Goal: Task Accomplishment & Management: Use online tool/utility

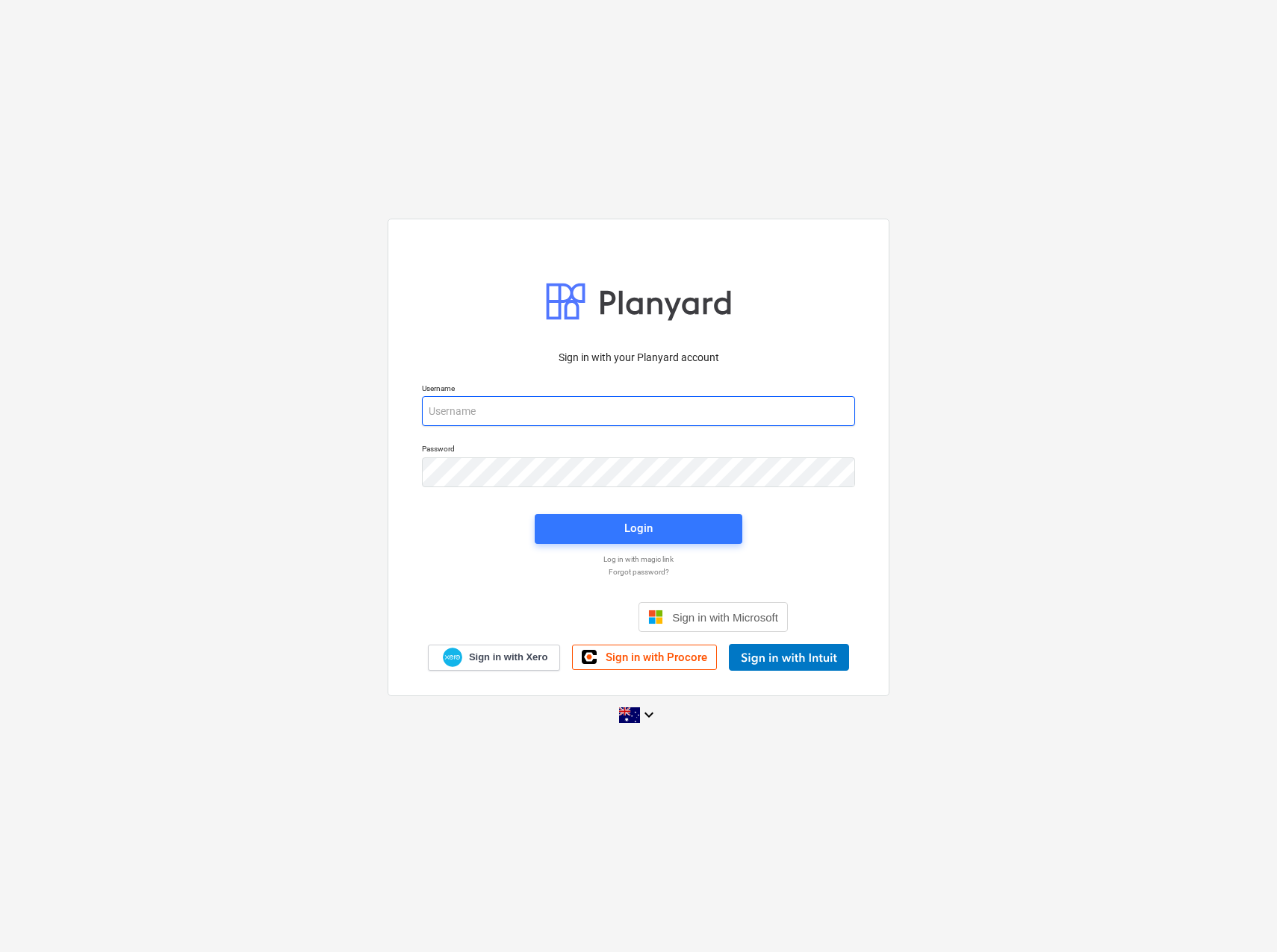
type input "[EMAIL_ADDRESS][PERSON_NAME][DOMAIN_NAME]"
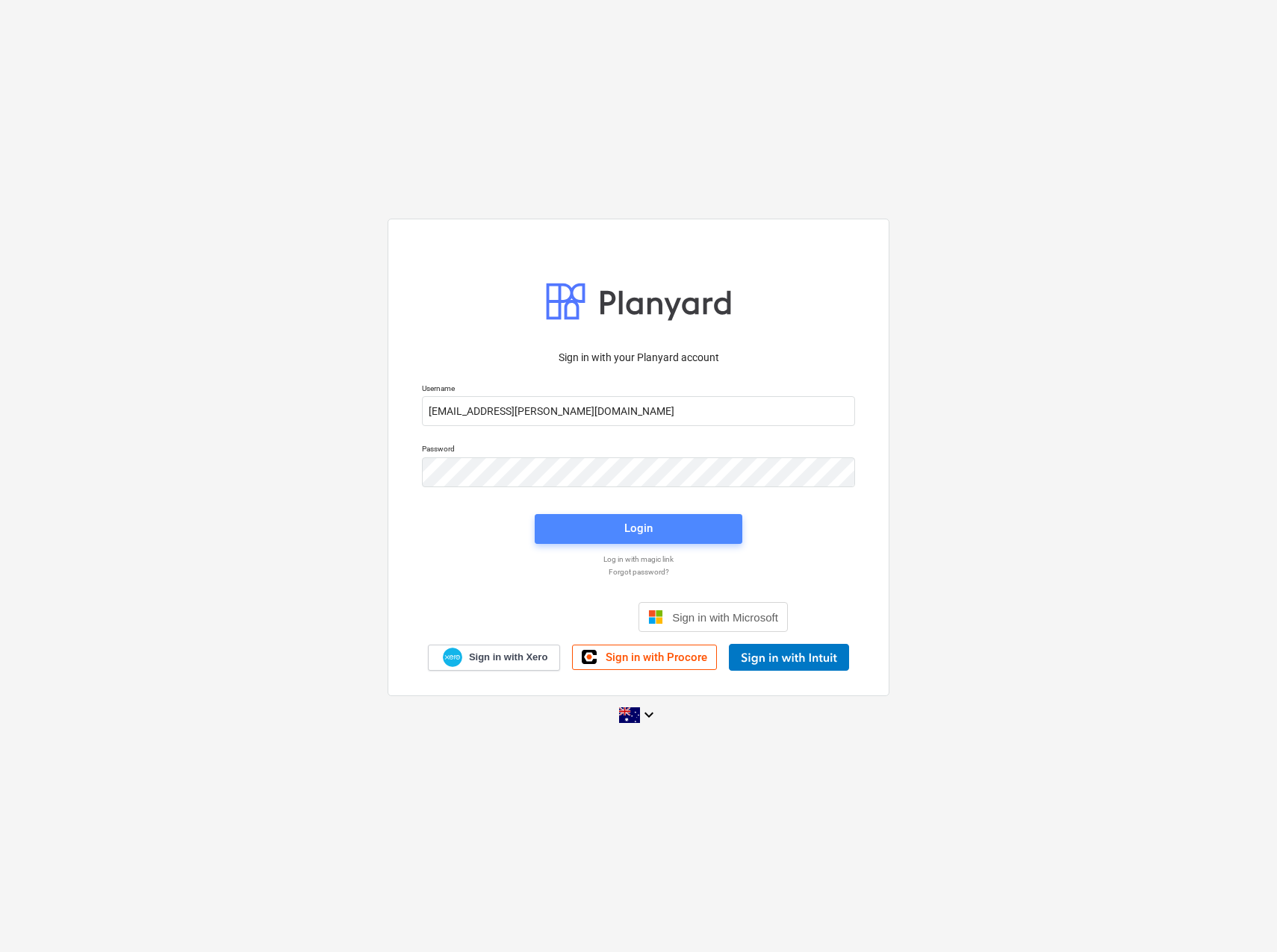
click at [675, 529] on span "Login" at bounding box center [638, 528] width 172 height 19
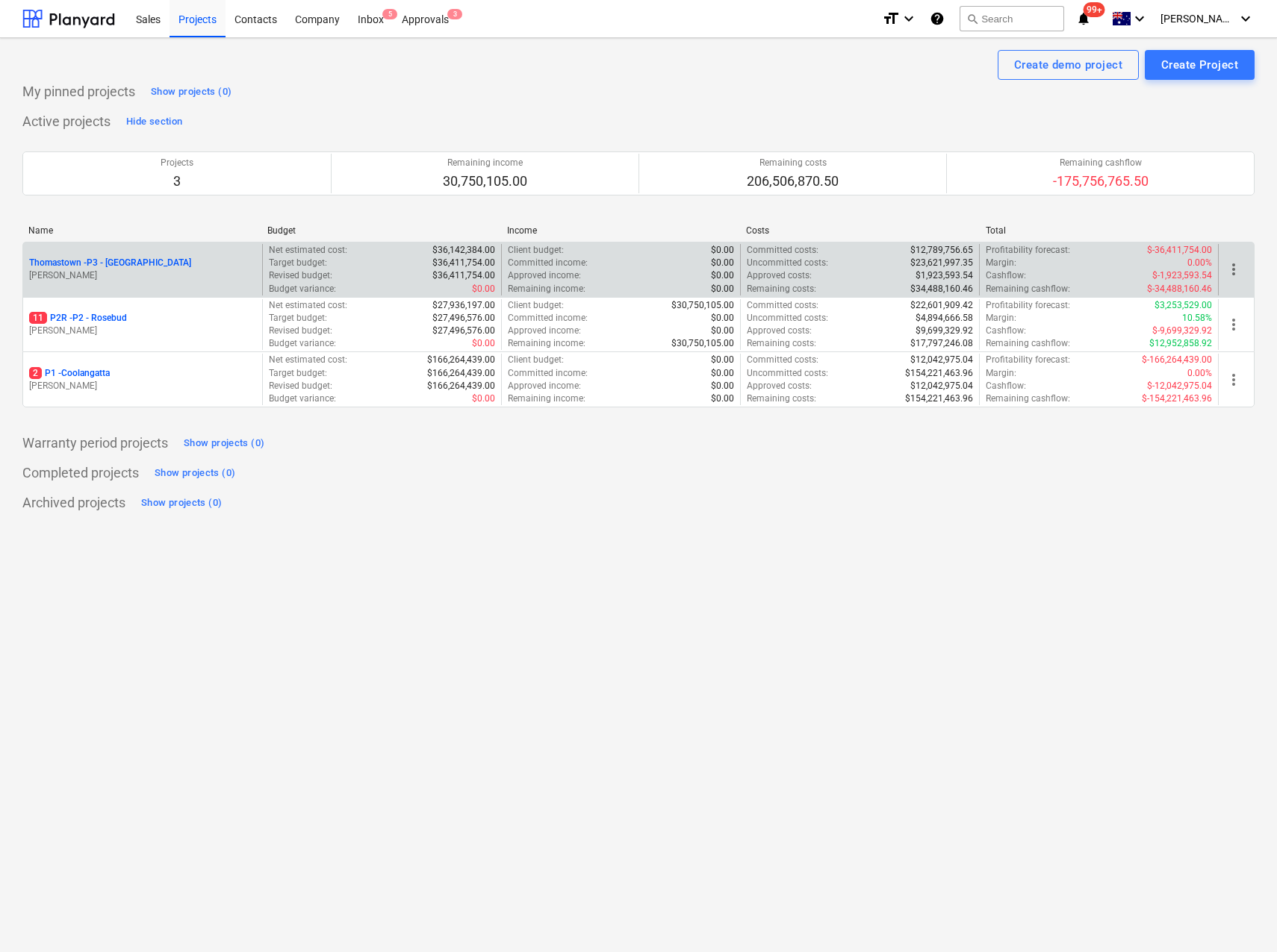
click at [131, 265] on p "Thomastown - P3 - [GEOGRAPHIC_DATA]" at bounding box center [110, 263] width 162 height 12
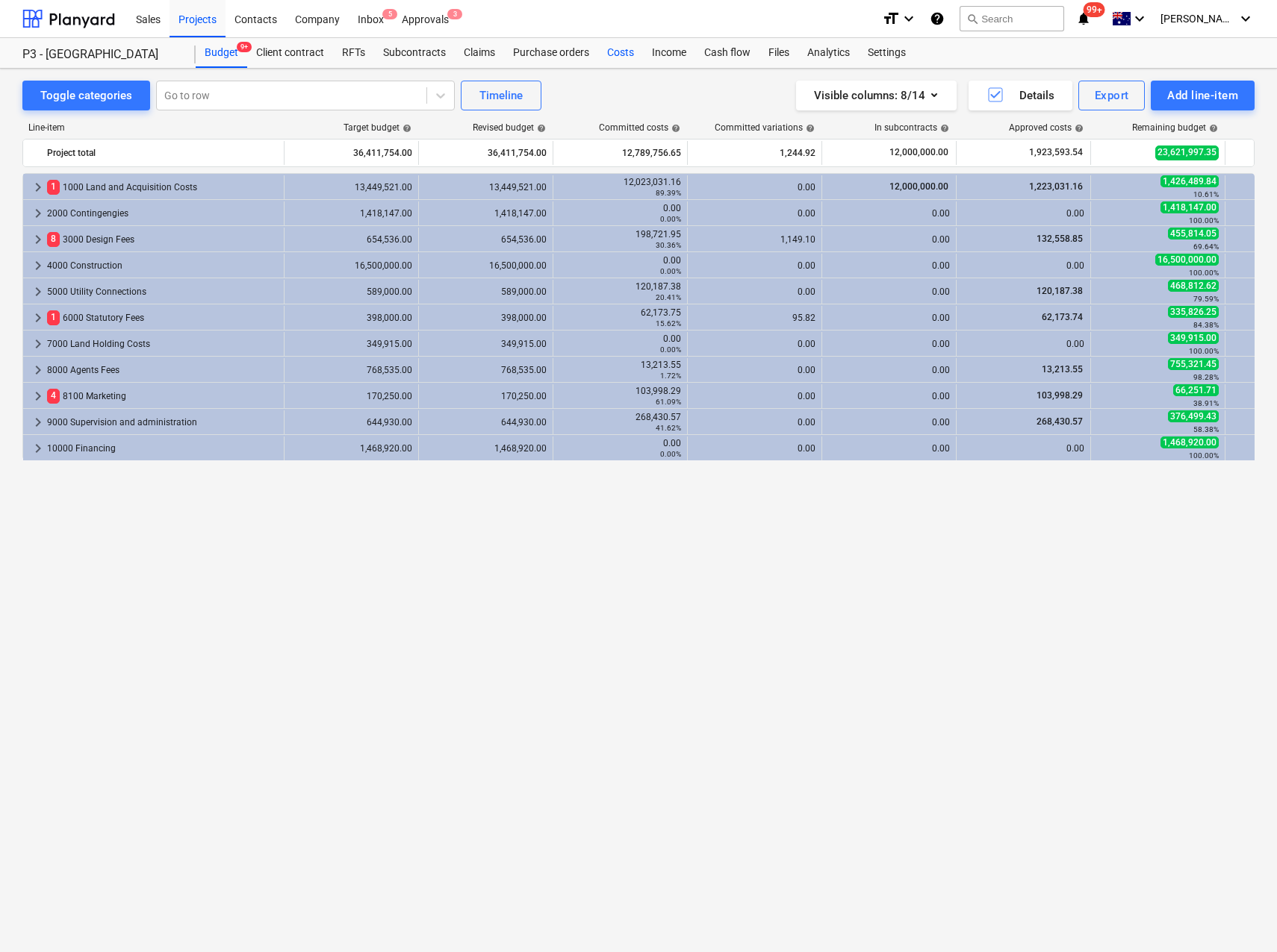
click at [608, 51] on div "Costs" at bounding box center [620, 53] width 45 height 30
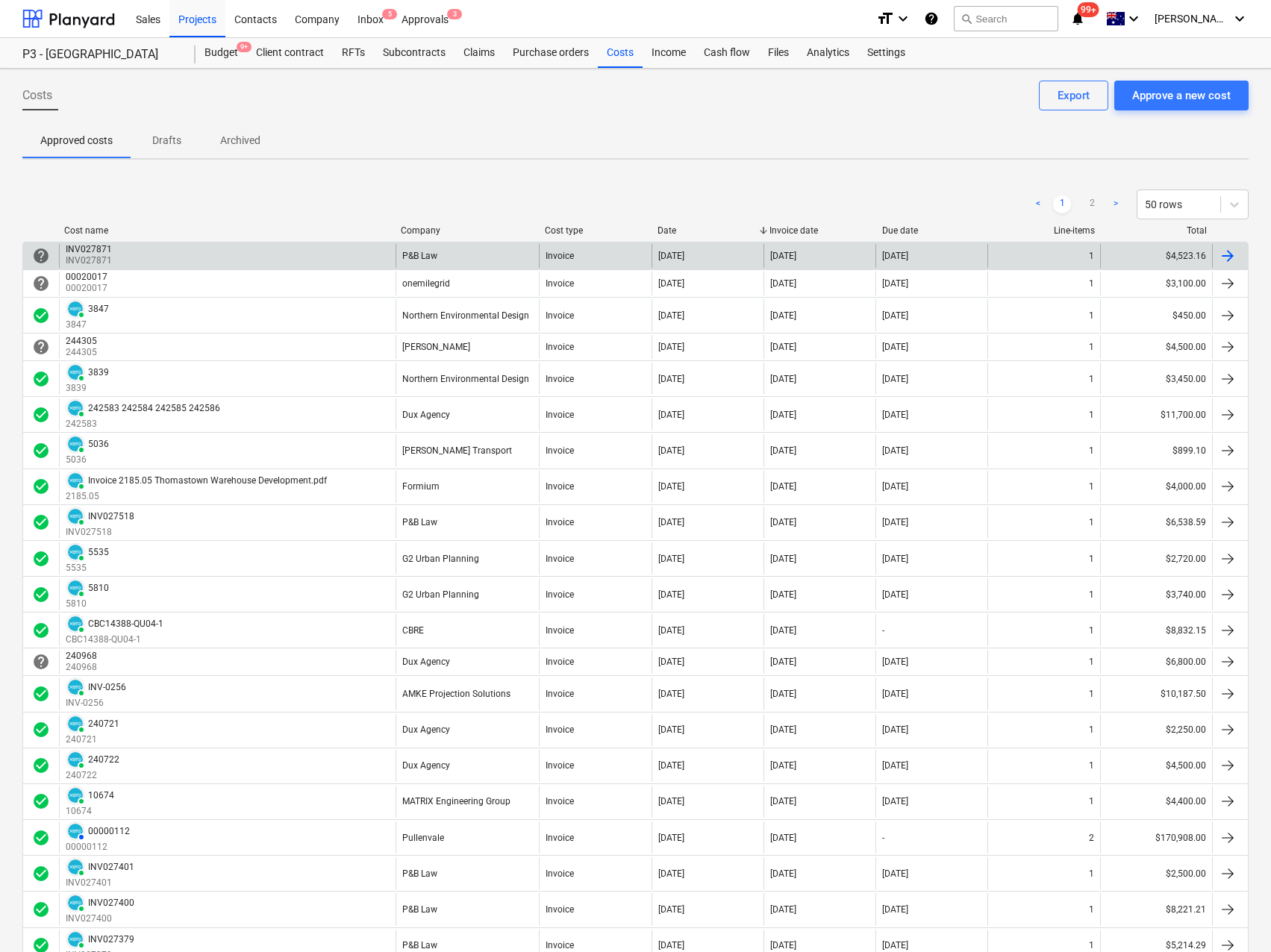
click at [476, 259] on div "P&B Law" at bounding box center [467, 256] width 144 height 24
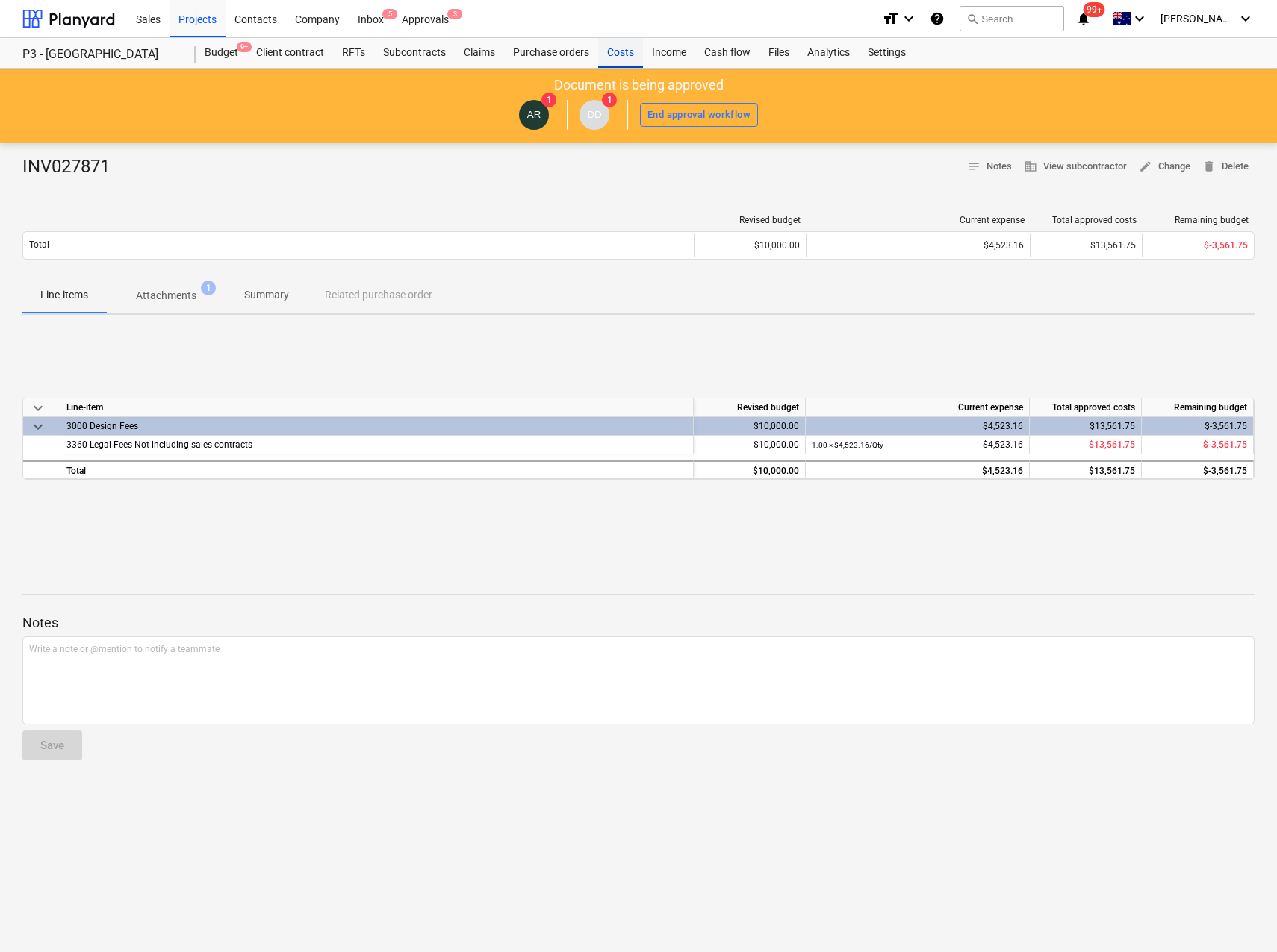
click at [630, 51] on div "Costs" at bounding box center [620, 53] width 45 height 30
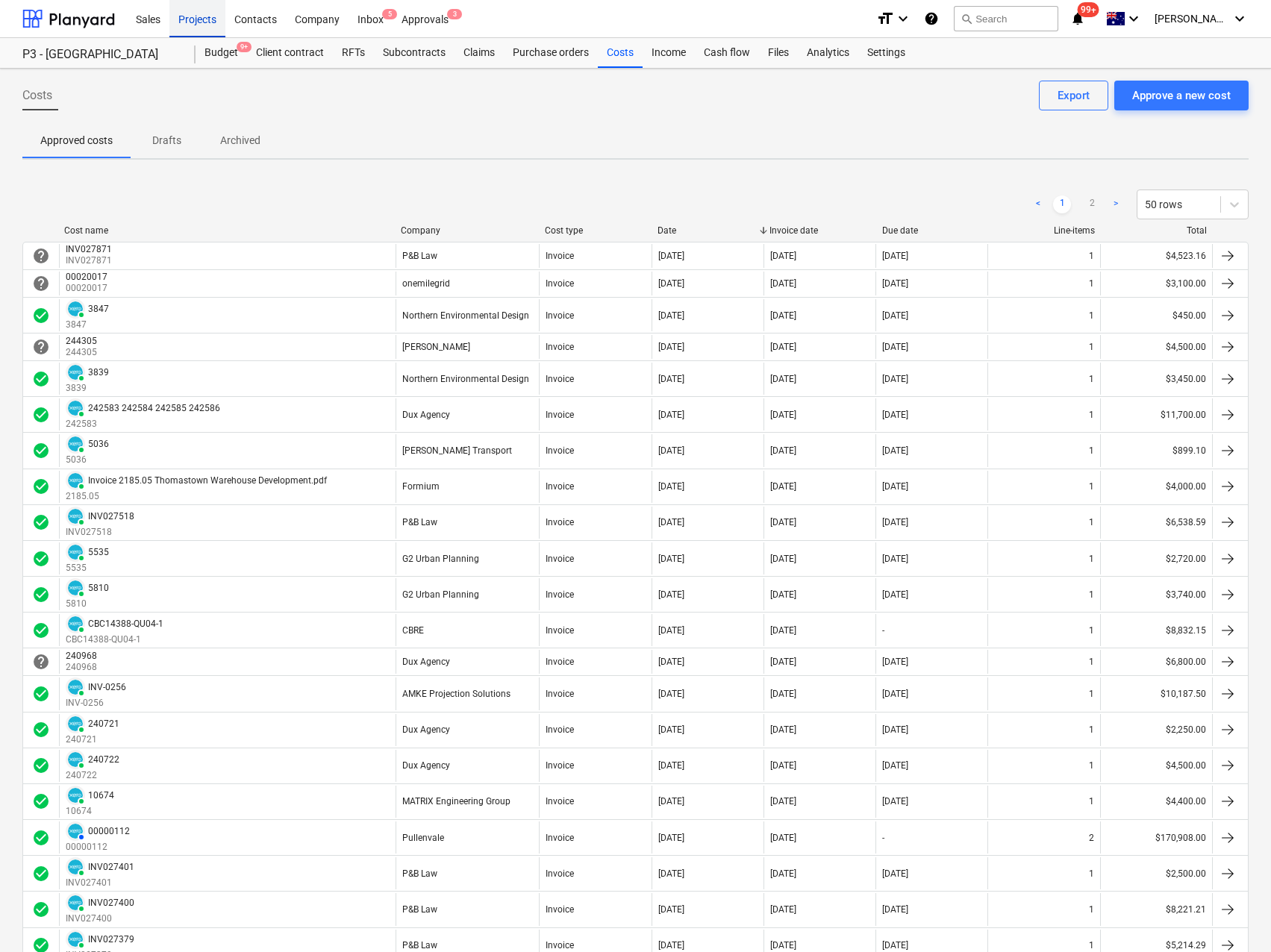
click at [196, 20] on div "Projects" at bounding box center [197, 18] width 56 height 38
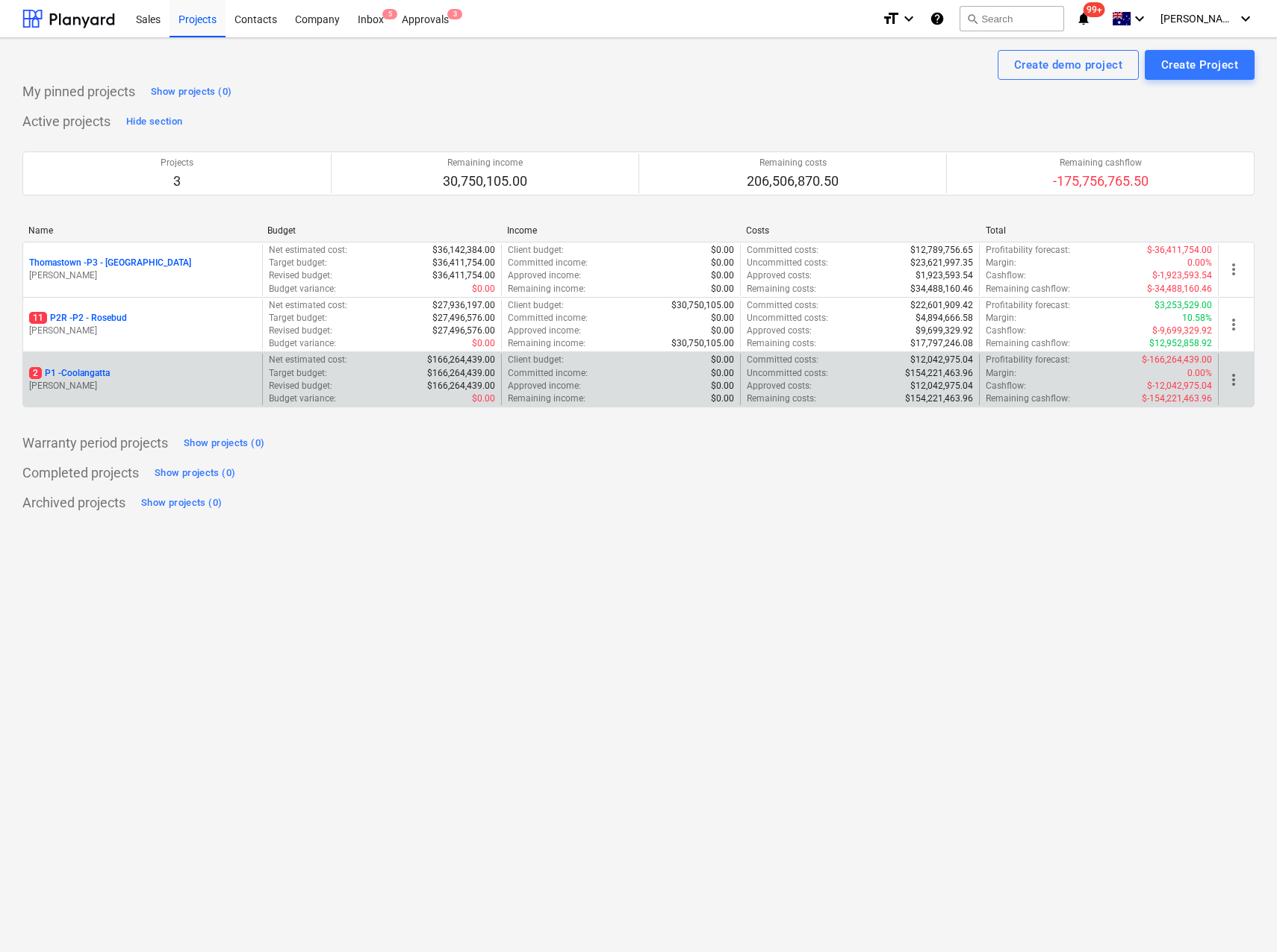
click at [86, 378] on p "2 P1 - [GEOGRAPHIC_DATA]" at bounding box center [69, 374] width 80 height 12
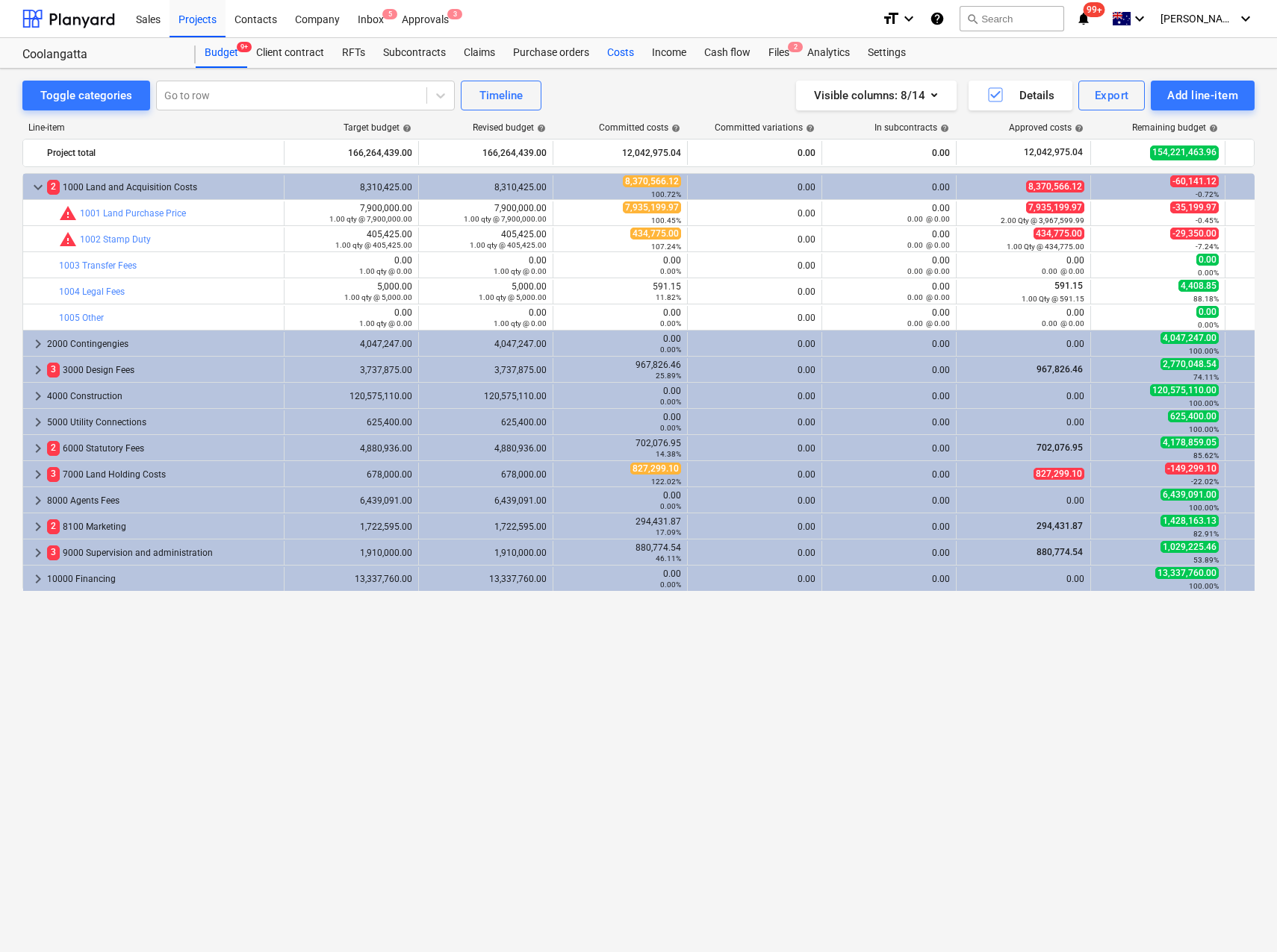
click at [629, 55] on div "Costs" at bounding box center [620, 53] width 45 height 30
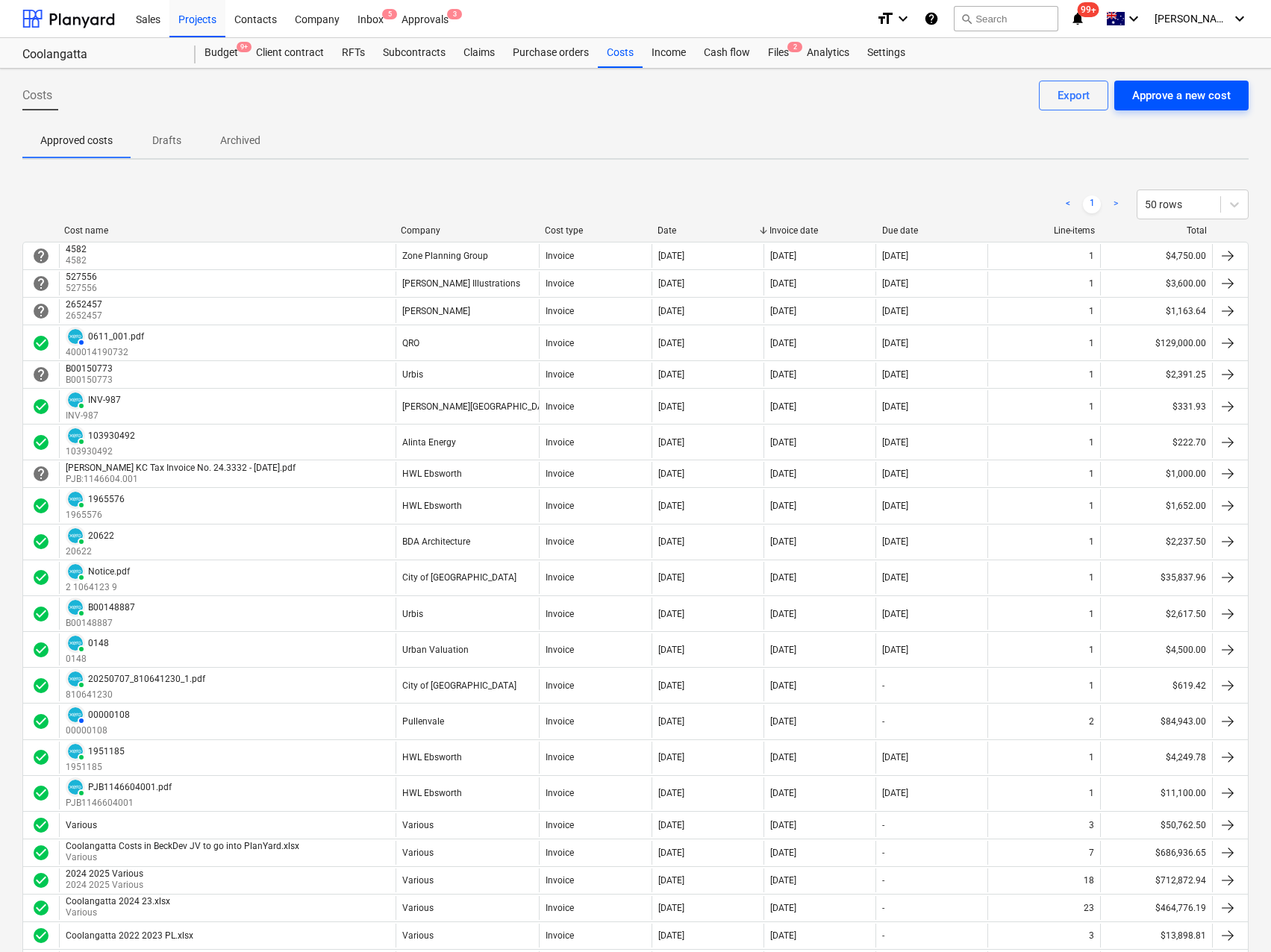
click at [1200, 91] on div "Approve a new cost" at bounding box center [1181, 95] width 99 height 19
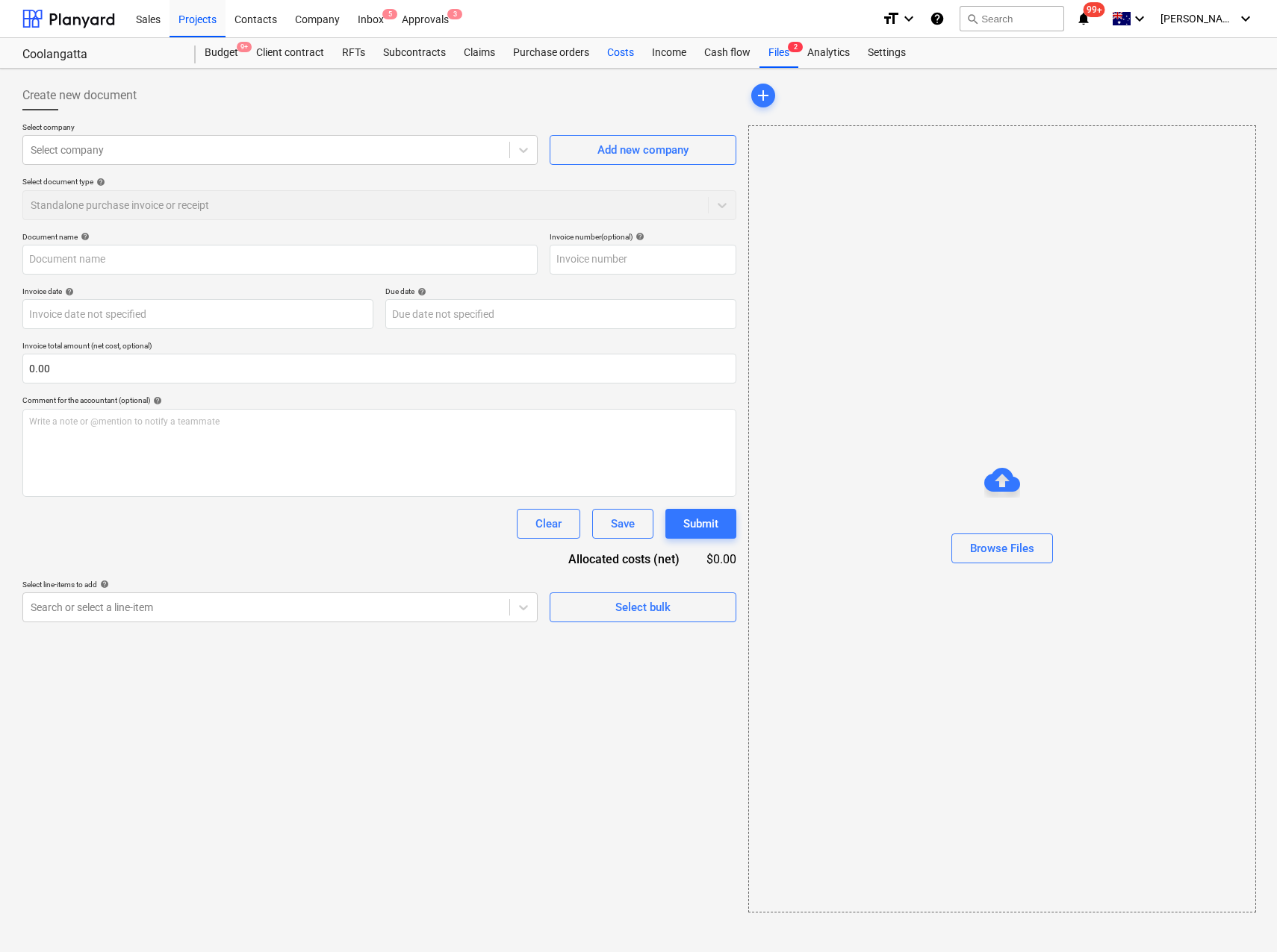
click at [616, 56] on div "Costs" at bounding box center [620, 53] width 45 height 30
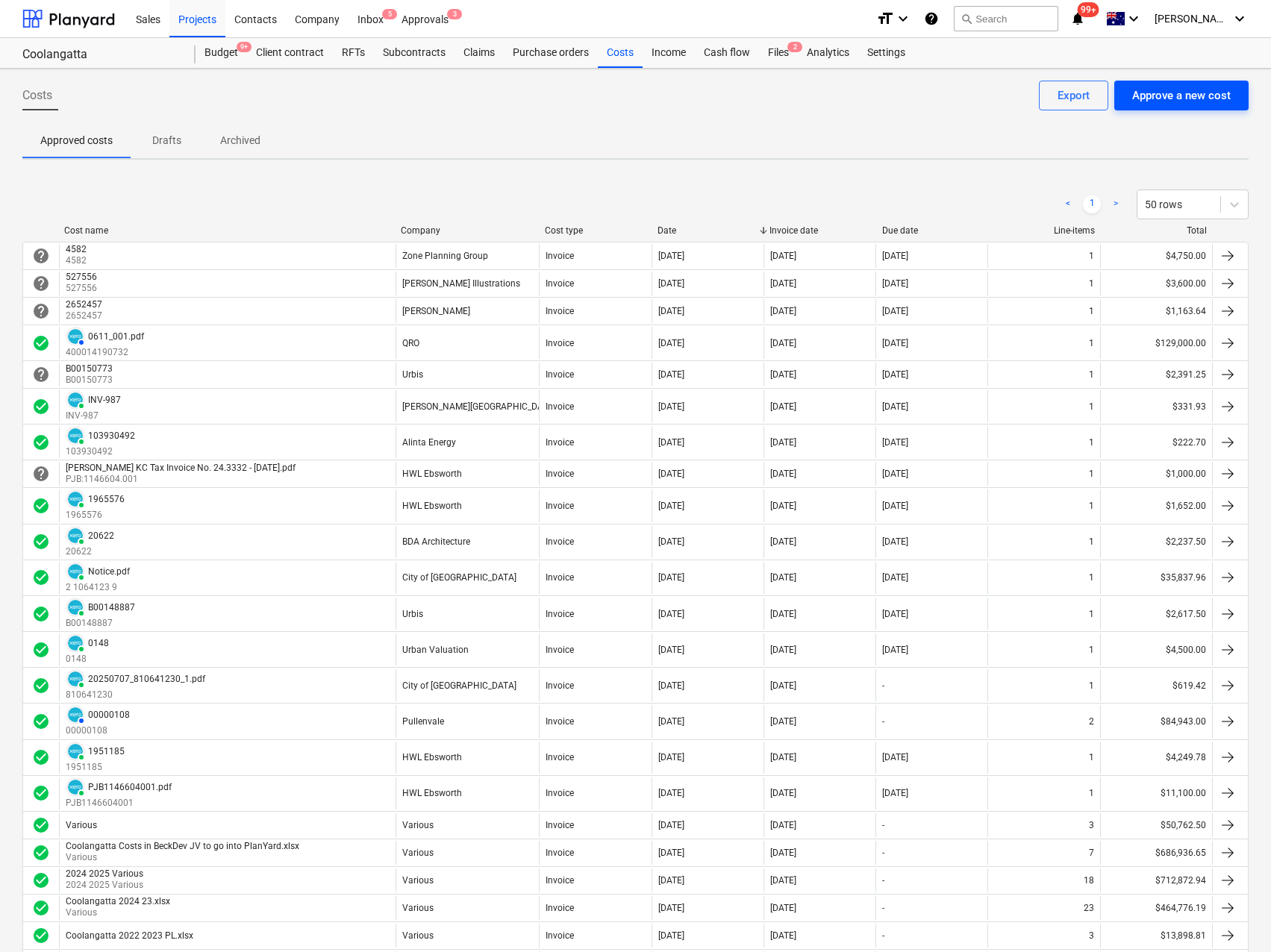
click at [1208, 101] on div "Approve a new cost" at bounding box center [1181, 95] width 99 height 19
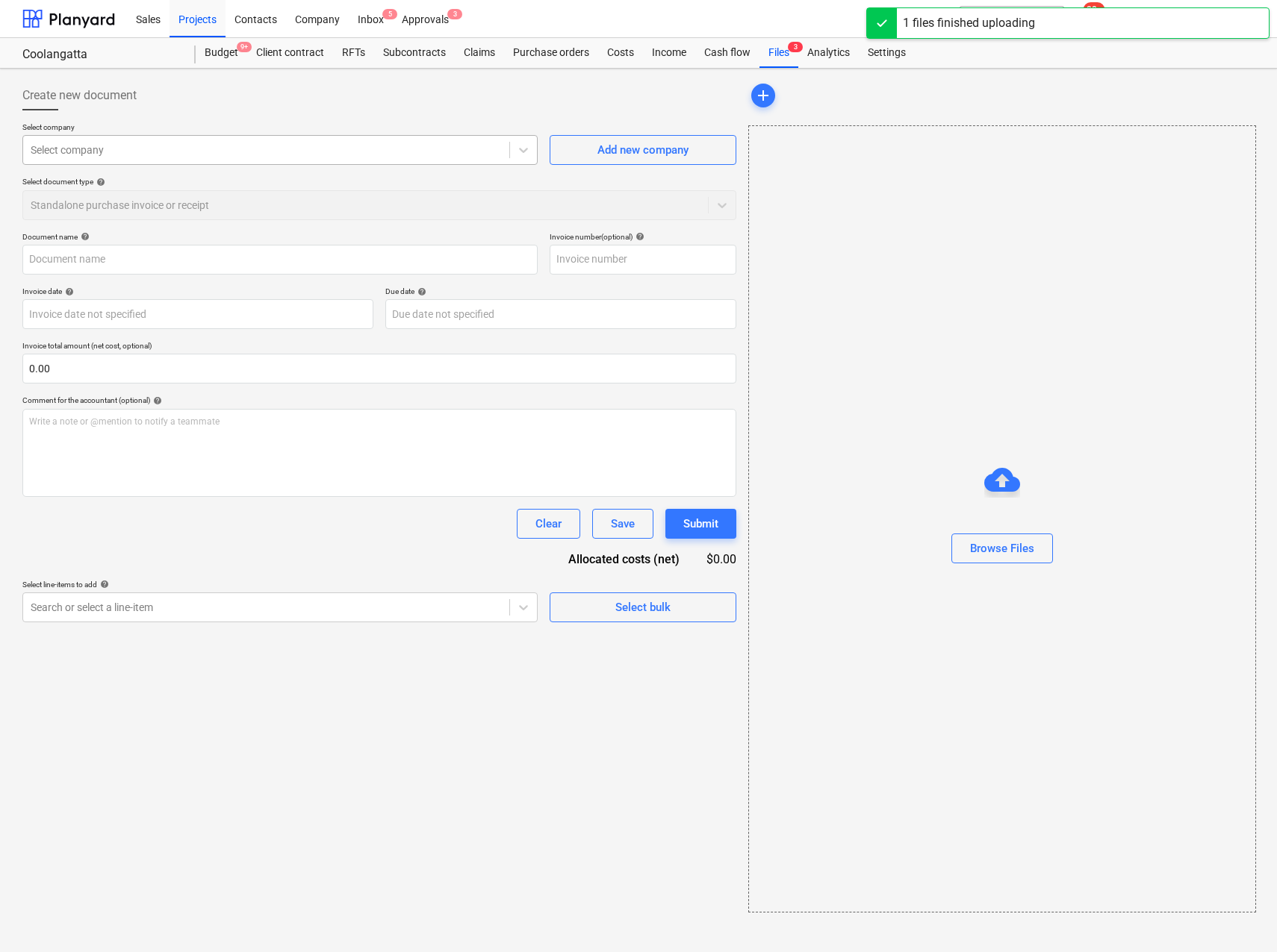
type input "Invoice_20794_from_Interplan_Architects.pdf"
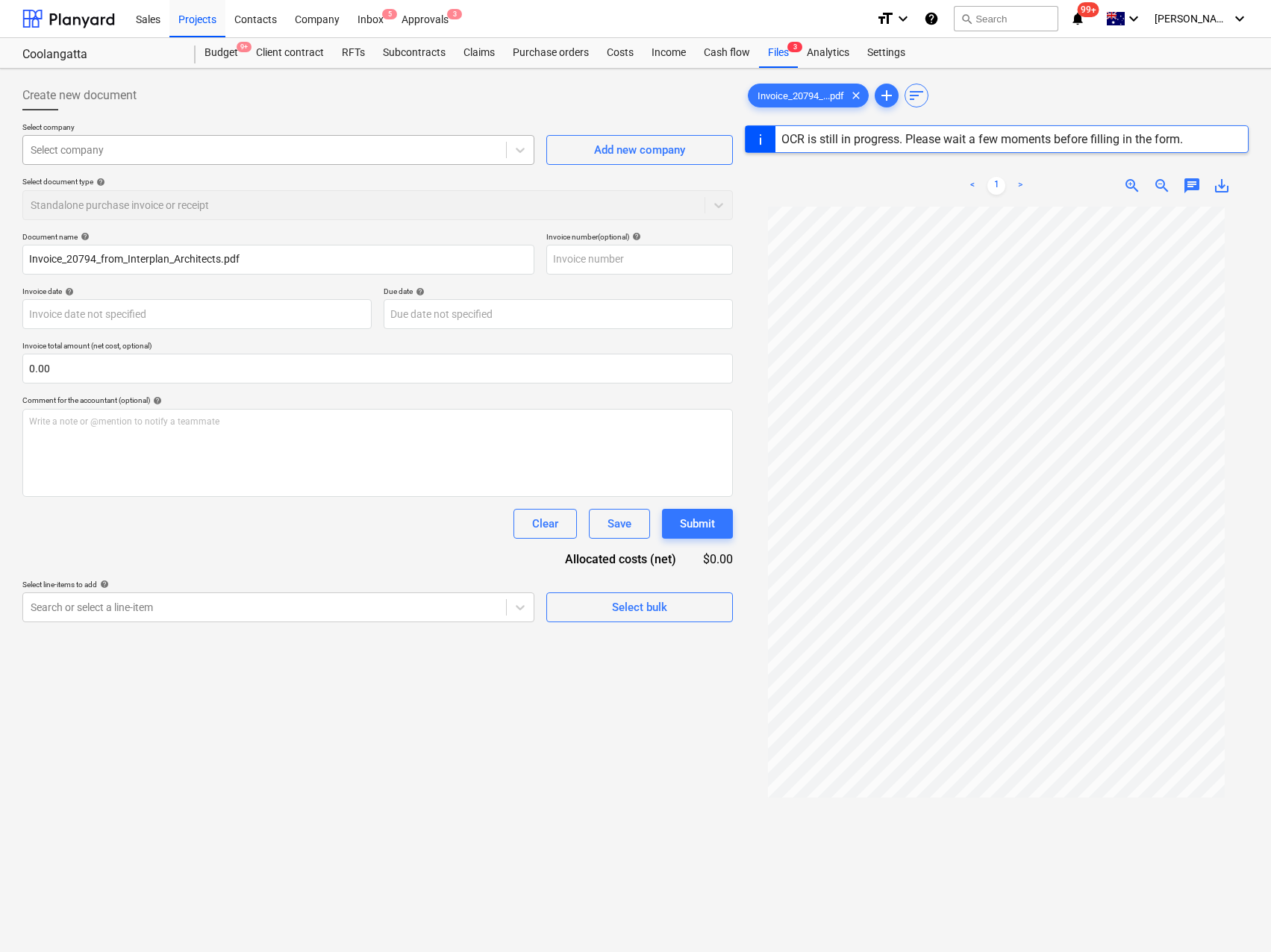
click at [202, 154] on div at bounding box center [264, 150] width 468 height 15
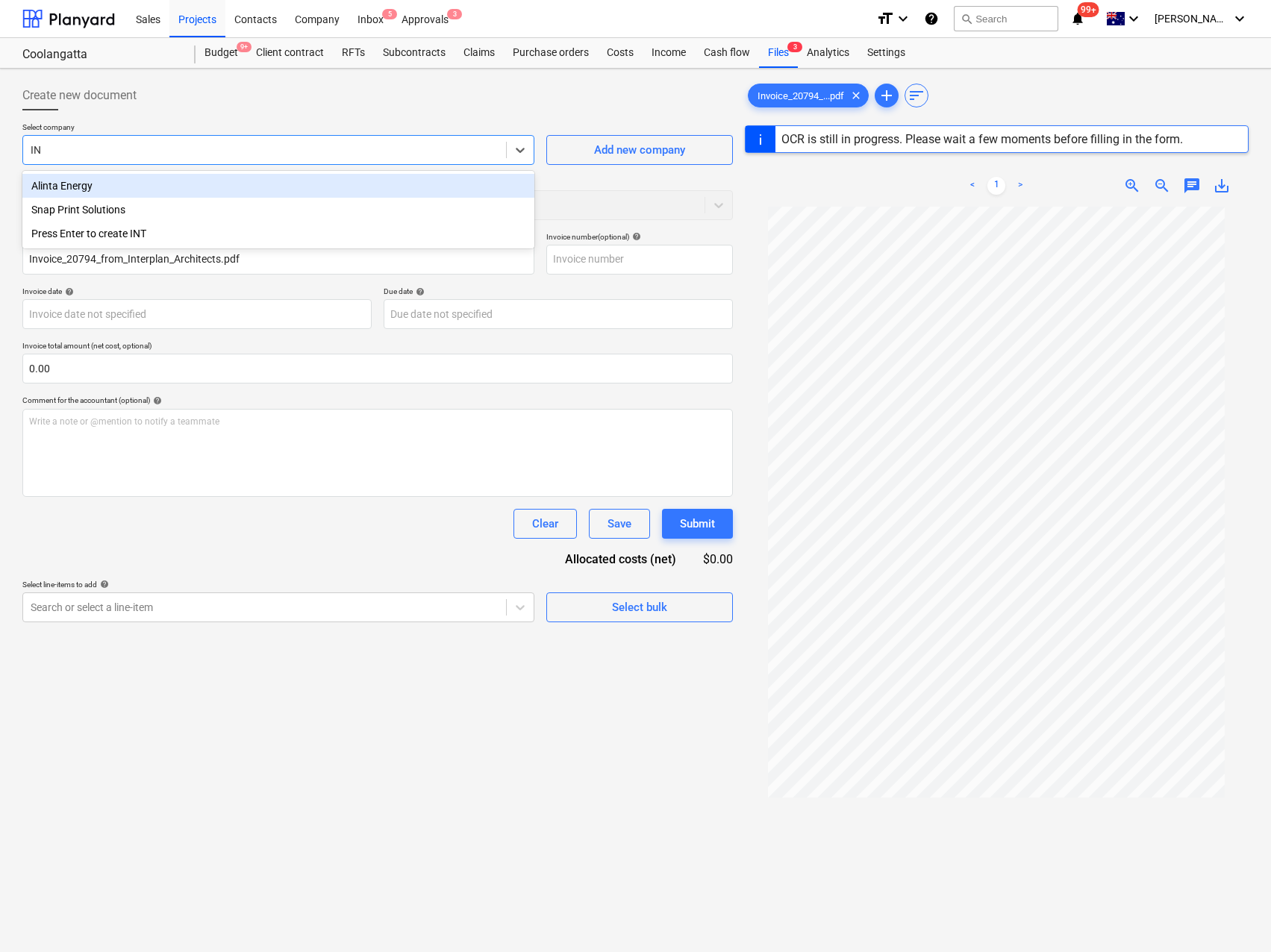
type input "I"
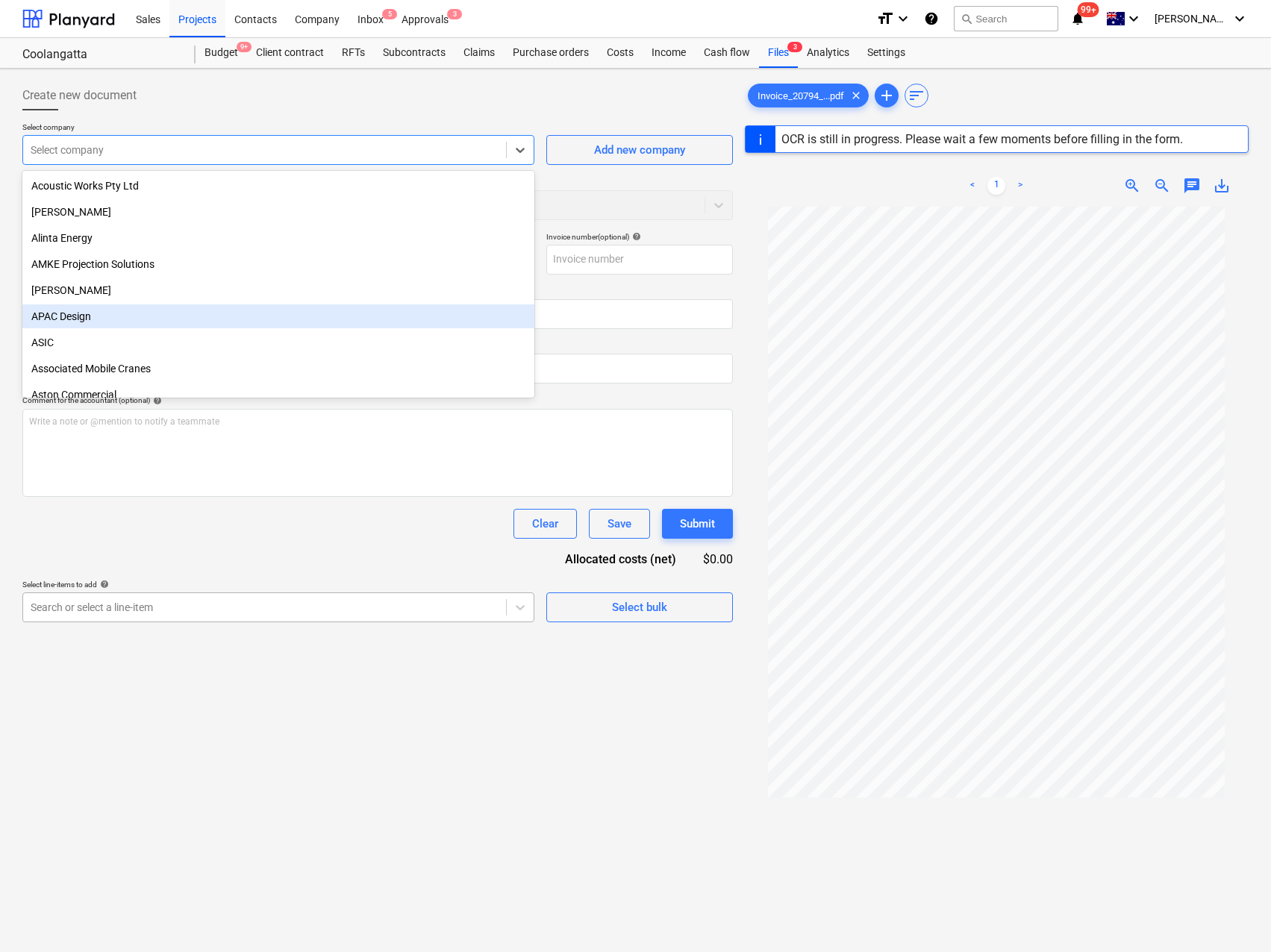
click at [341, 594] on div "Search or select a line-item" at bounding box center [278, 607] width 512 height 30
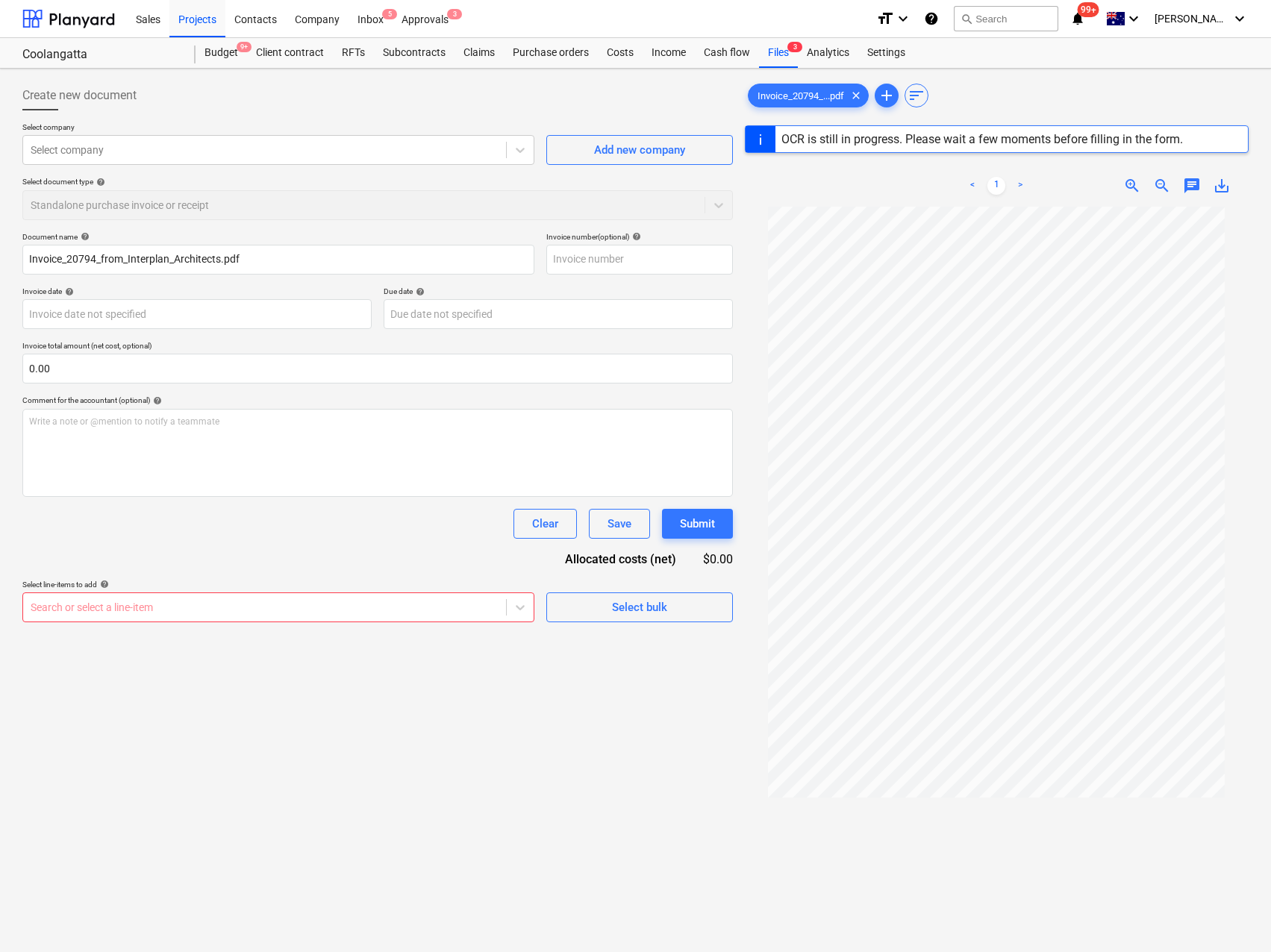
click at [365, 543] on div "Document name help Invoice_20794_from_Interplan_Architects.pdf Invoice number (…" at bounding box center [377, 427] width 710 height 390
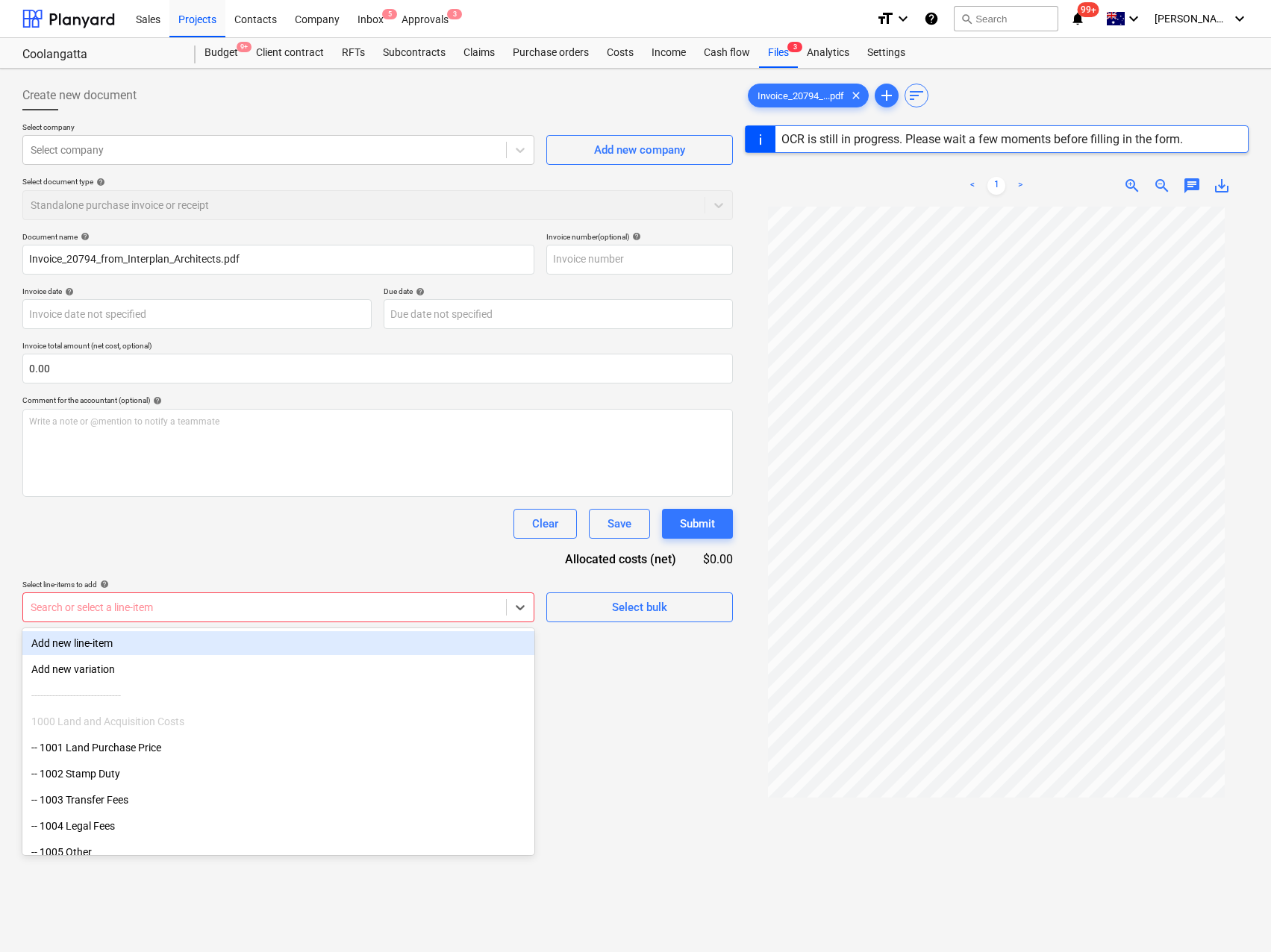
click at [129, 610] on div at bounding box center [264, 607] width 468 height 15
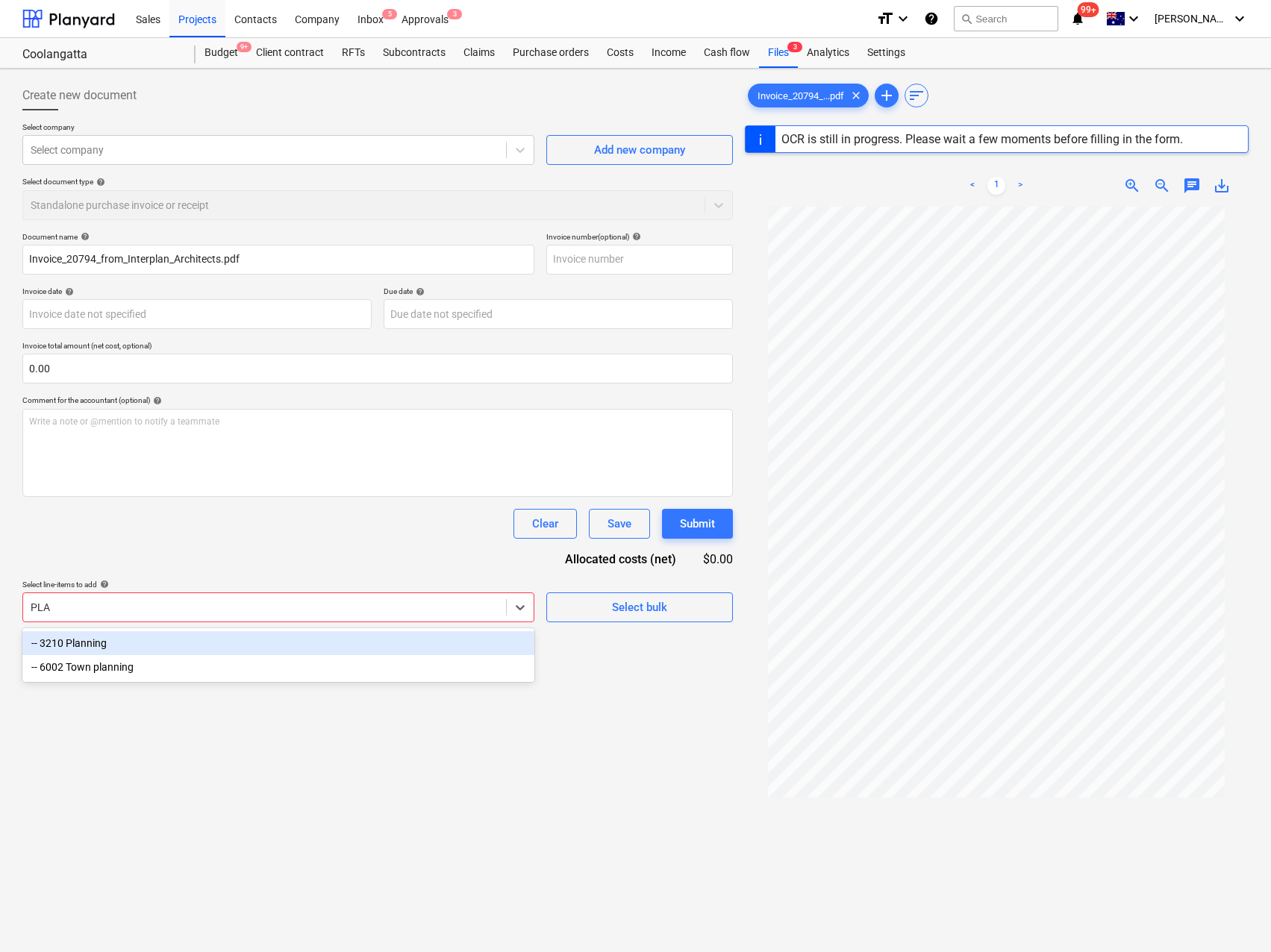
type input "PLAN"
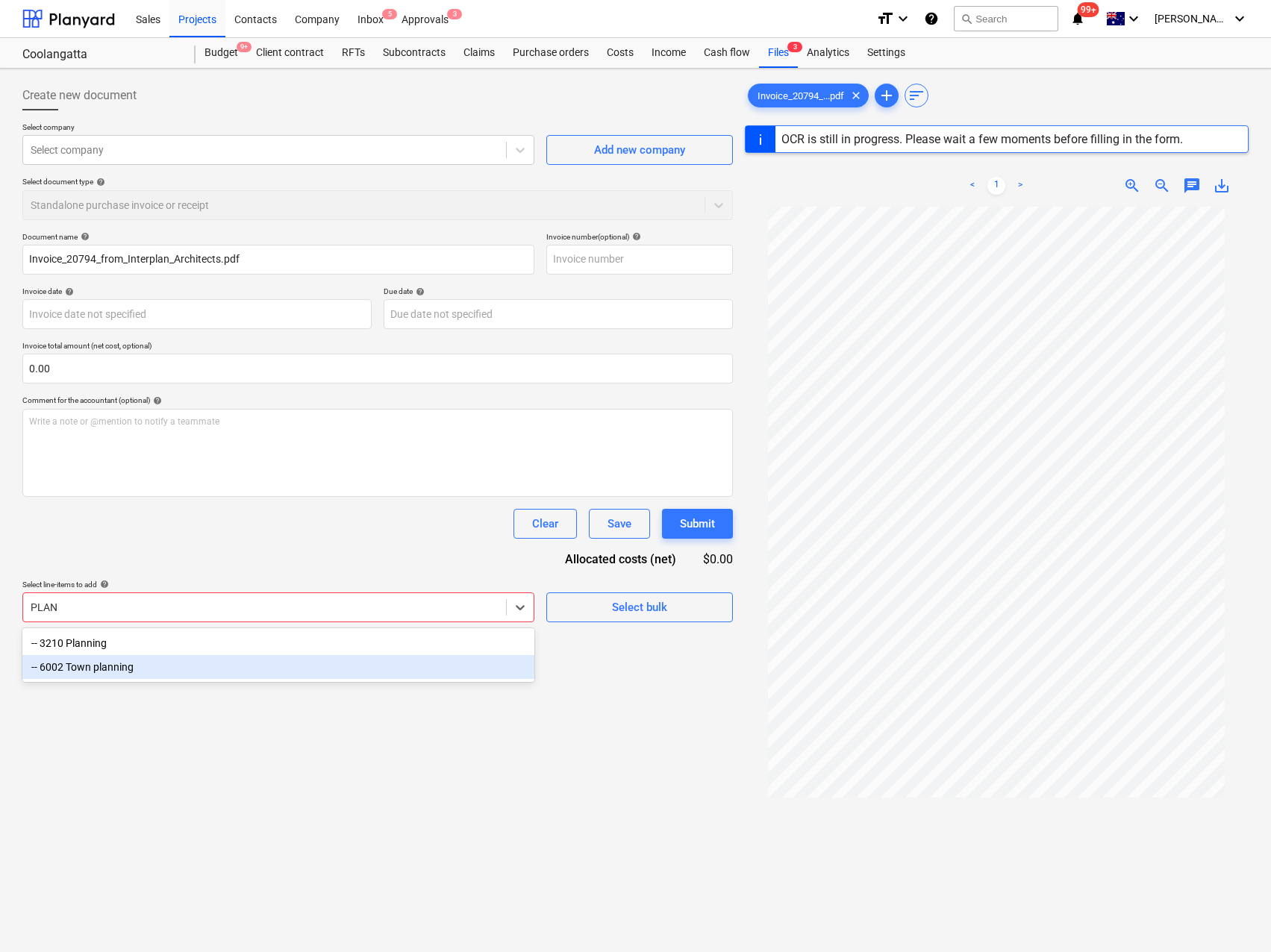
click at [105, 666] on div "-- 6002 Town planning" at bounding box center [278, 666] width 512 height 24
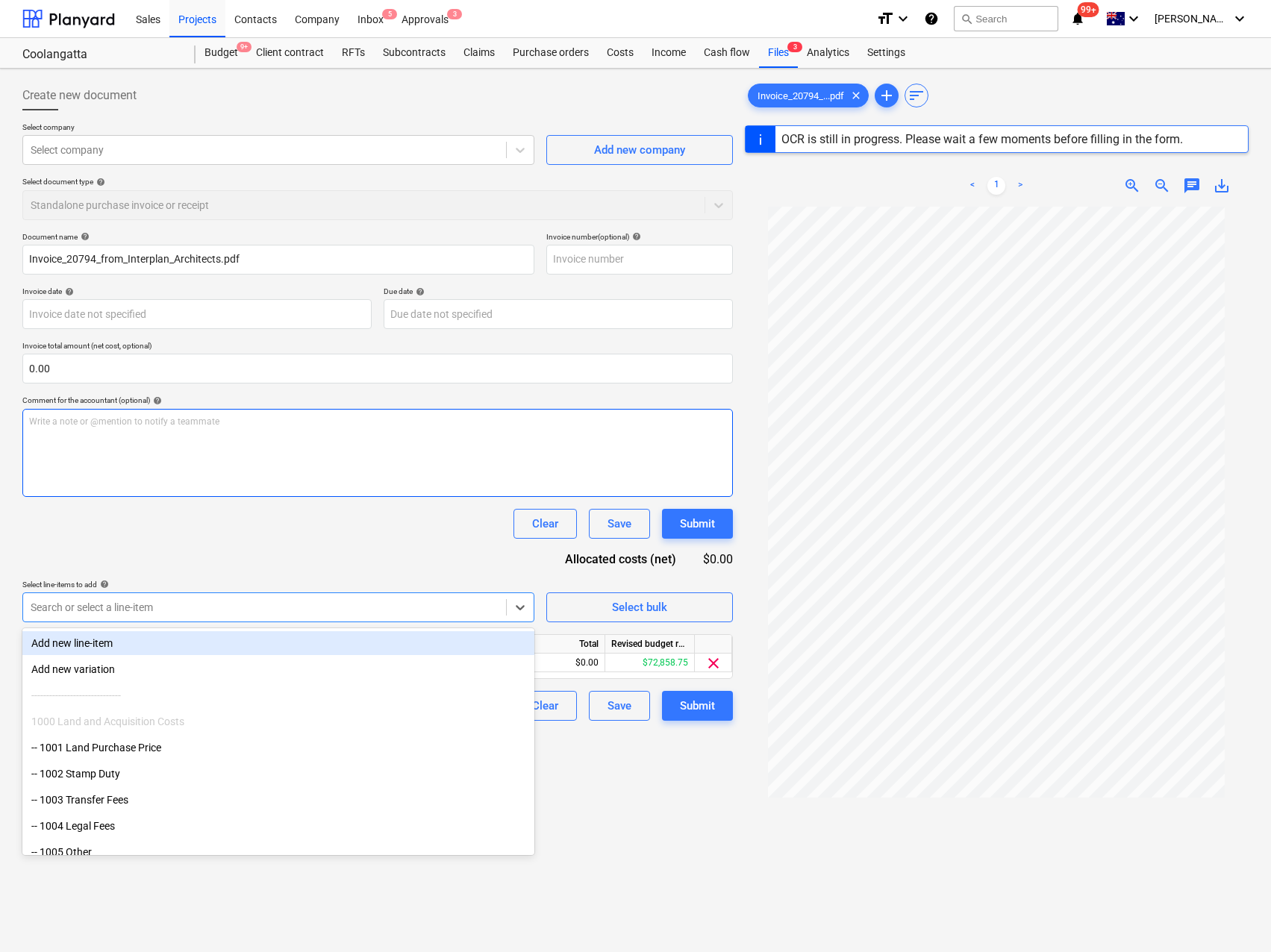
click at [271, 471] on div "Write a note or @mention to notify a teammate [PERSON_NAME]" at bounding box center [377, 453] width 710 height 88
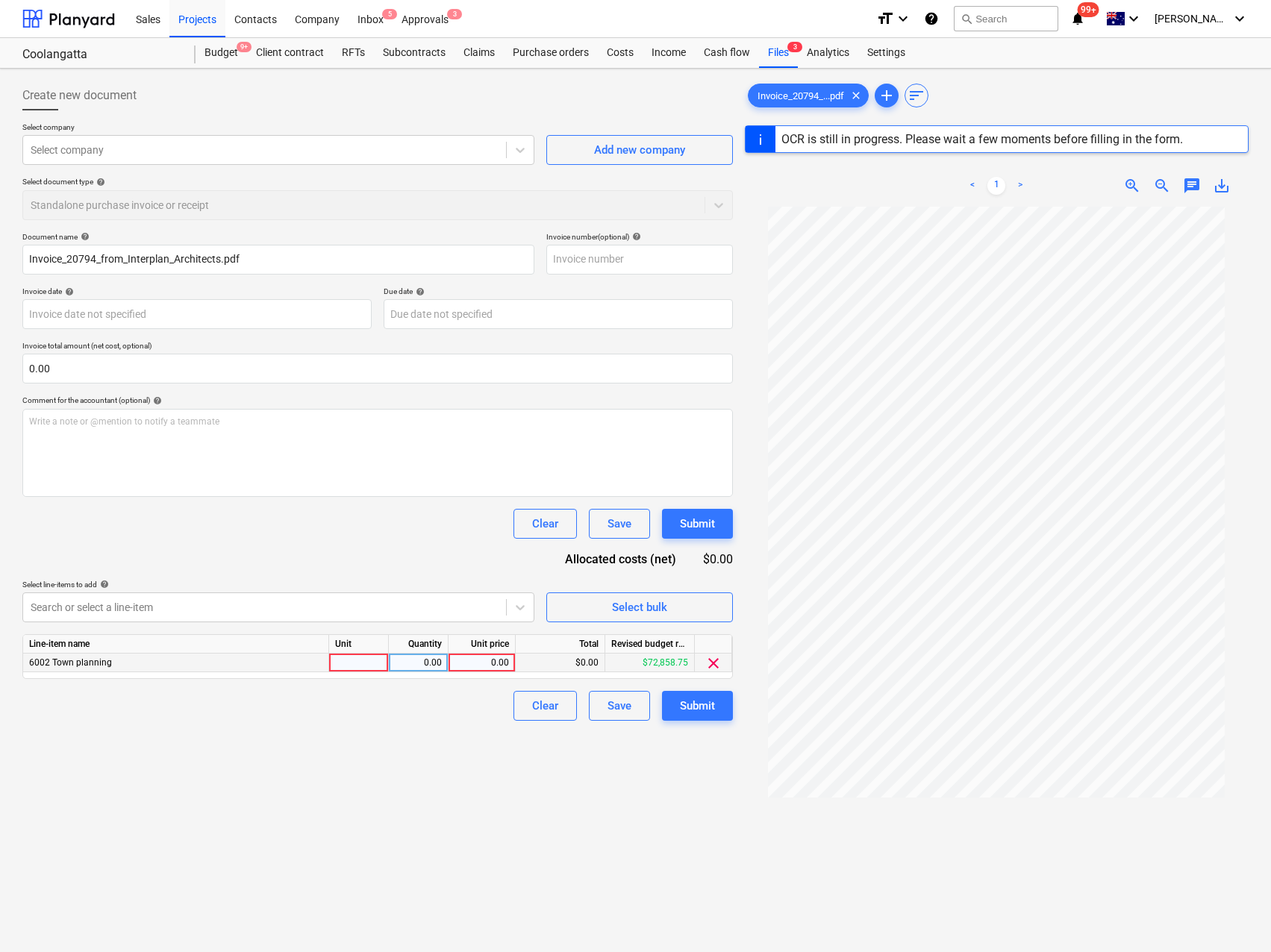
click at [348, 669] on div at bounding box center [359, 663] width 60 height 19
type input "qTY"
type input "812.50"
click at [354, 517] on div "Clear Save Submit" at bounding box center [377, 524] width 710 height 30
type input "20794"
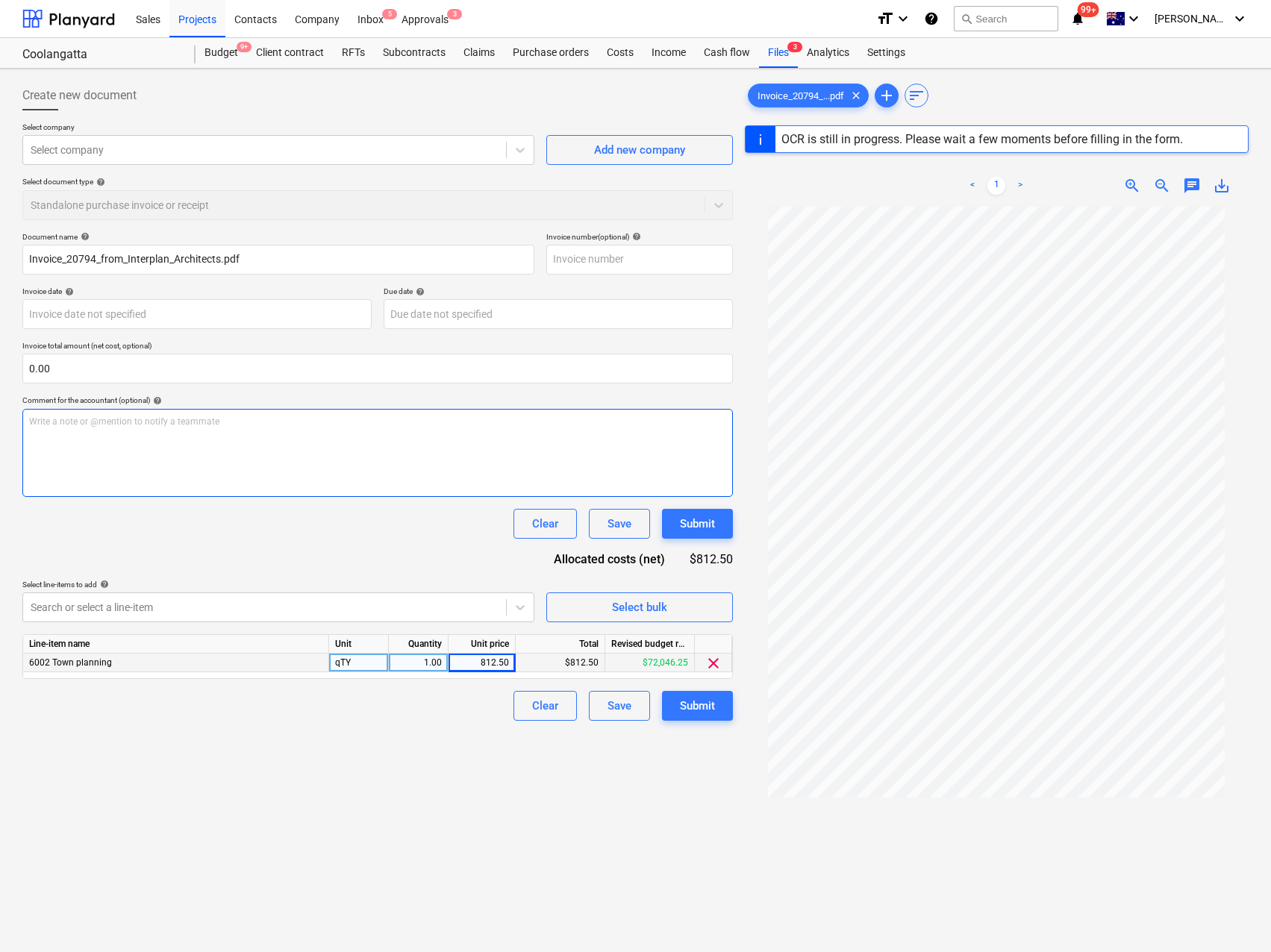
type input "20794"
type input "[DATE]"
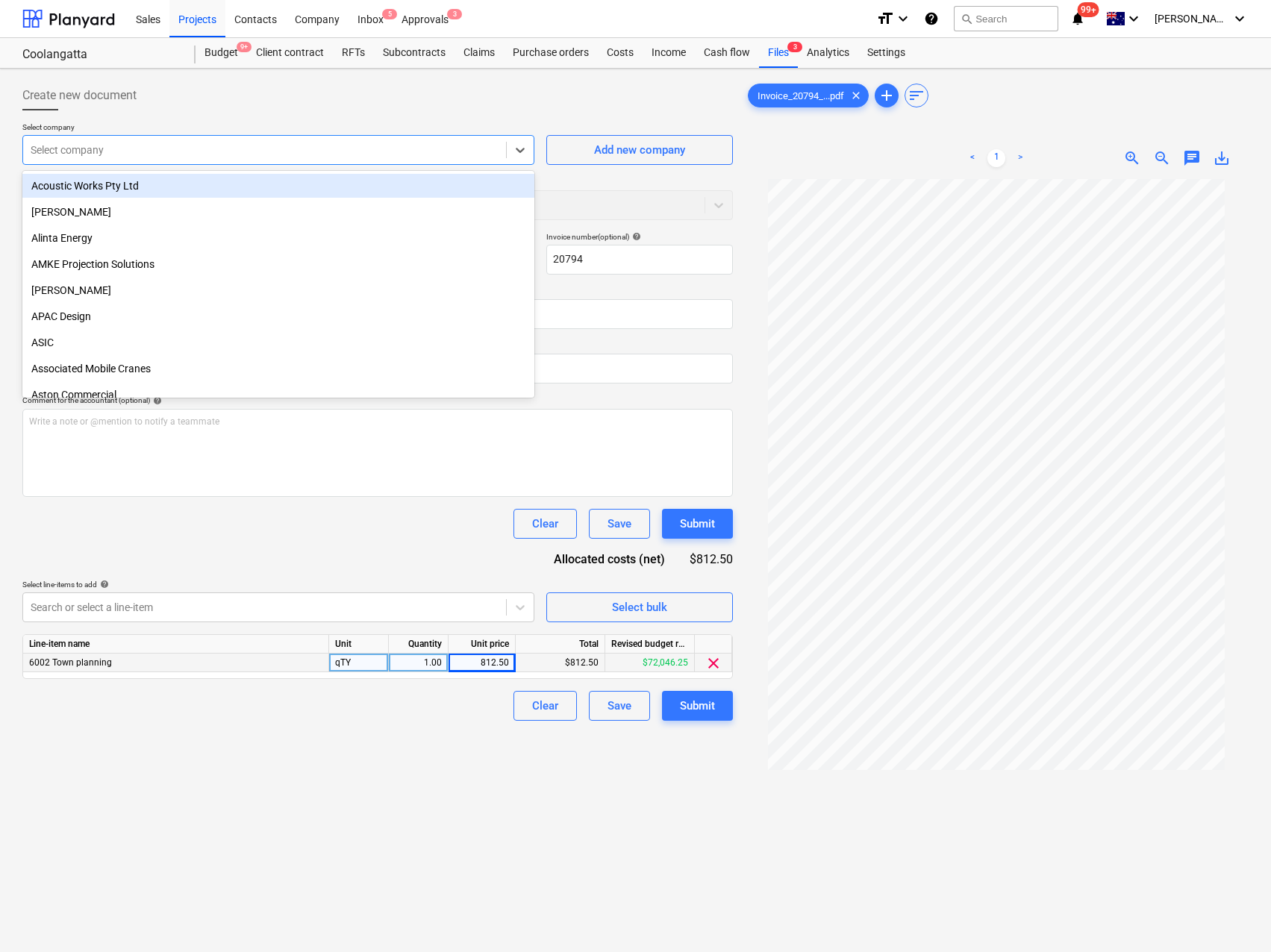
click at [104, 151] on div at bounding box center [264, 150] width 468 height 15
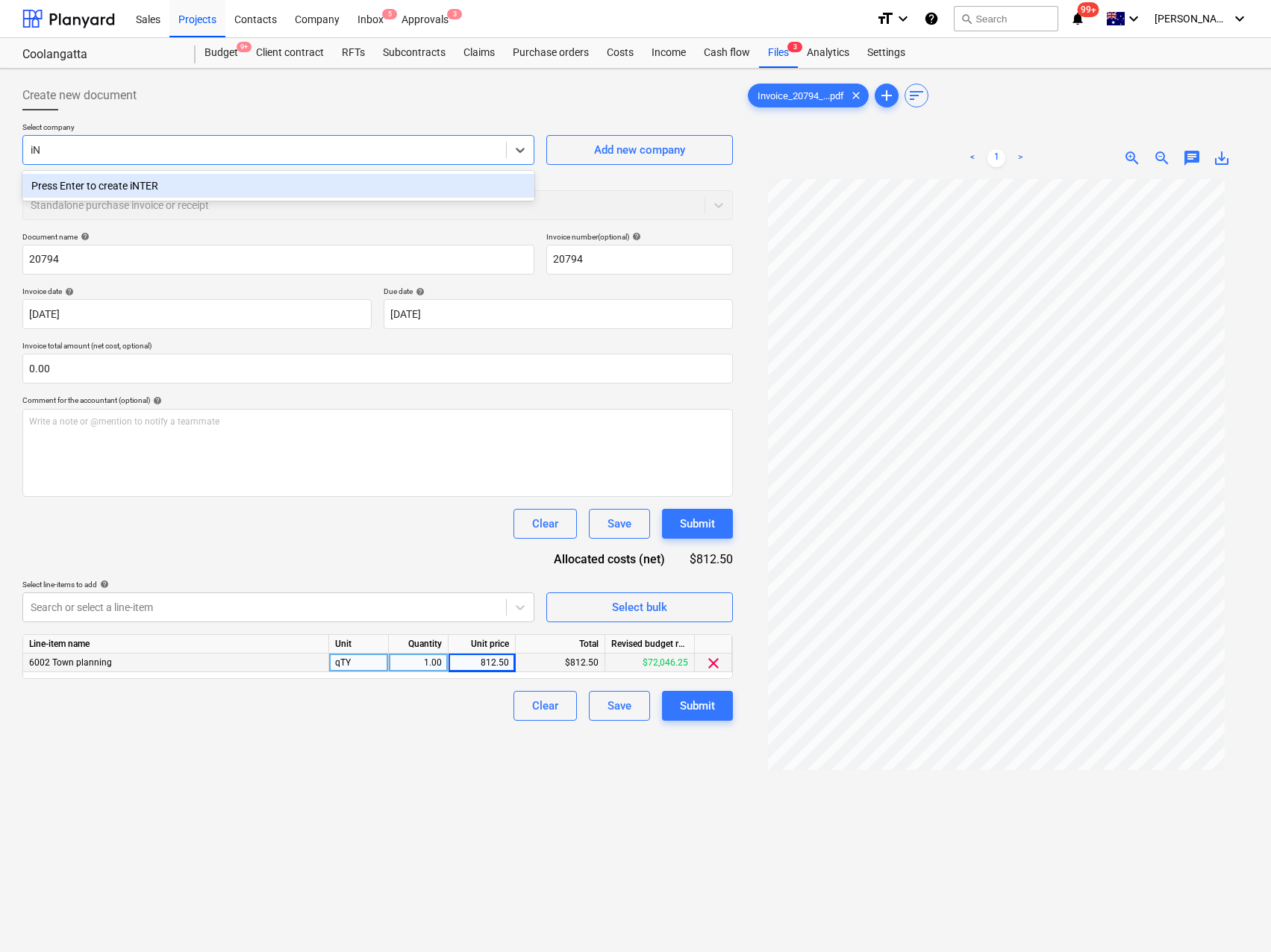
type input "i"
type input "Interplan Architects"
click at [123, 190] on div "Press Enter to create Interplan Architects" at bounding box center [278, 185] width 512 height 24
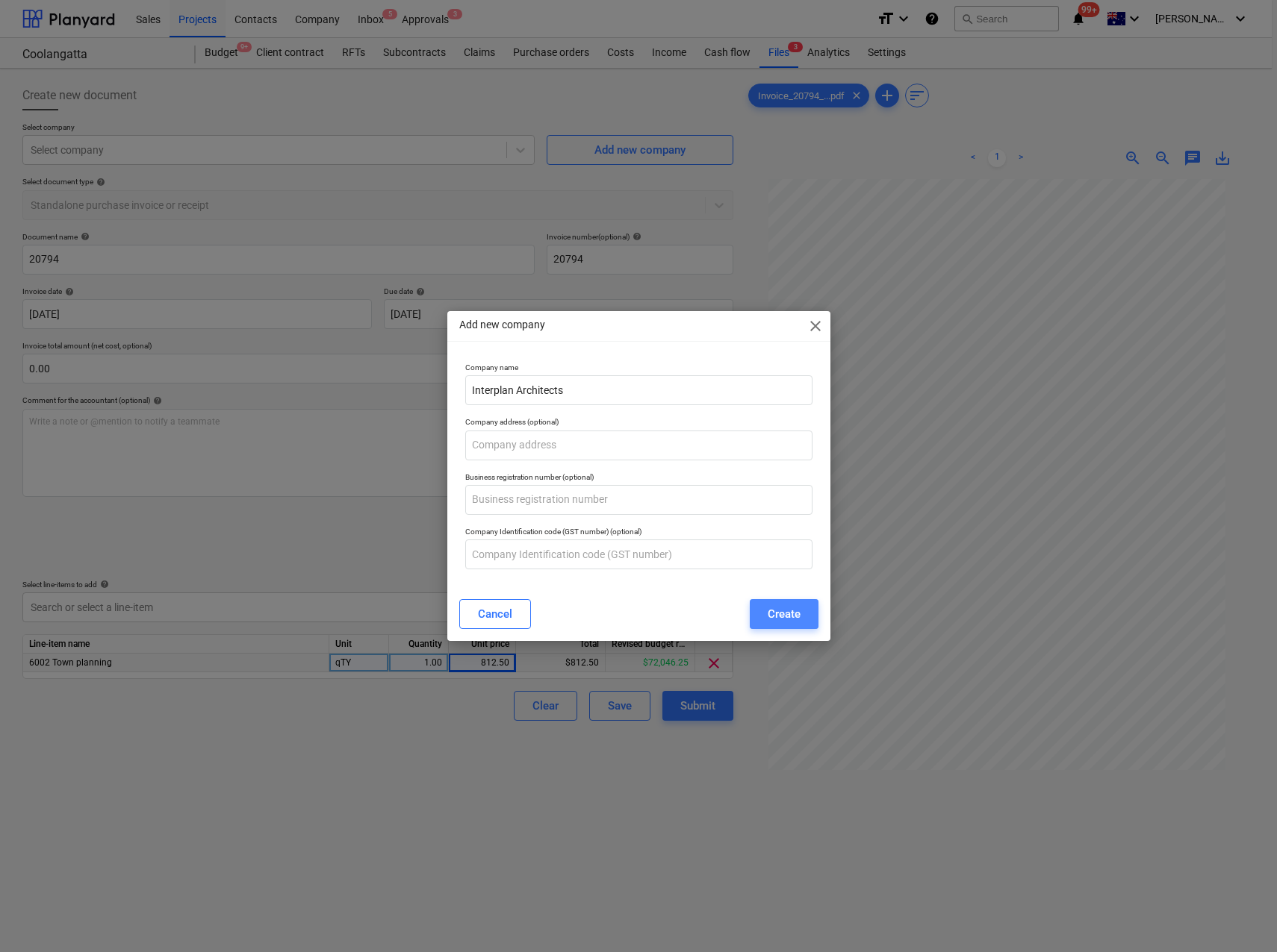
click at [781, 610] on div "Create" at bounding box center [783, 614] width 33 height 19
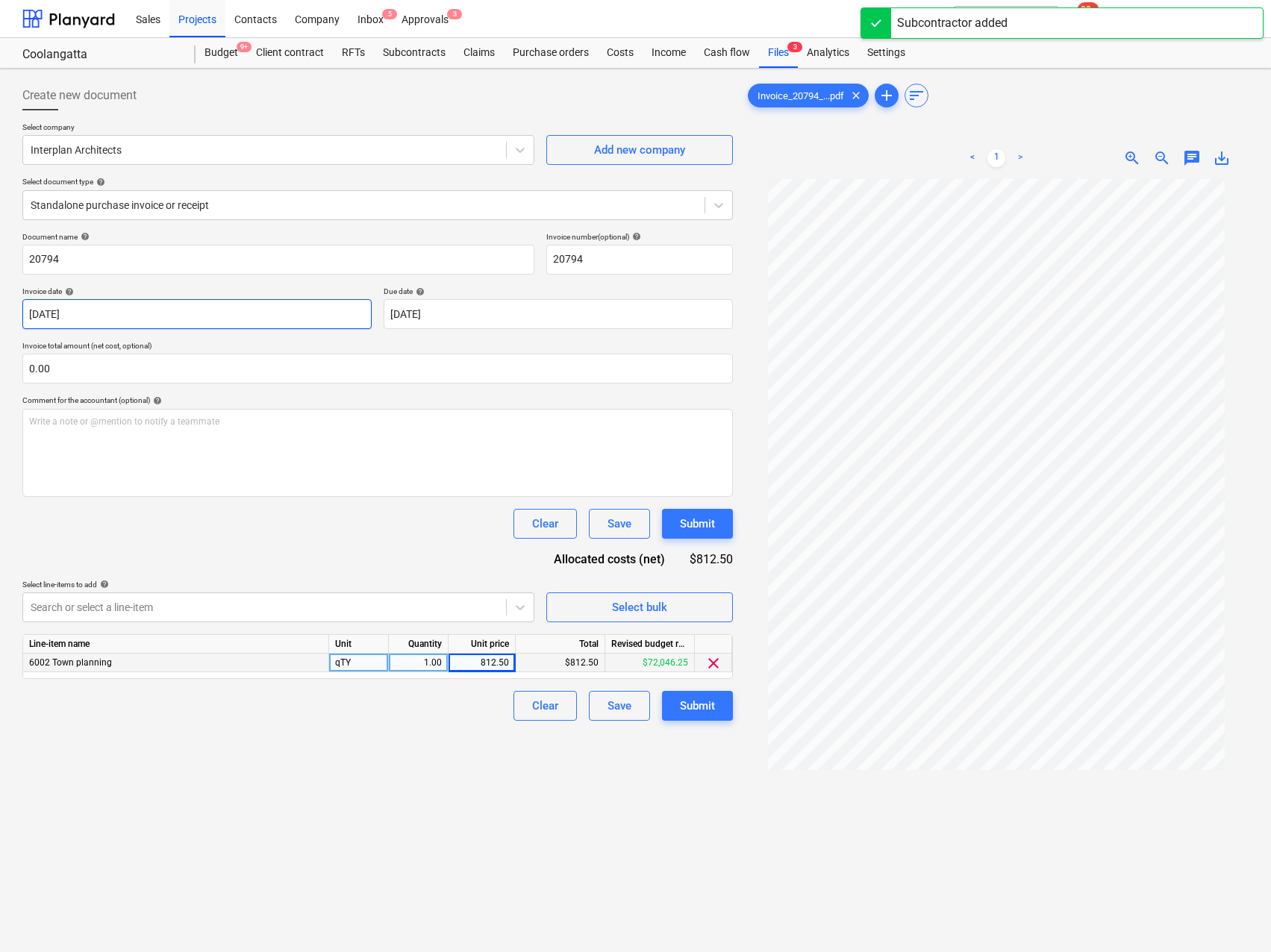
click at [105, 321] on body "Sales Projects Contacts Company Inbox 5 Approvals 3 format_size keyboard_arrow_…" at bounding box center [636, 476] width 1271 height 952
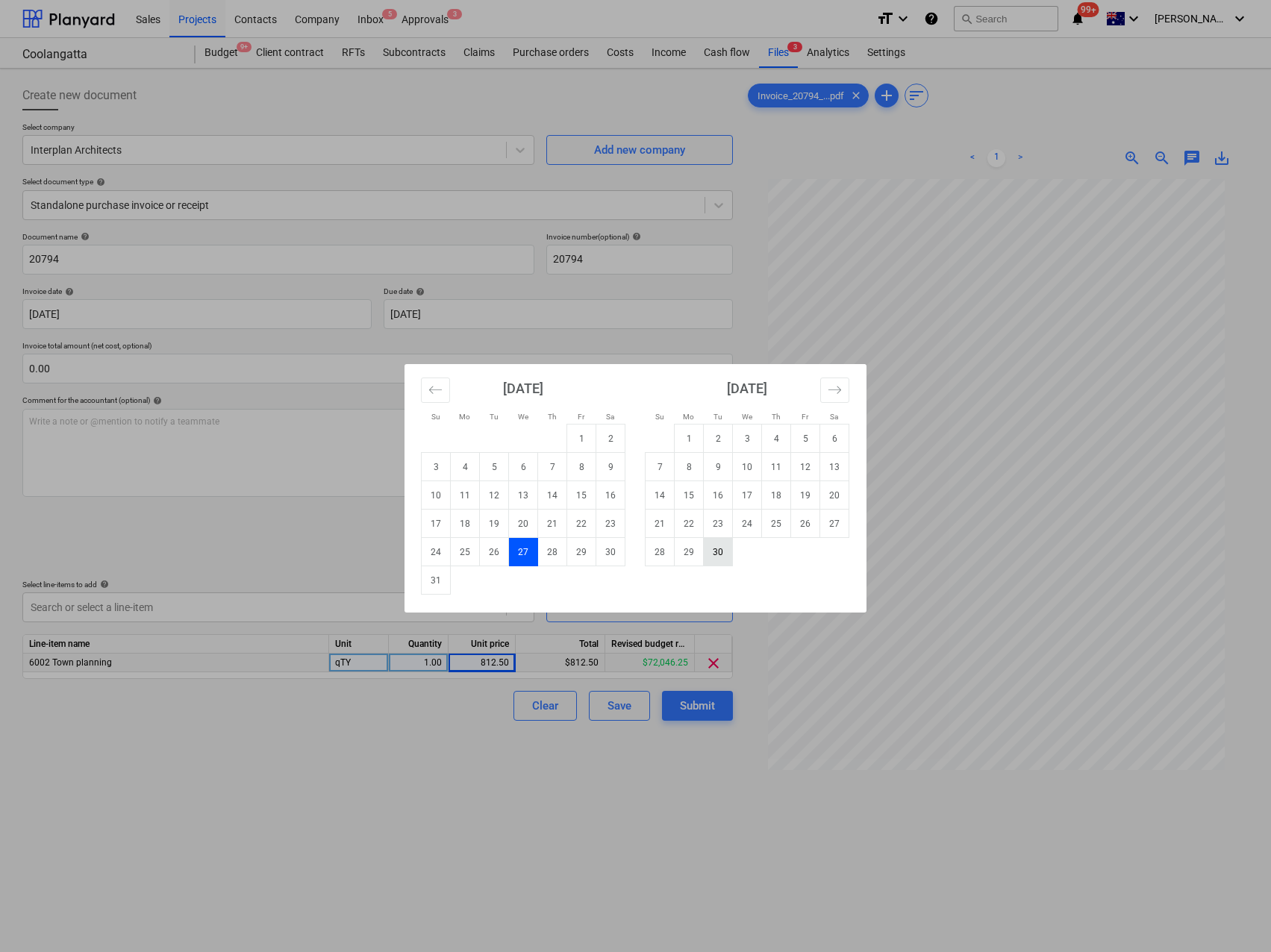
click at [719, 557] on td "30" at bounding box center [717, 552] width 29 height 28
type input "[DATE]"
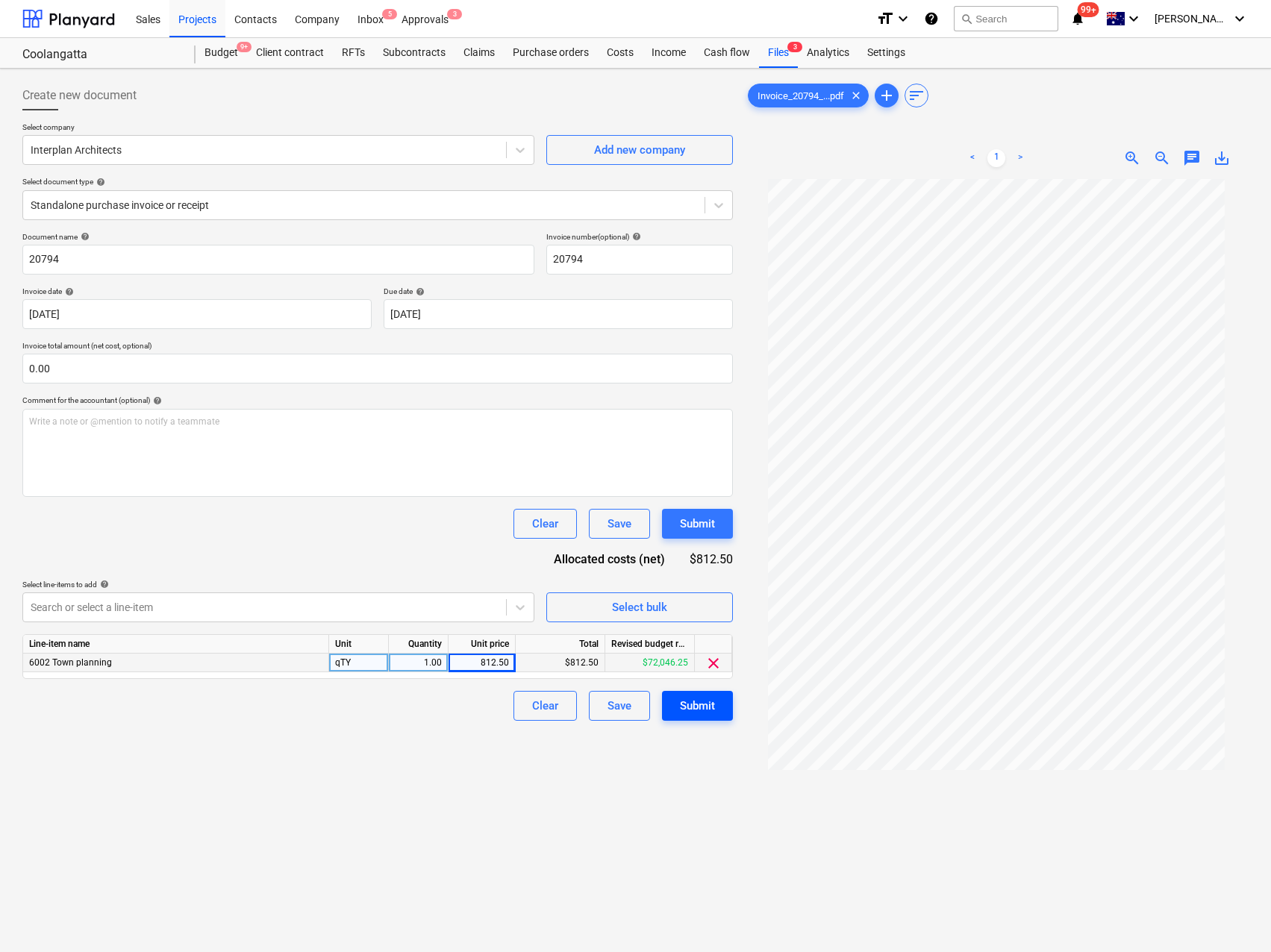
click at [700, 708] on div "Submit" at bounding box center [697, 706] width 35 height 19
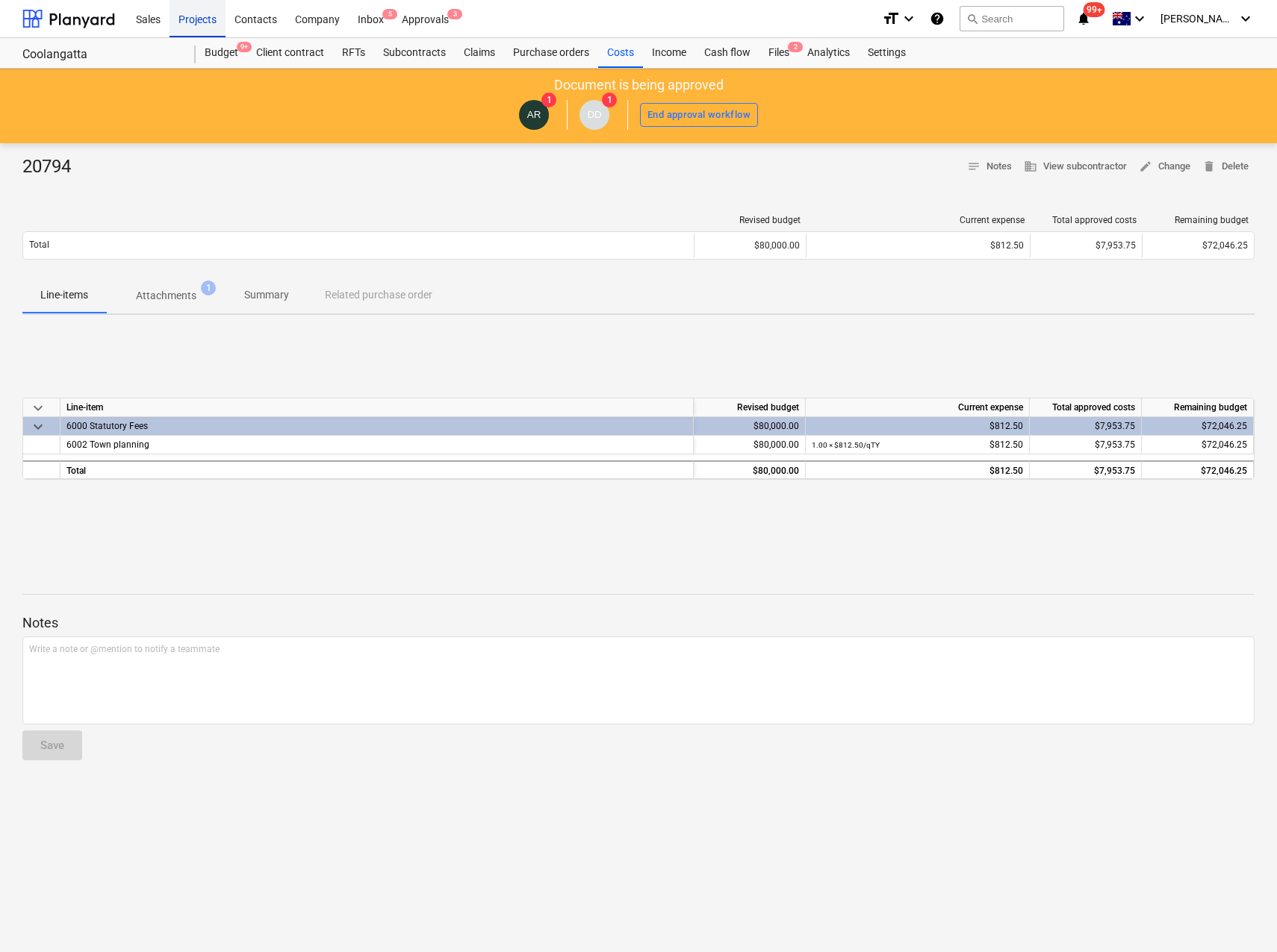
click at [199, 20] on div "Projects" at bounding box center [198, 18] width 56 height 38
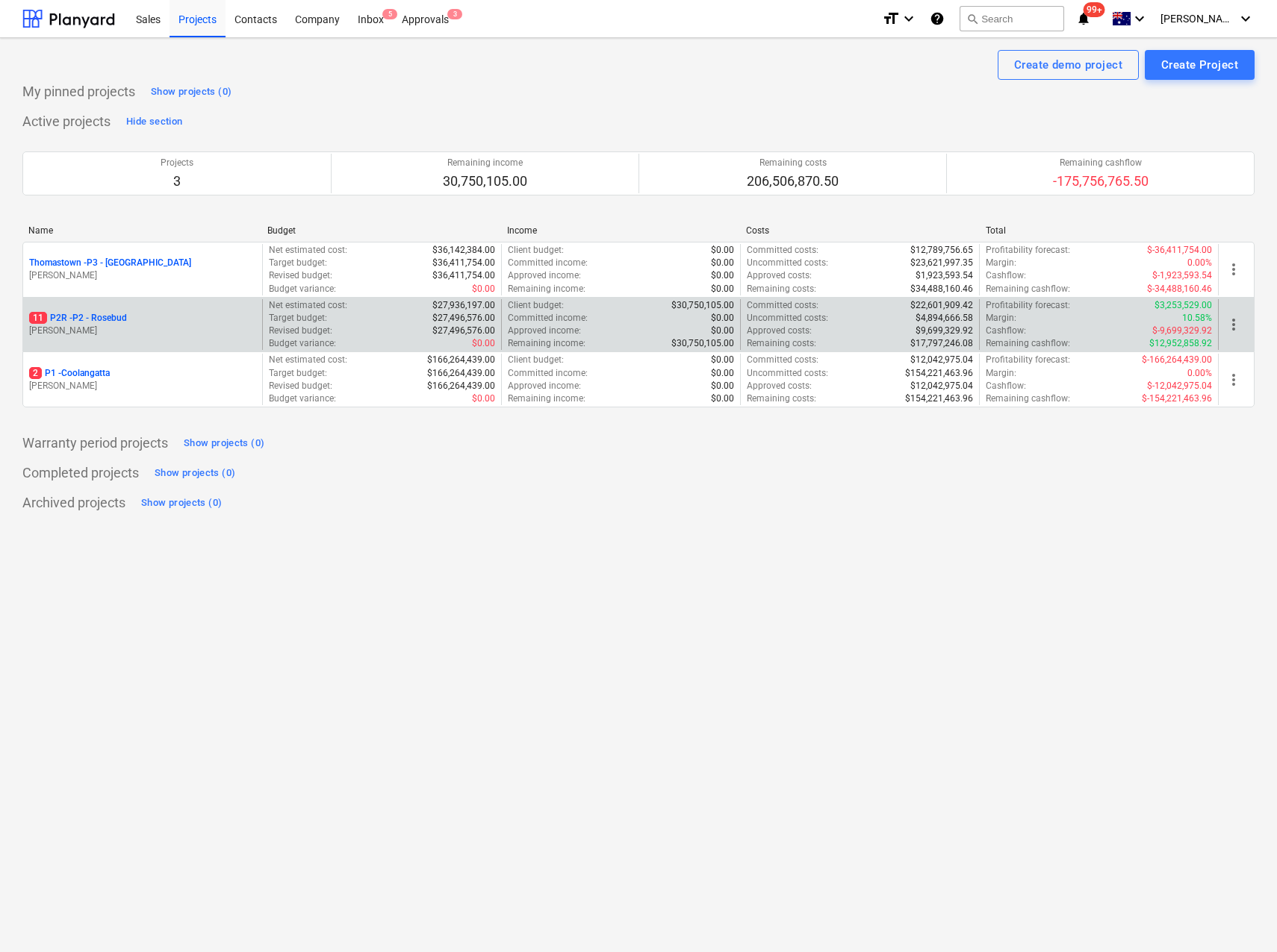
click at [107, 324] on p "11 P2R - P2 - Rosebud" at bounding box center [78, 318] width 98 height 12
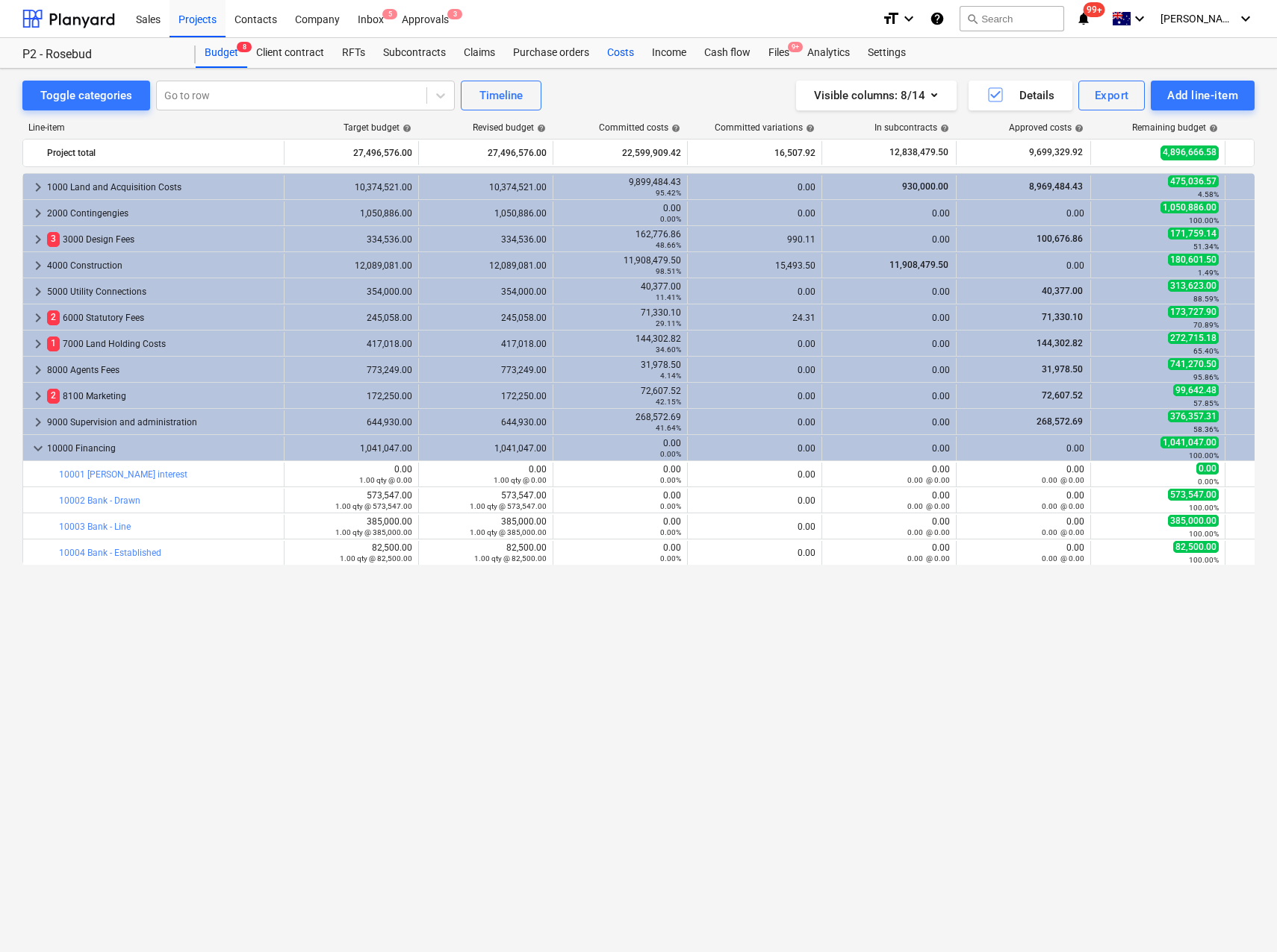
click at [629, 51] on div "Costs" at bounding box center [620, 53] width 45 height 30
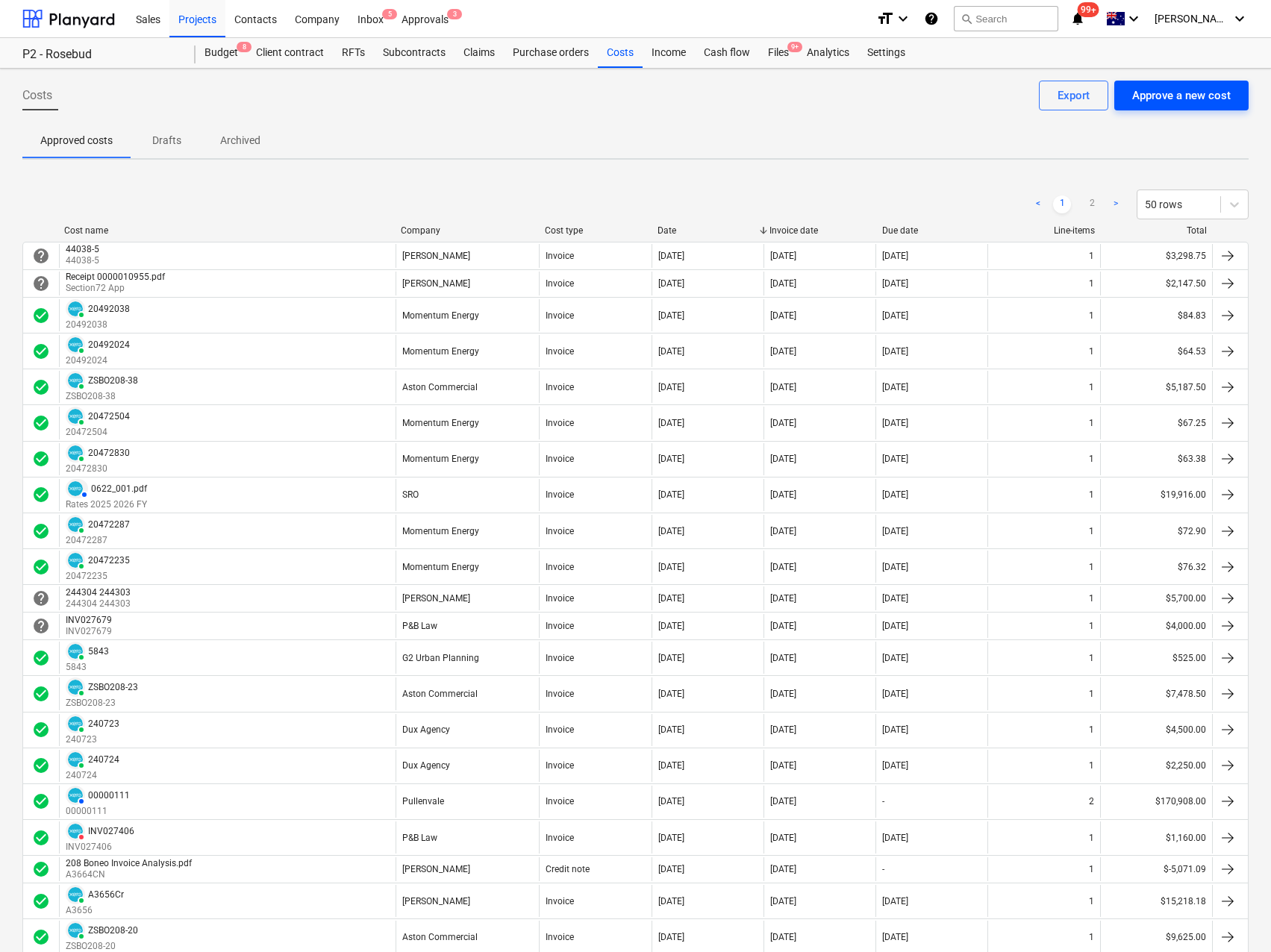
click at [1182, 98] on div "Approve a new cost" at bounding box center [1181, 95] width 99 height 19
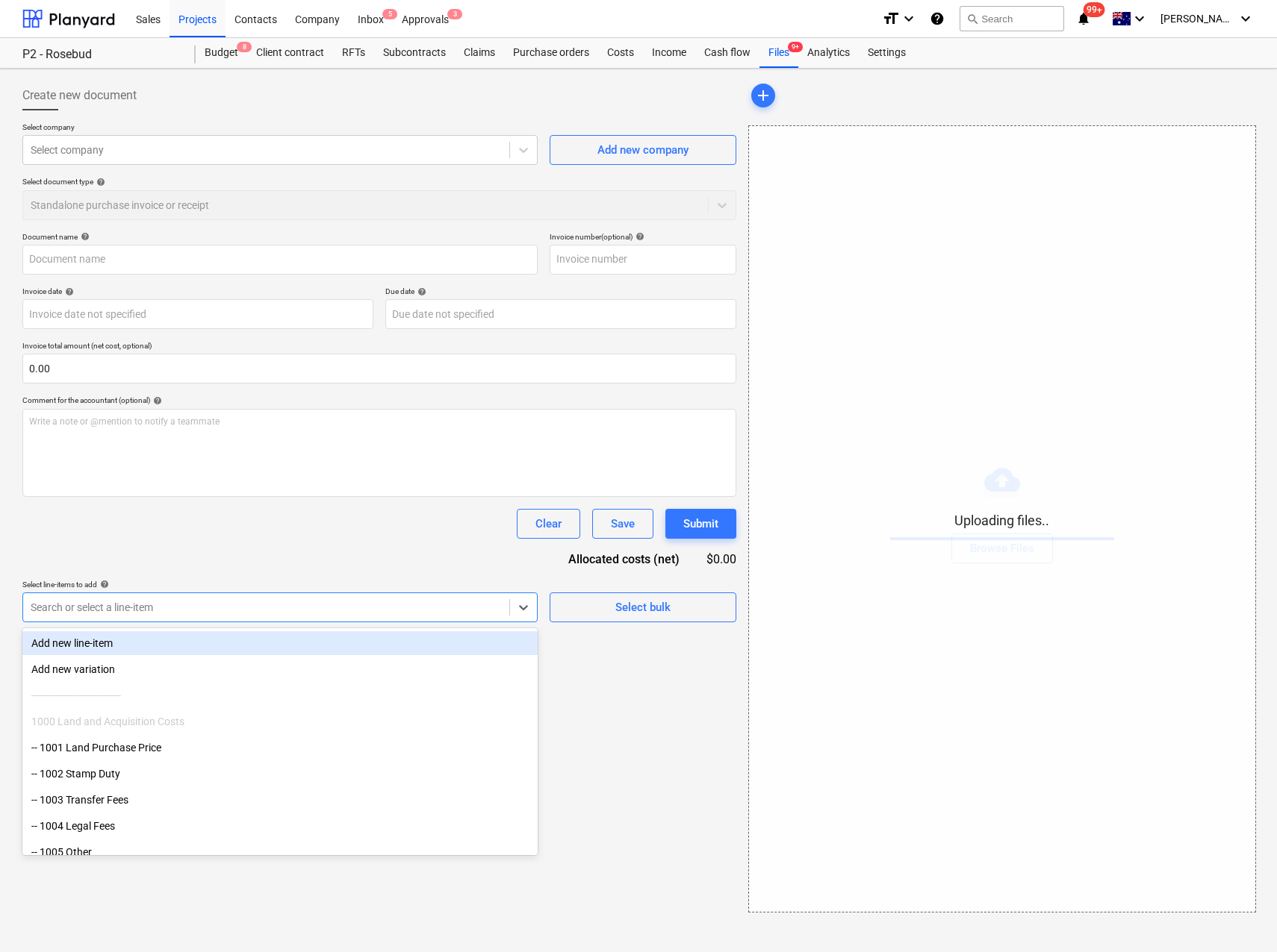
click at [97, 611] on div at bounding box center [266, 607] width 471 height 15
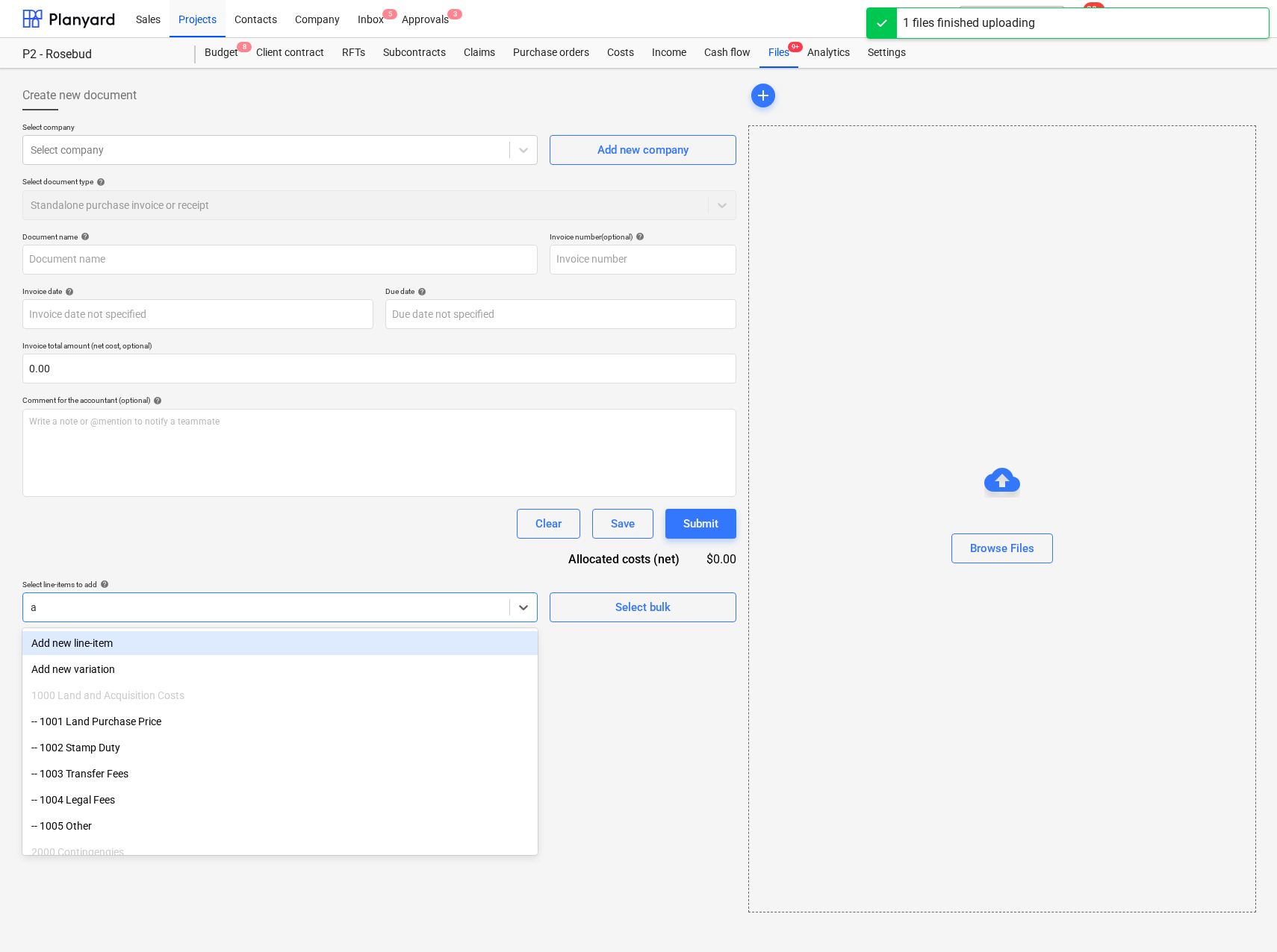
type input "ag"
type input "tax_invoice_20251001_1493_ZSBO208-37_BECPRO.pdf"
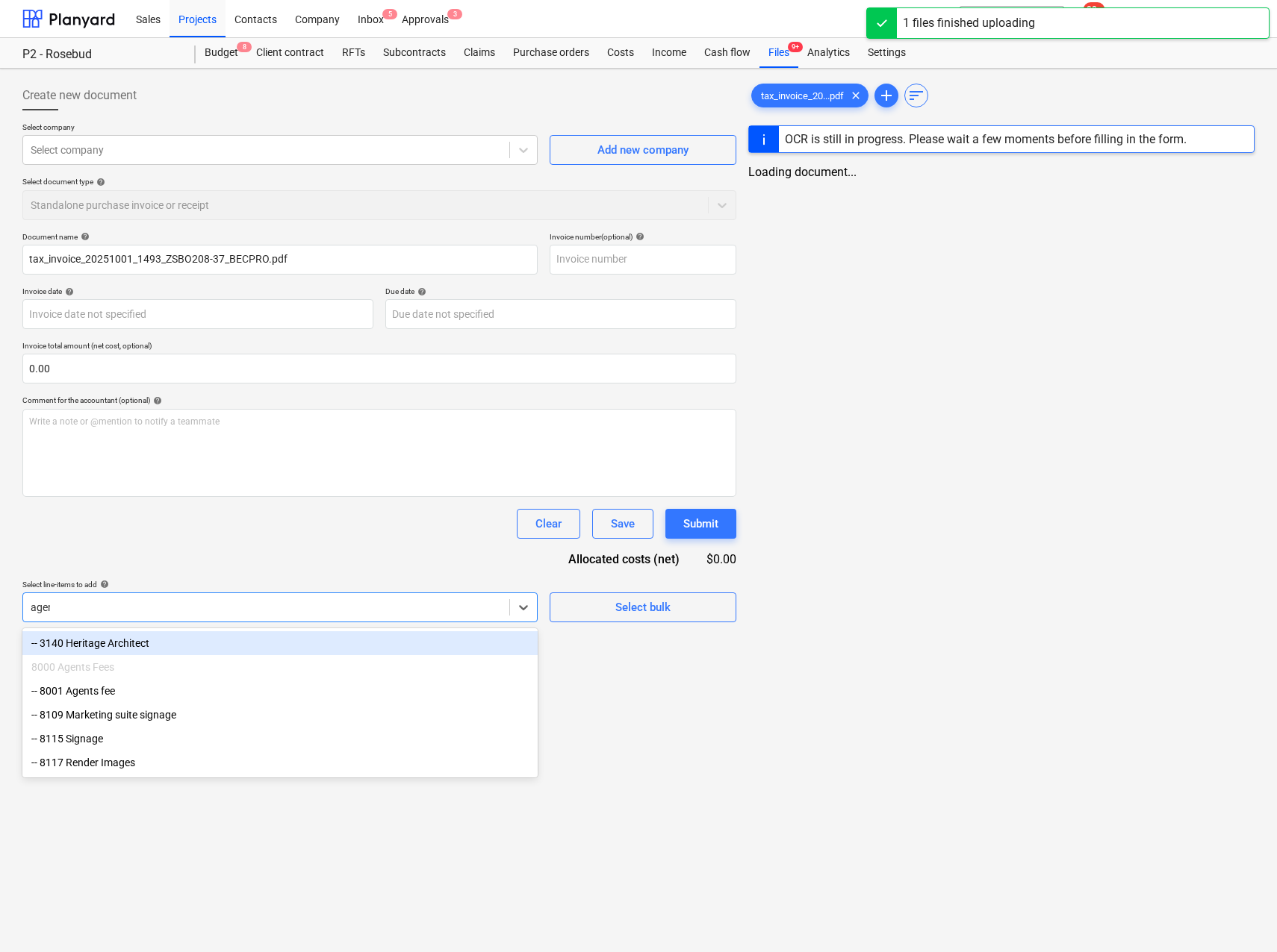
type input "agent"
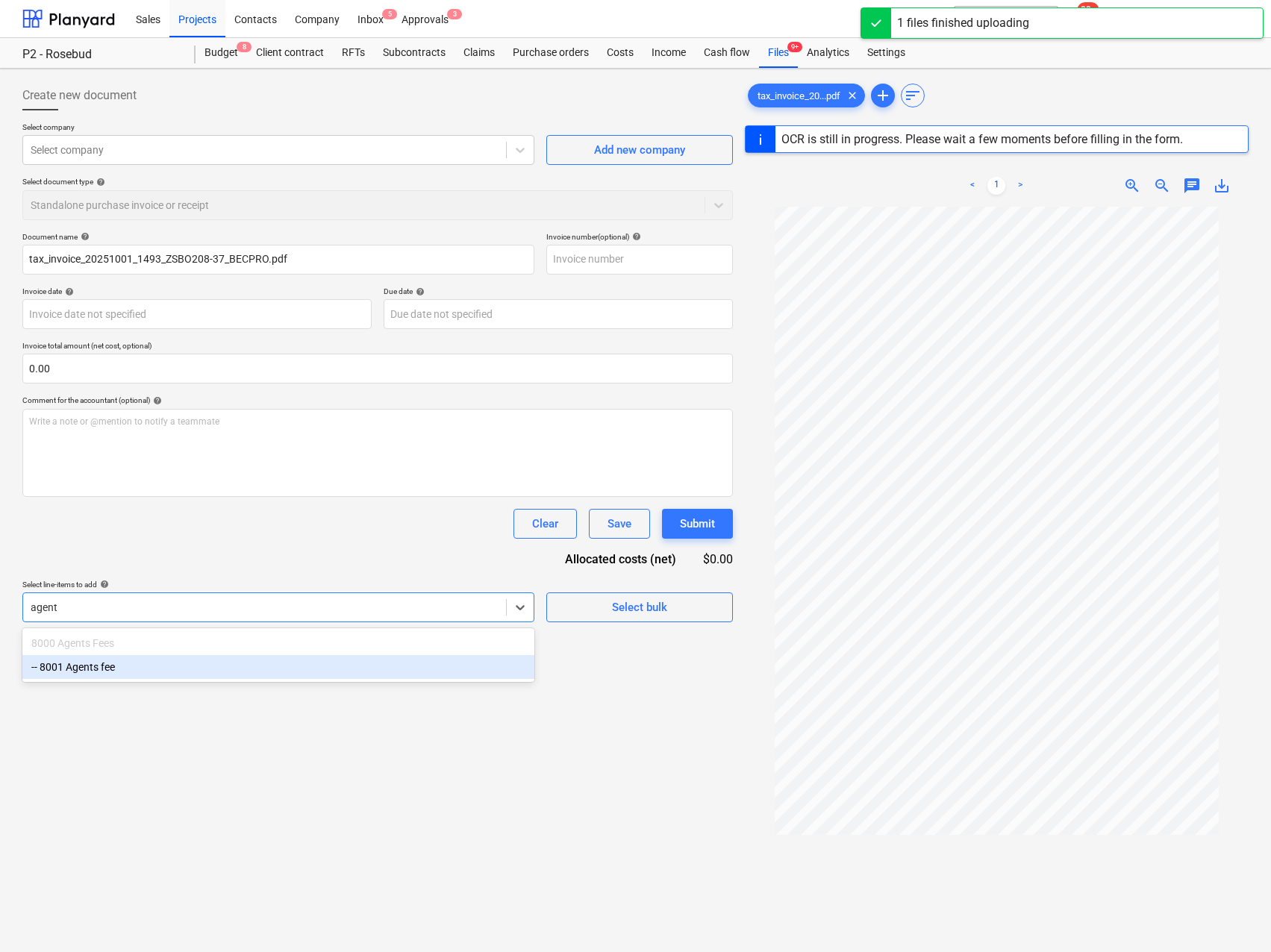
click at [98, 667] on div "-- 8001 Agents fee" at bounding box center [278, 666] width 512 height 24
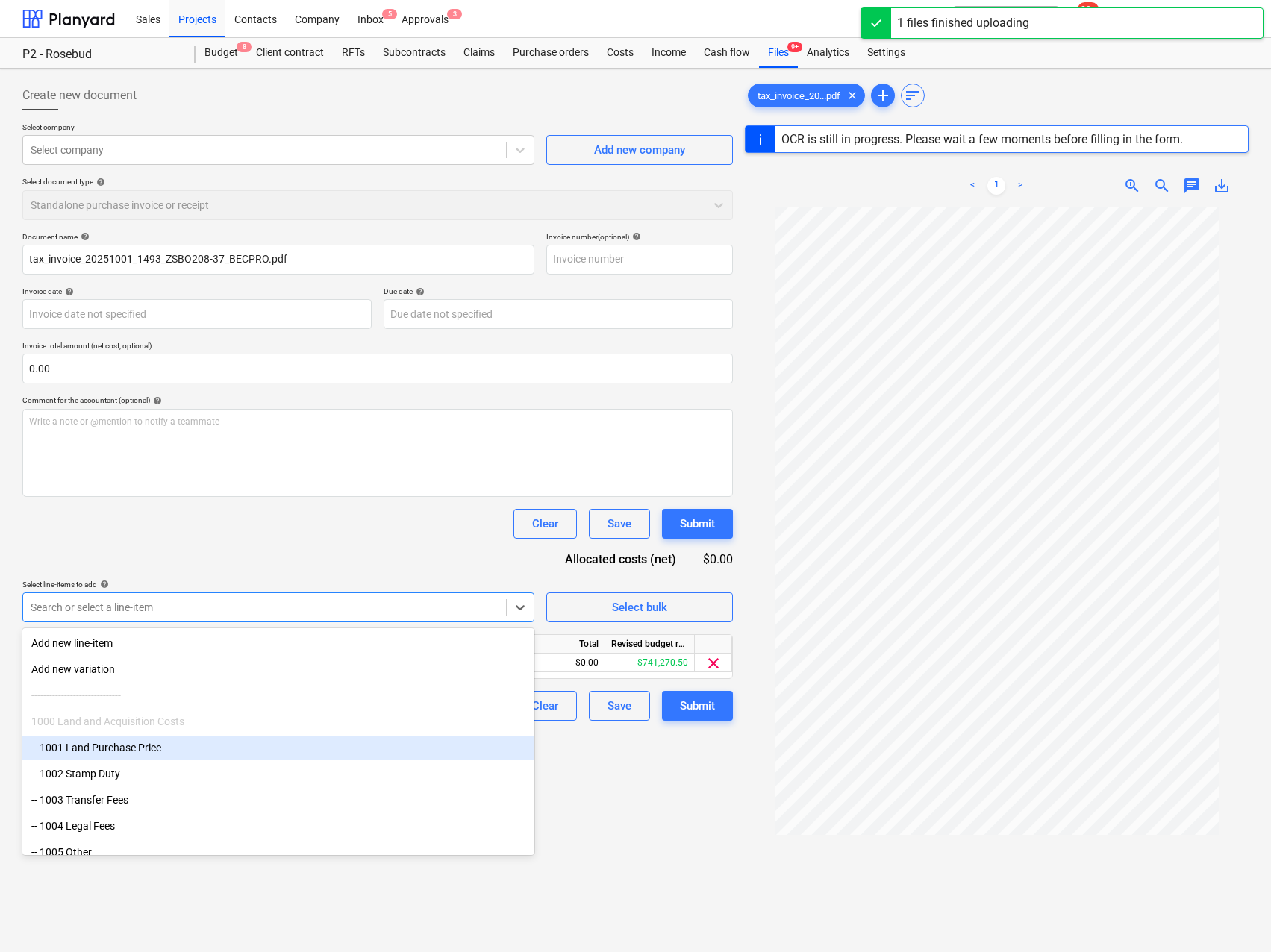
click at [684, 806] on div "Create new document Select company Select company Add new company Select docume…" at bounding box center [378, 599] width 723 height 1049
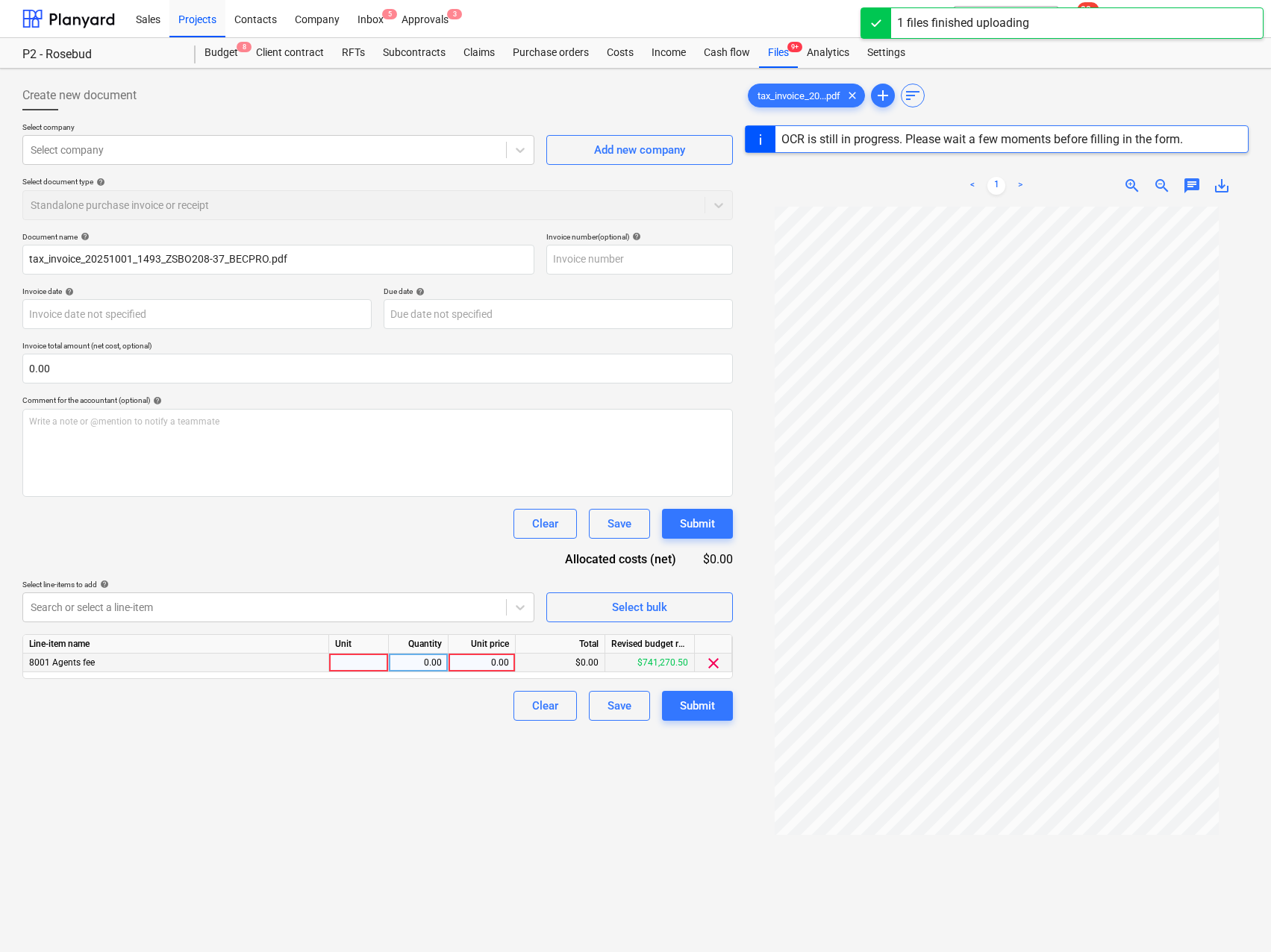
click at [348, 669] on div at bounding box center [359, 663] width 60 height 19
type input "Qty"
type input "ZSBO208-37"
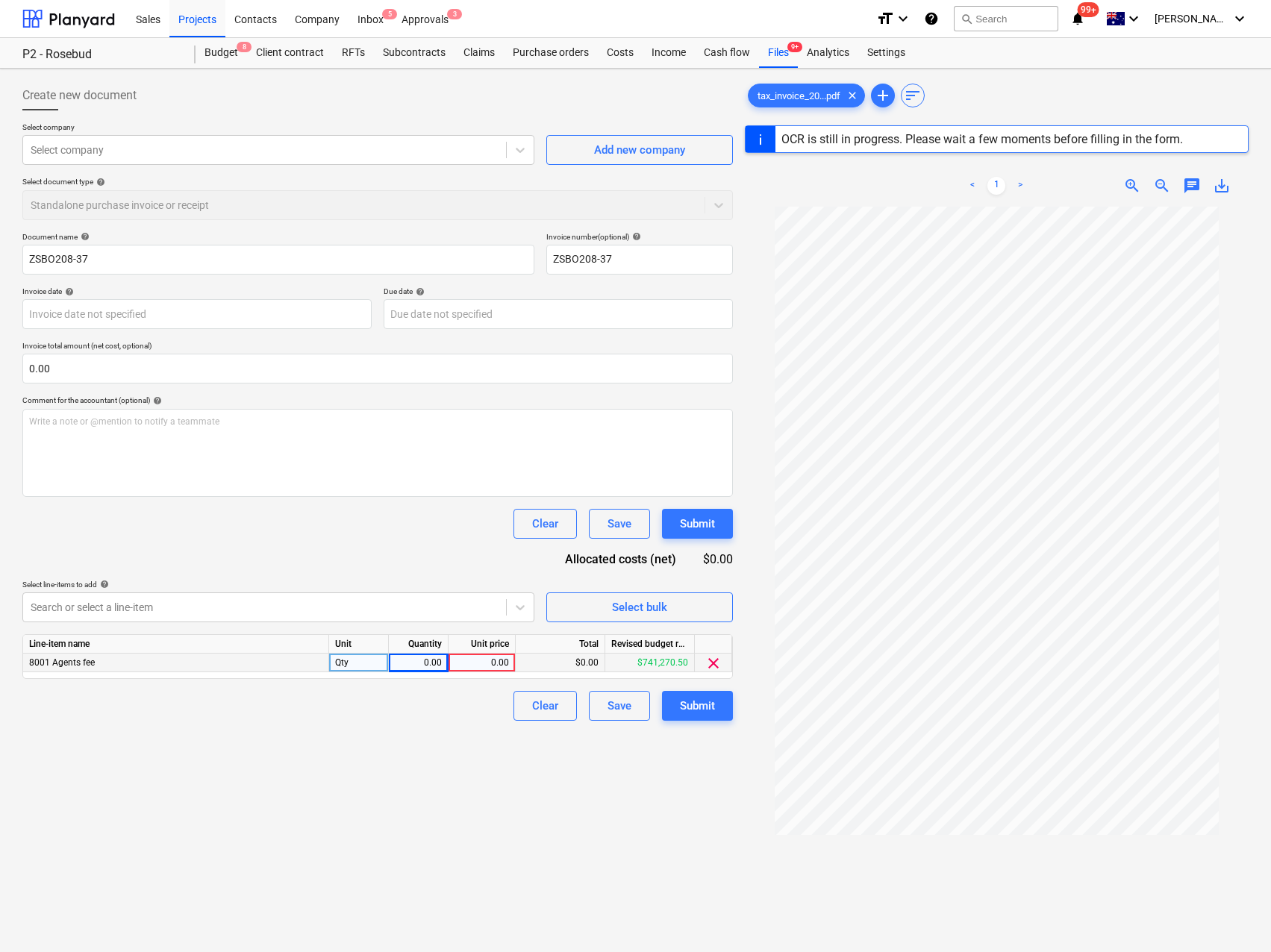
type input "[DATE]"
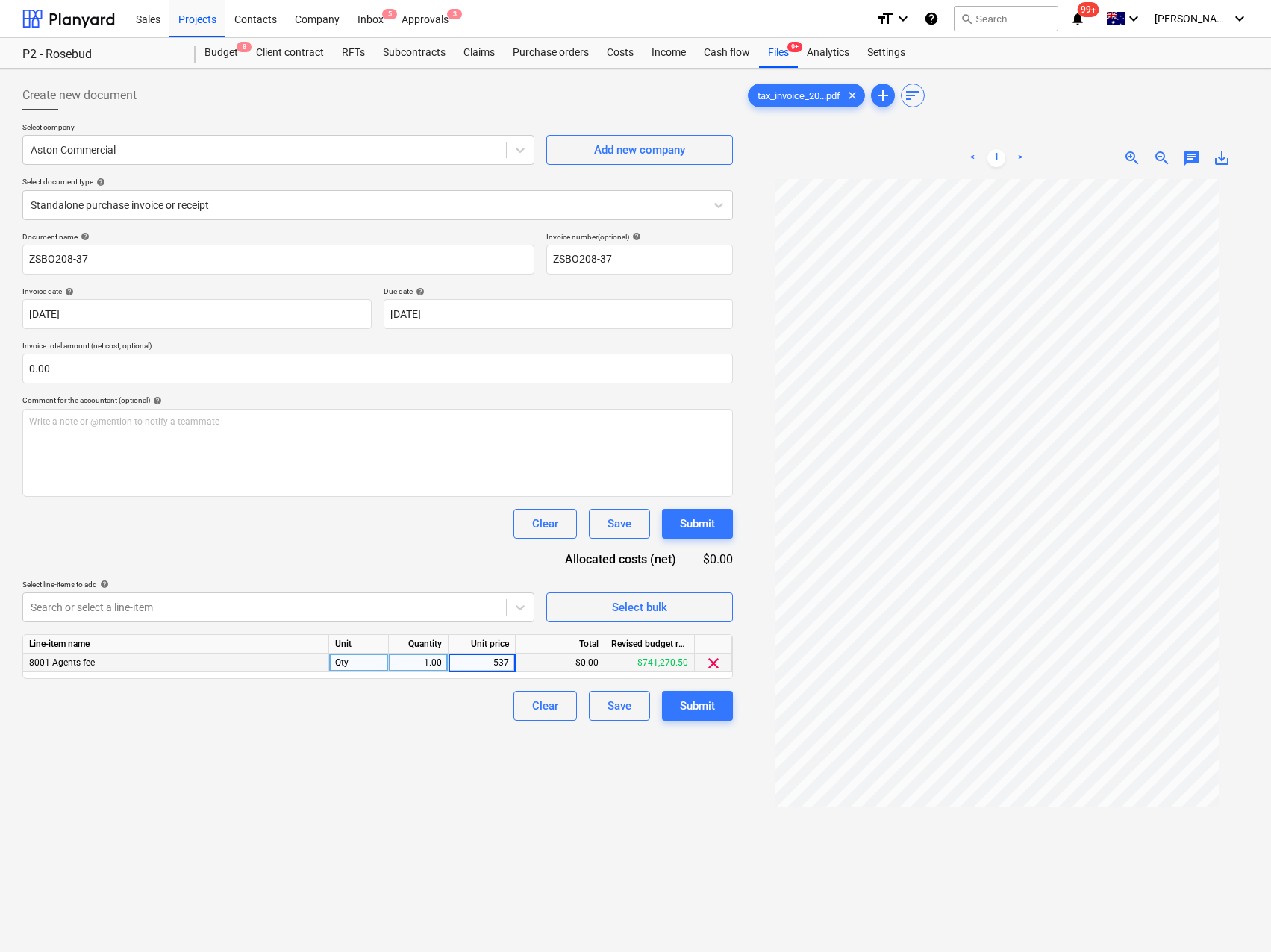
type input "5375"
click at [392, 716] on div "Clear Save Submit" at bounding box center [377, 706] width 710 height 30
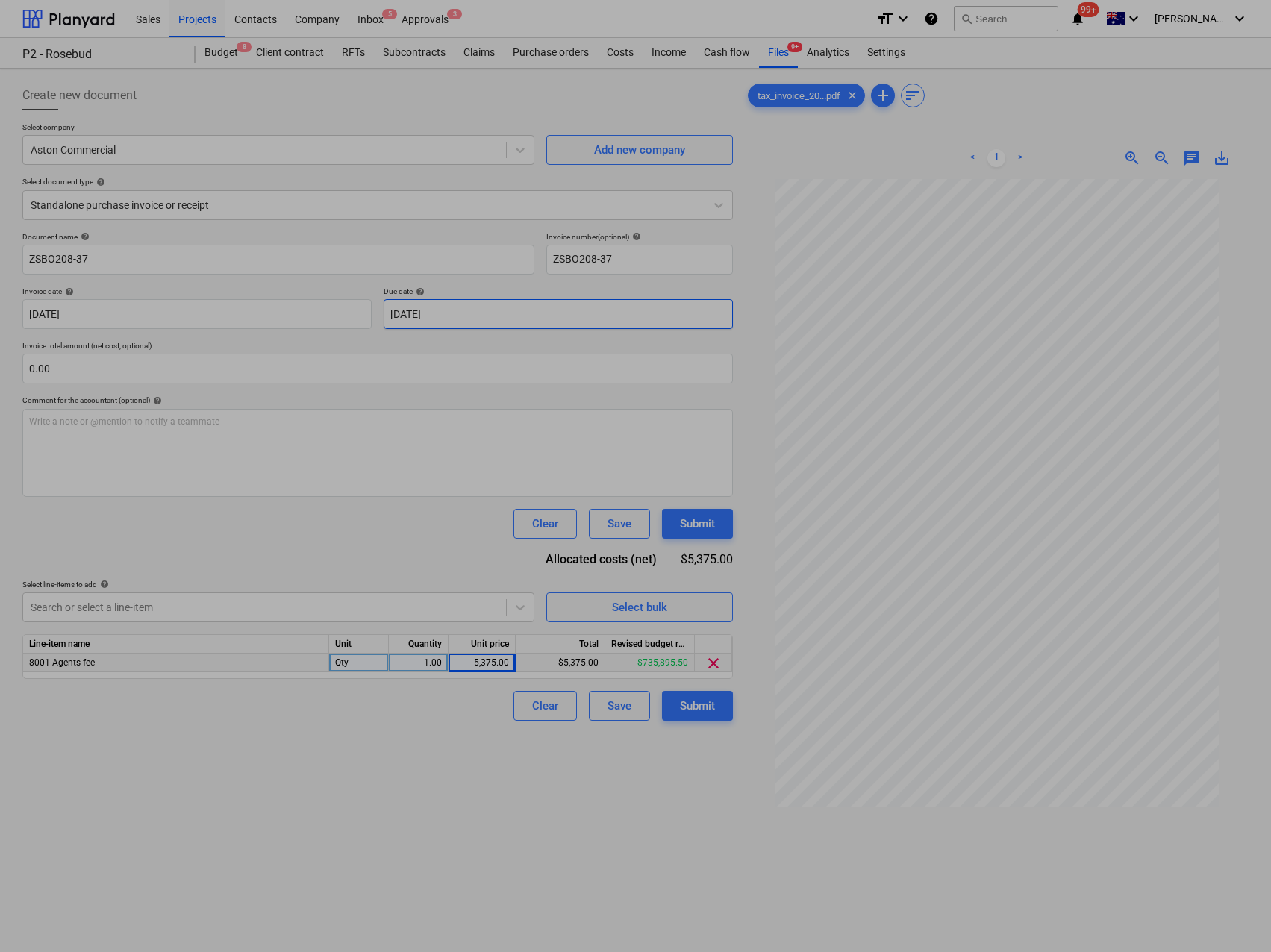
click at [465, 315] on body "Sales Projects Contacts Company Inbox 5 Approvals 3 format_size keyboard_arrow_…" at bounding box center [636, 476] width 1271 height 952
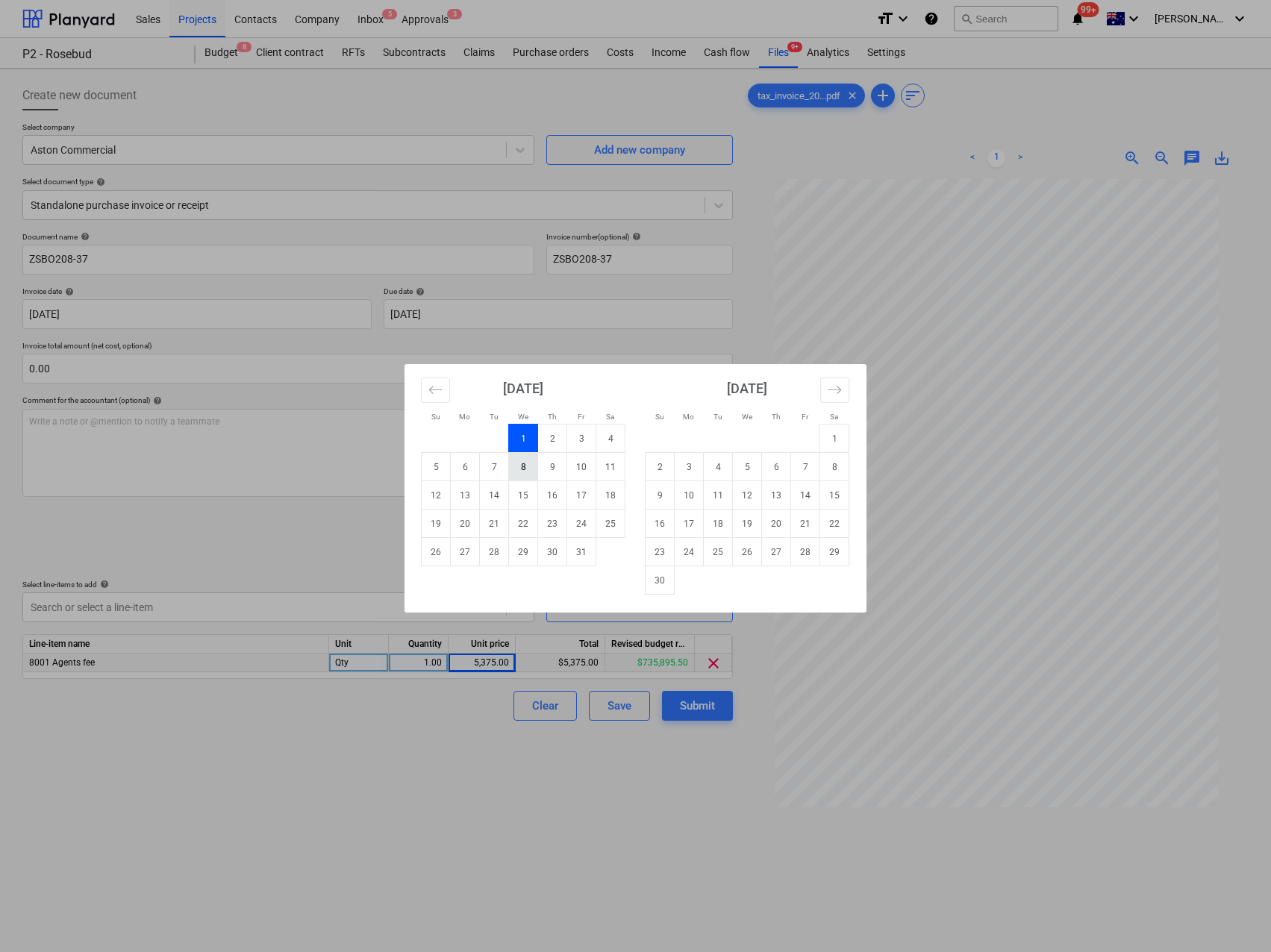
click at [518, 468] on td "8" at bounding box center [523, 467] width 29 height 28
type input "[DATE]"
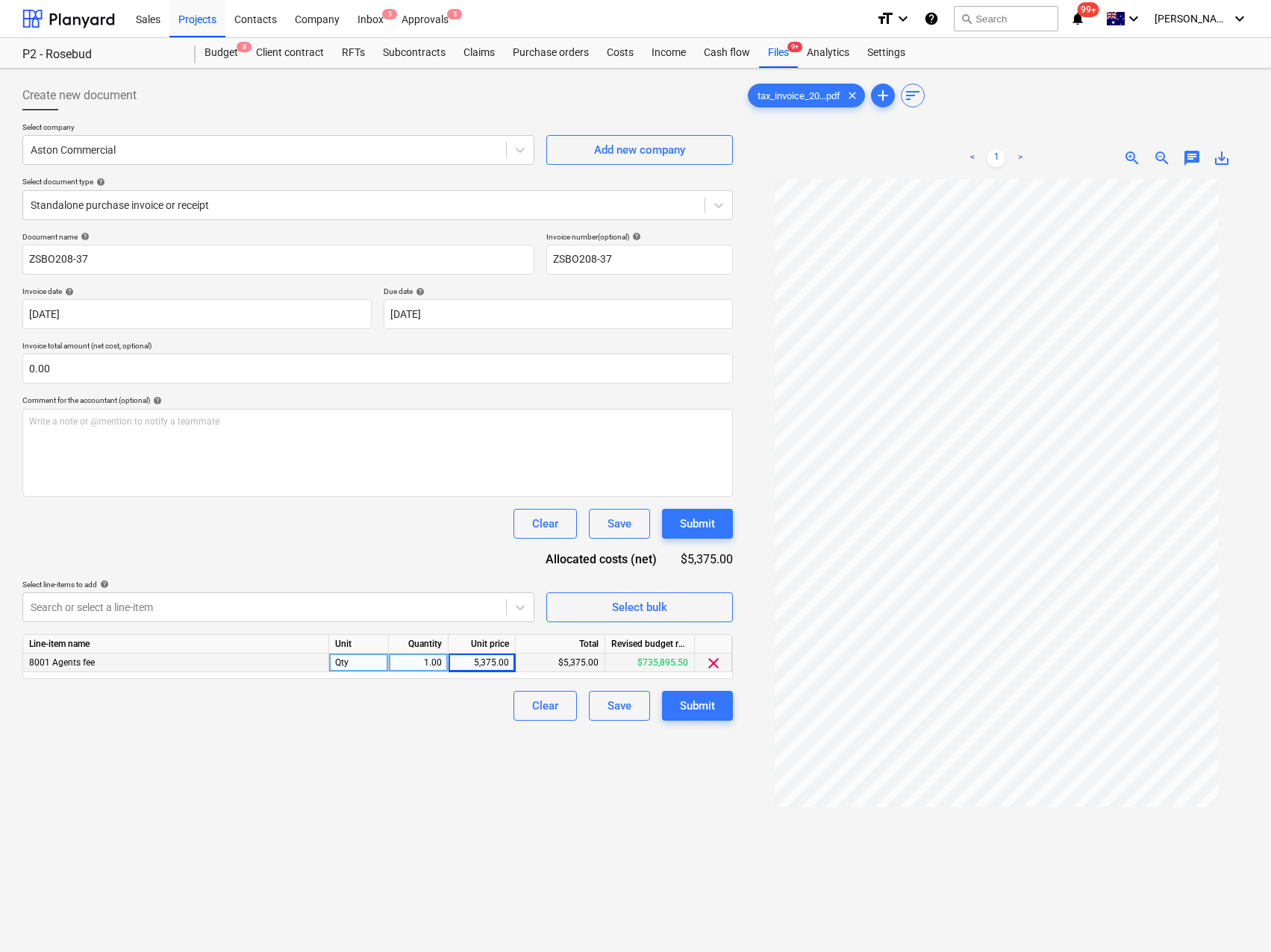
click at [256, 562] on div "Document name help ZSBO208-37 Invoice number (optional) help ZSBO208-37 Invoice…" at bounding box center [377, 476] width 710 height 489
click at [705, 712] on div "Submit" at bounding box center [697, 706] width 35 height 19
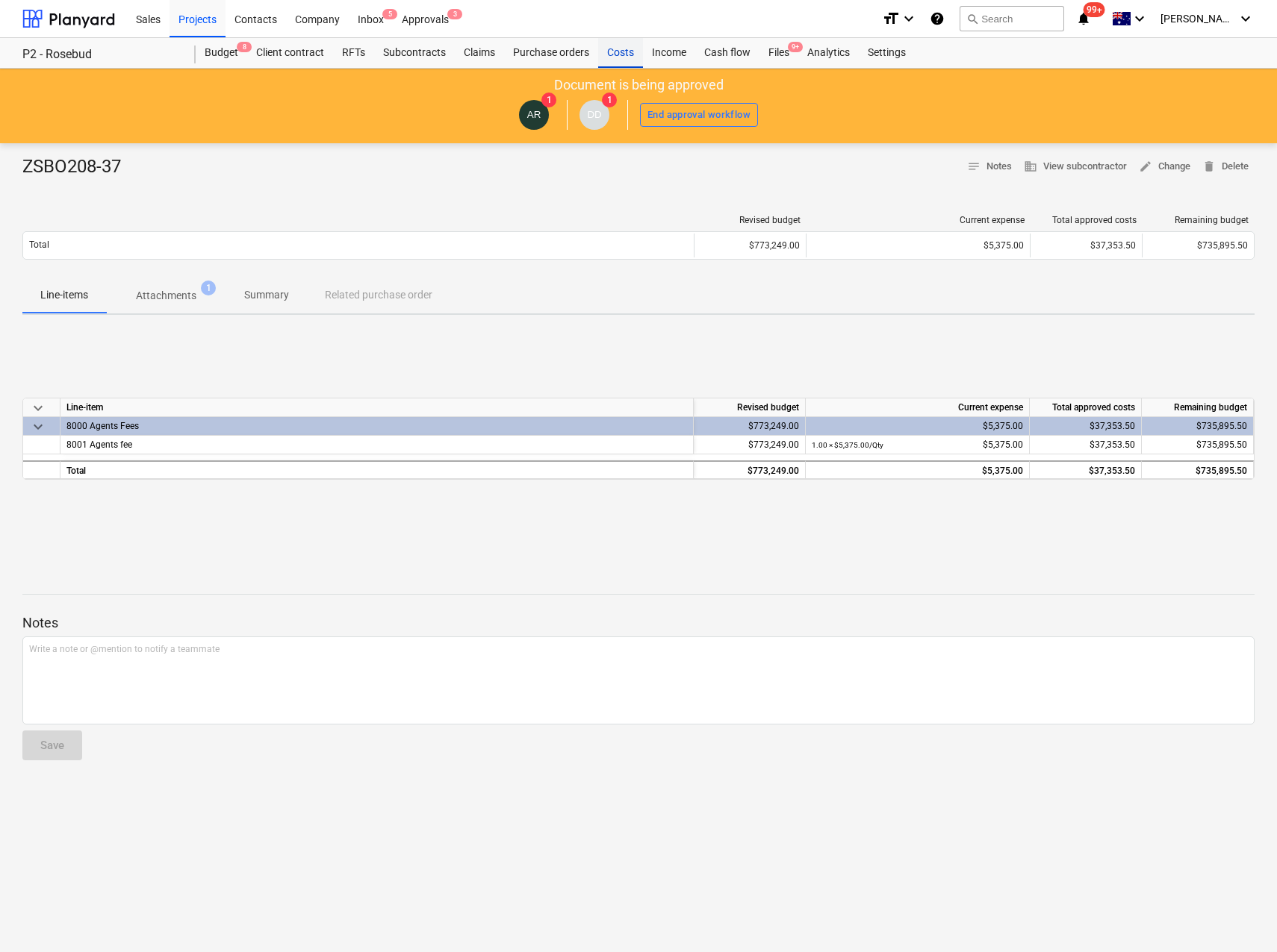
click at [633, 47] on div "Costs" at bounding box center [620, 53] width 45 height 30
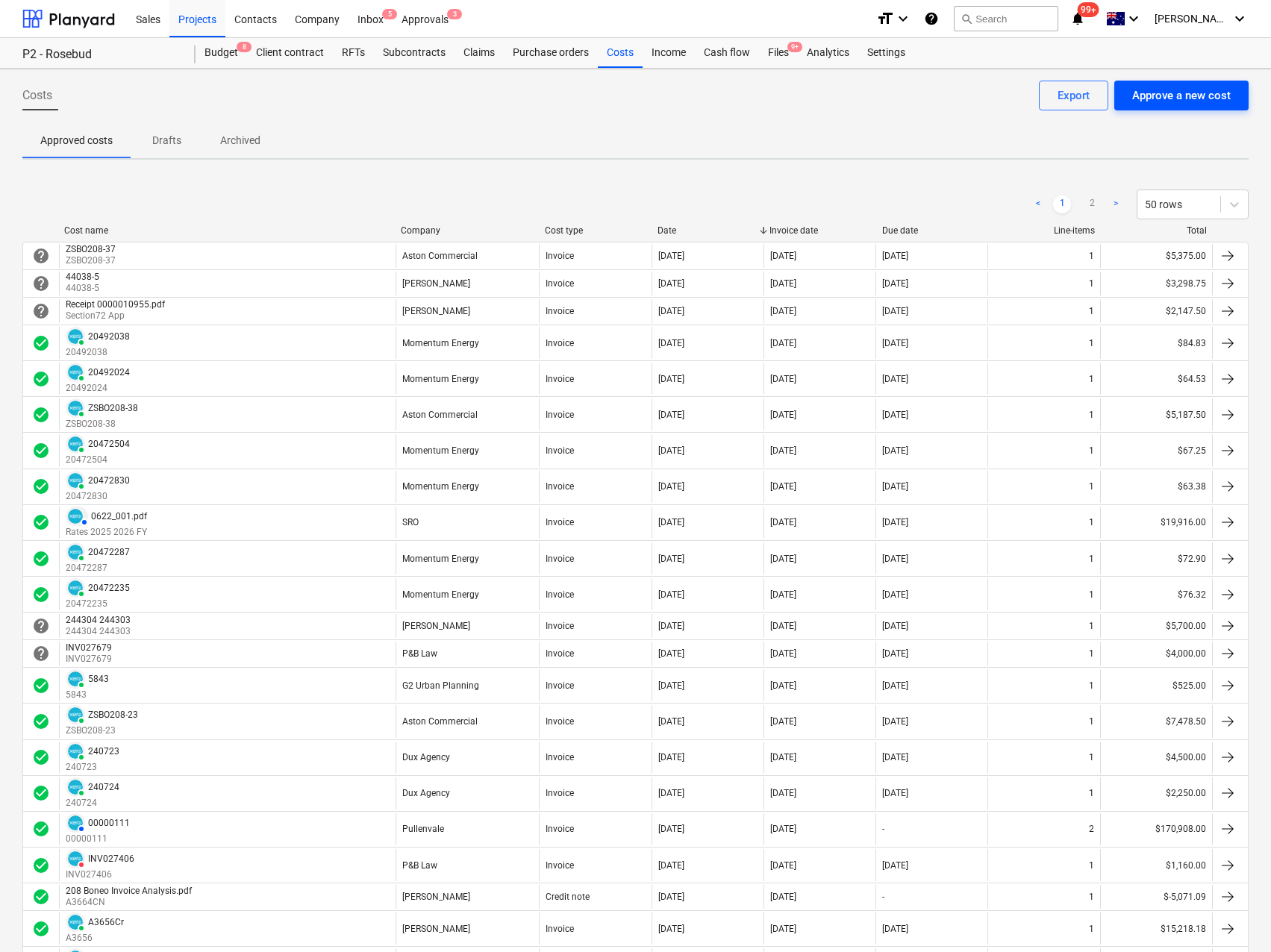
click at [1165, 102] on div "Approve a new cost" at bounding box center [1181, 95] width 99 height 19
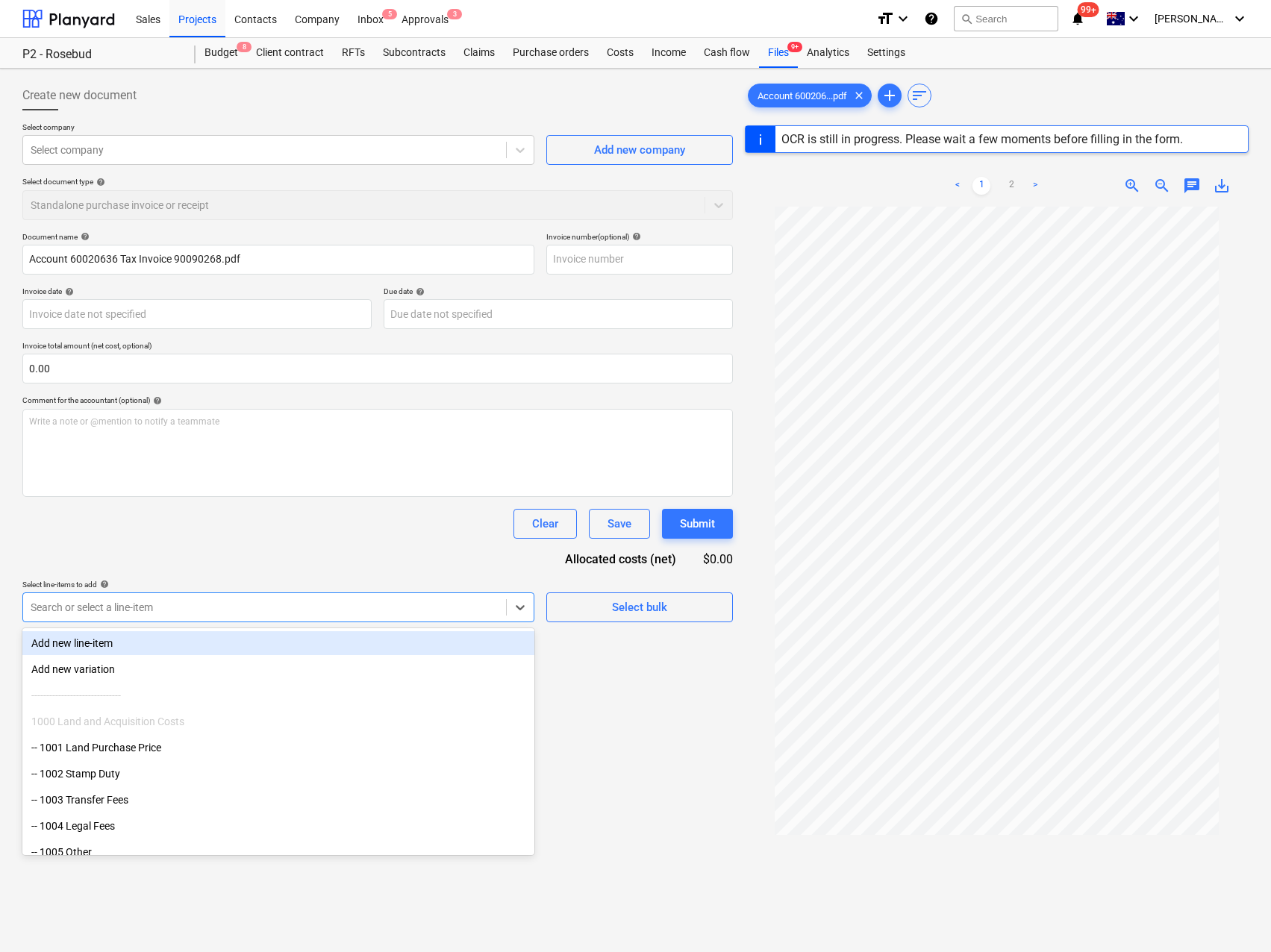
click at [108, 611] on div at bounding box center [264, 607] width 468 height 15
type input "90090268"
type input "[DATE]"
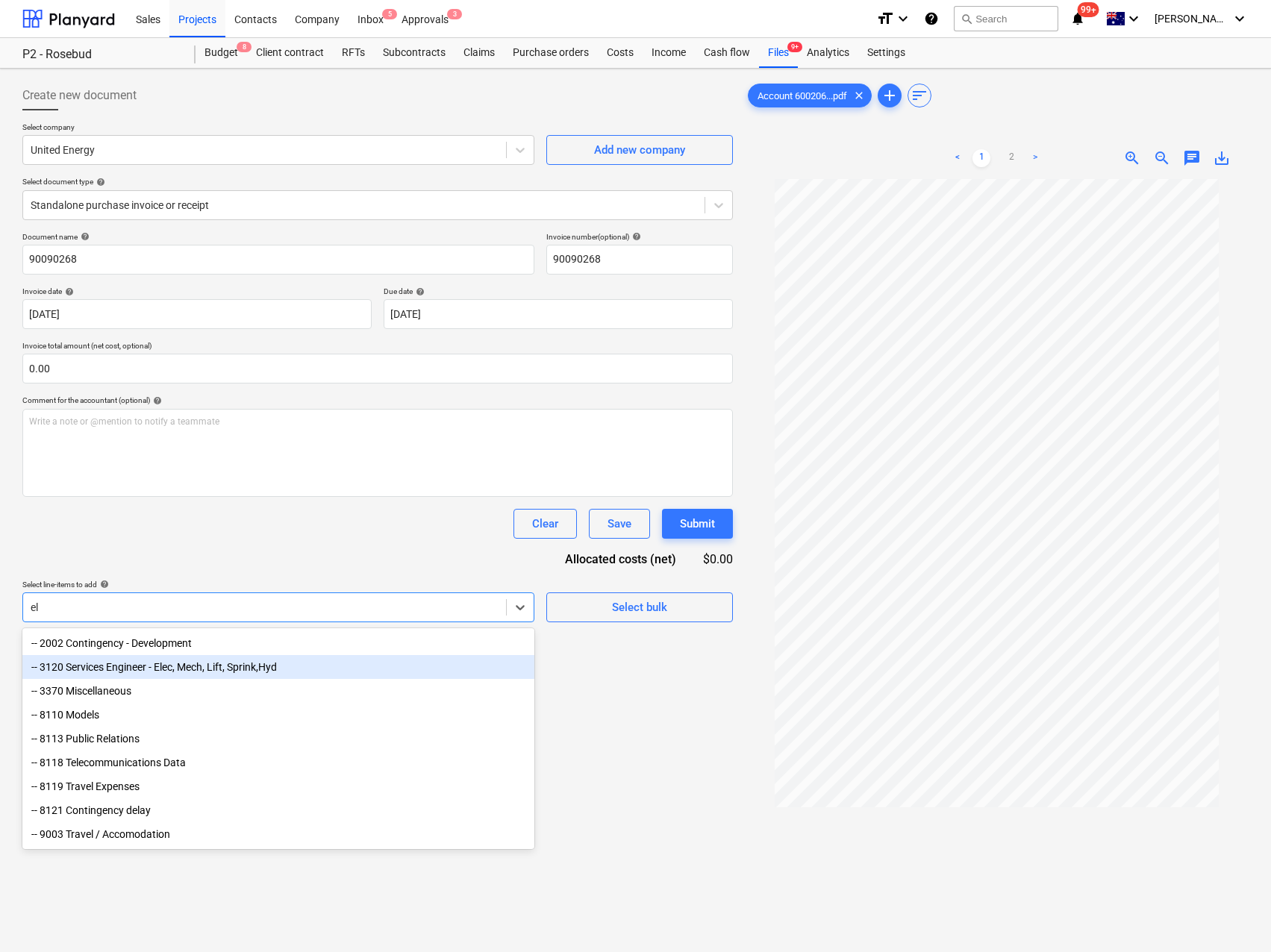
type input "e"
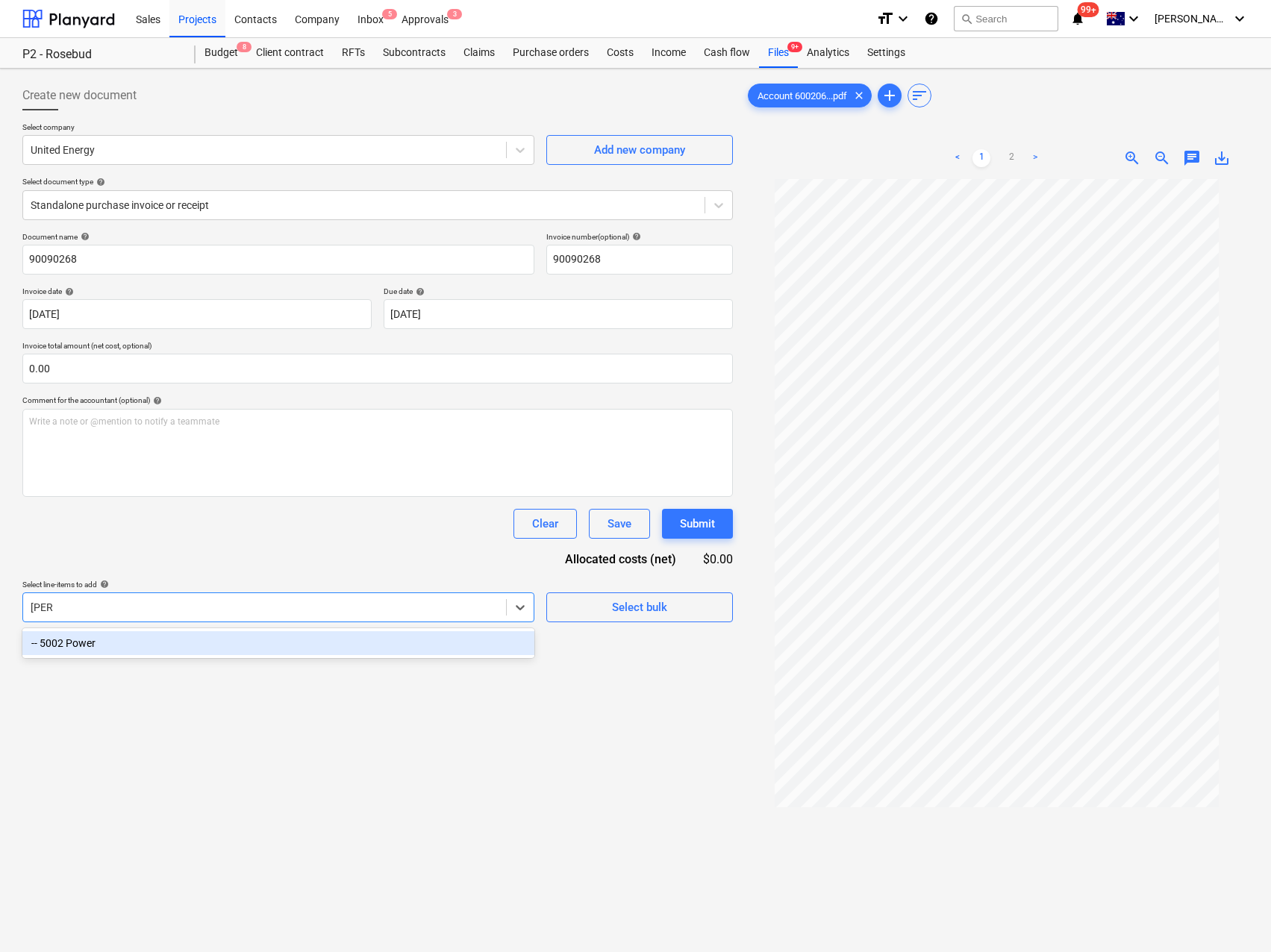
type input "power"
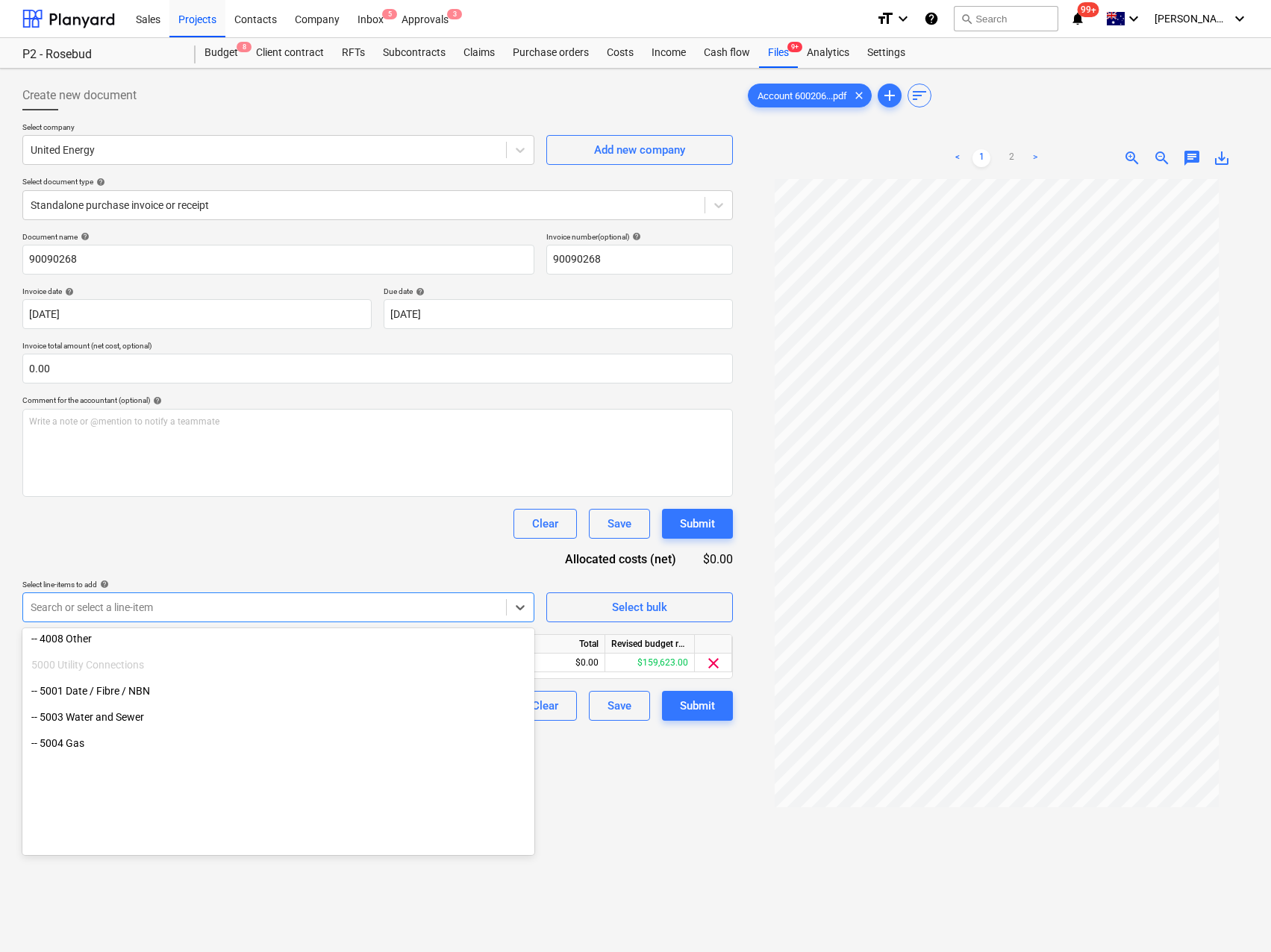
scroll to position [1223, 0]
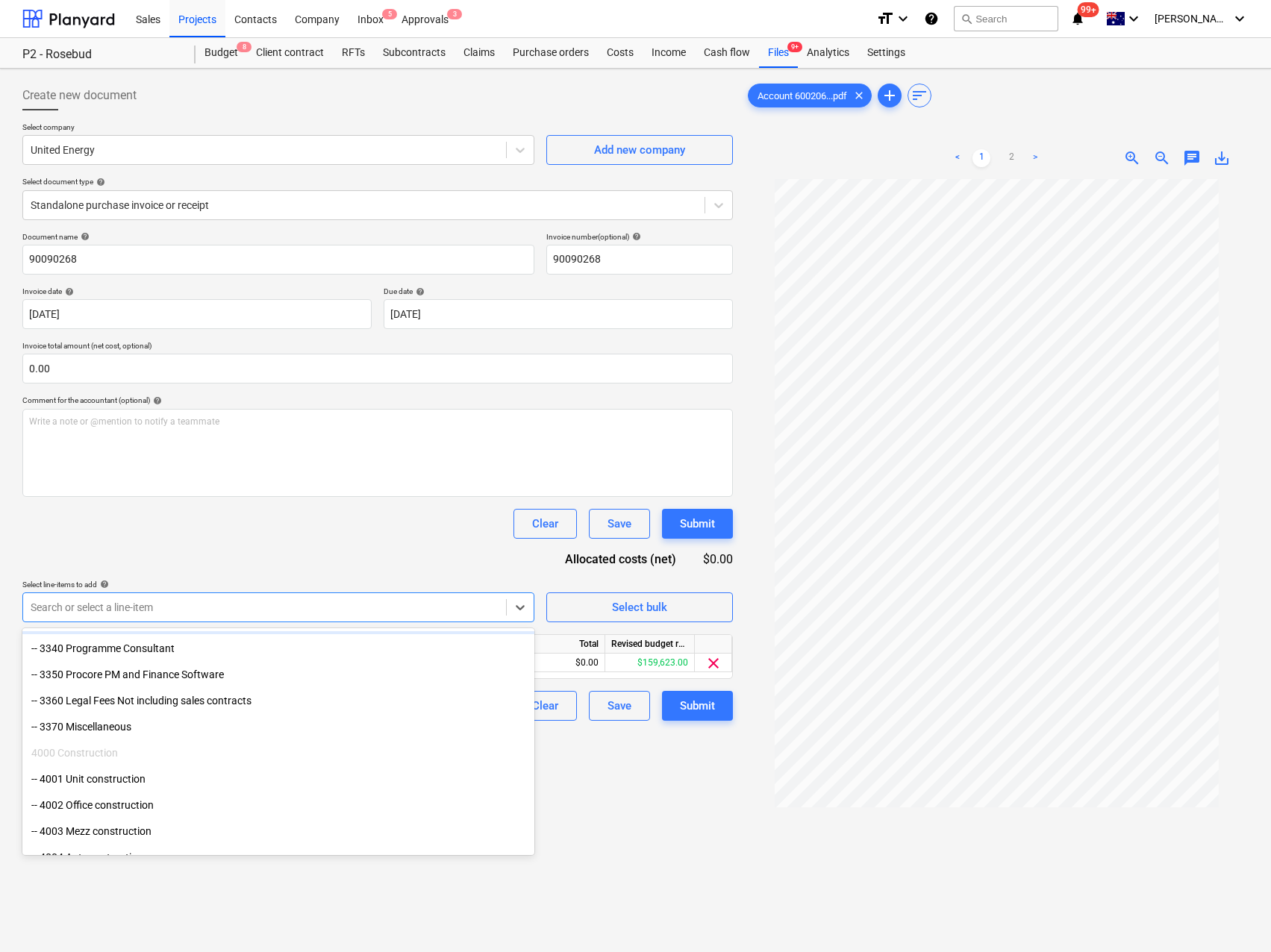
click at [300, 509] on div "Clear Save Submit" at bounding box center [377, 524] width 710 height 30
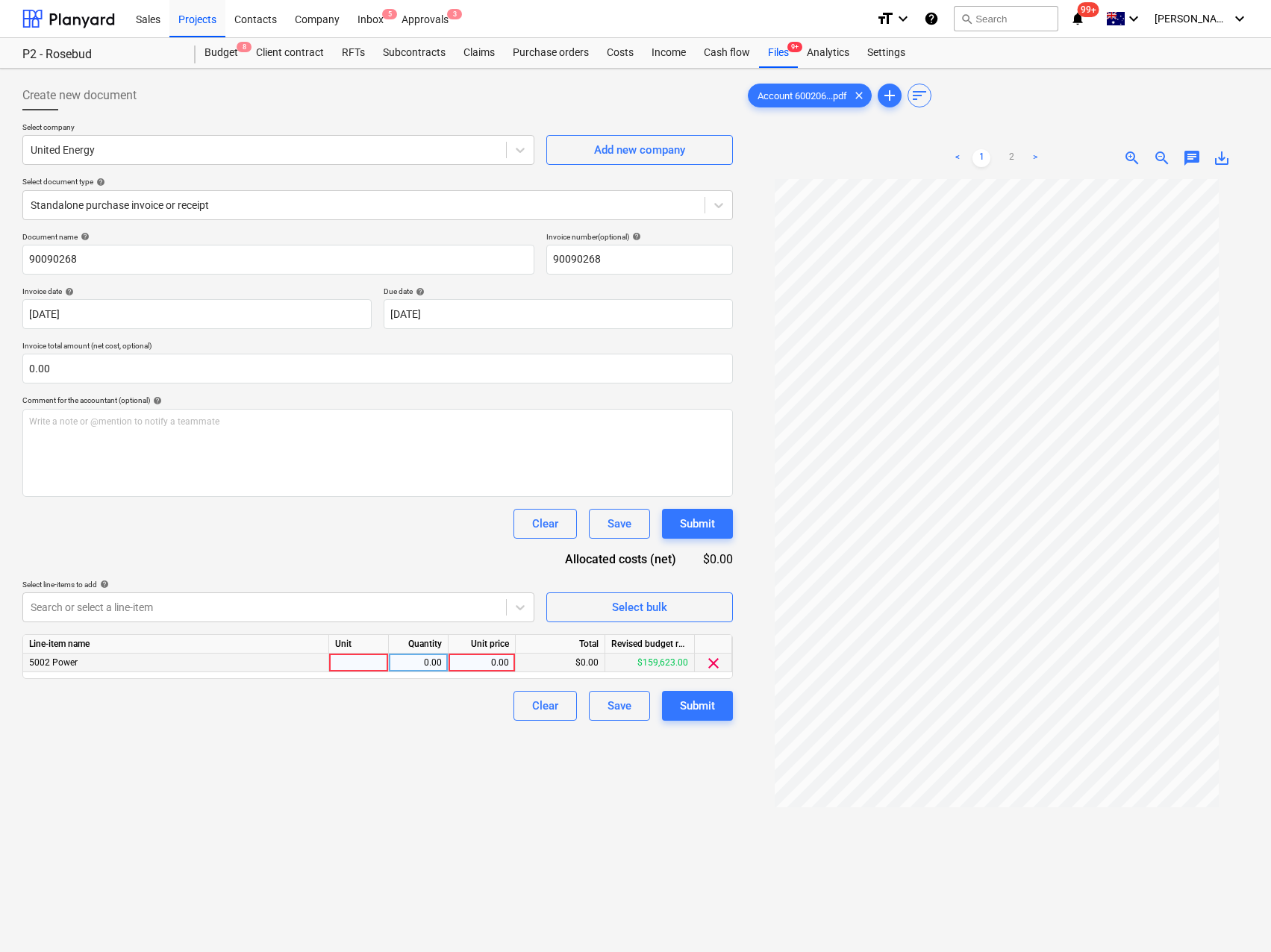
click at [346, 661] on div at bounding box center [359, 663] width 60 height 19
type input "Qty"
type input "2000"
click at [375, 733] on div "Create new document Select company United Energy Add new company Select documen…" at bounding box center [378, 585] width 723 height 1021
click at [699, 703] on div "Submit" at bounding box center [697, 706] width 35 height 19
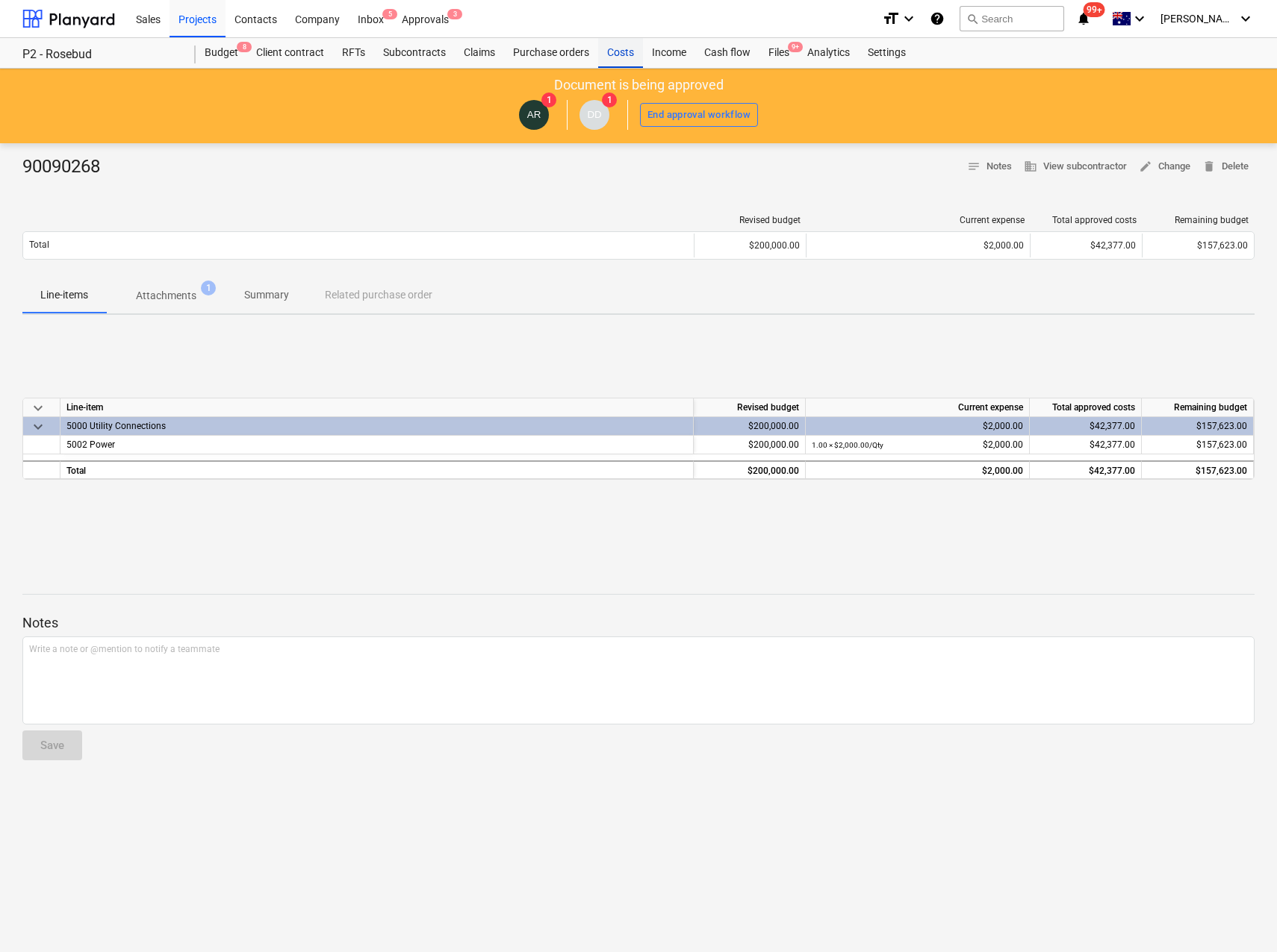
click at [623, 51] on div "Costs" at bounding box center [620, 53] width 45 height 30
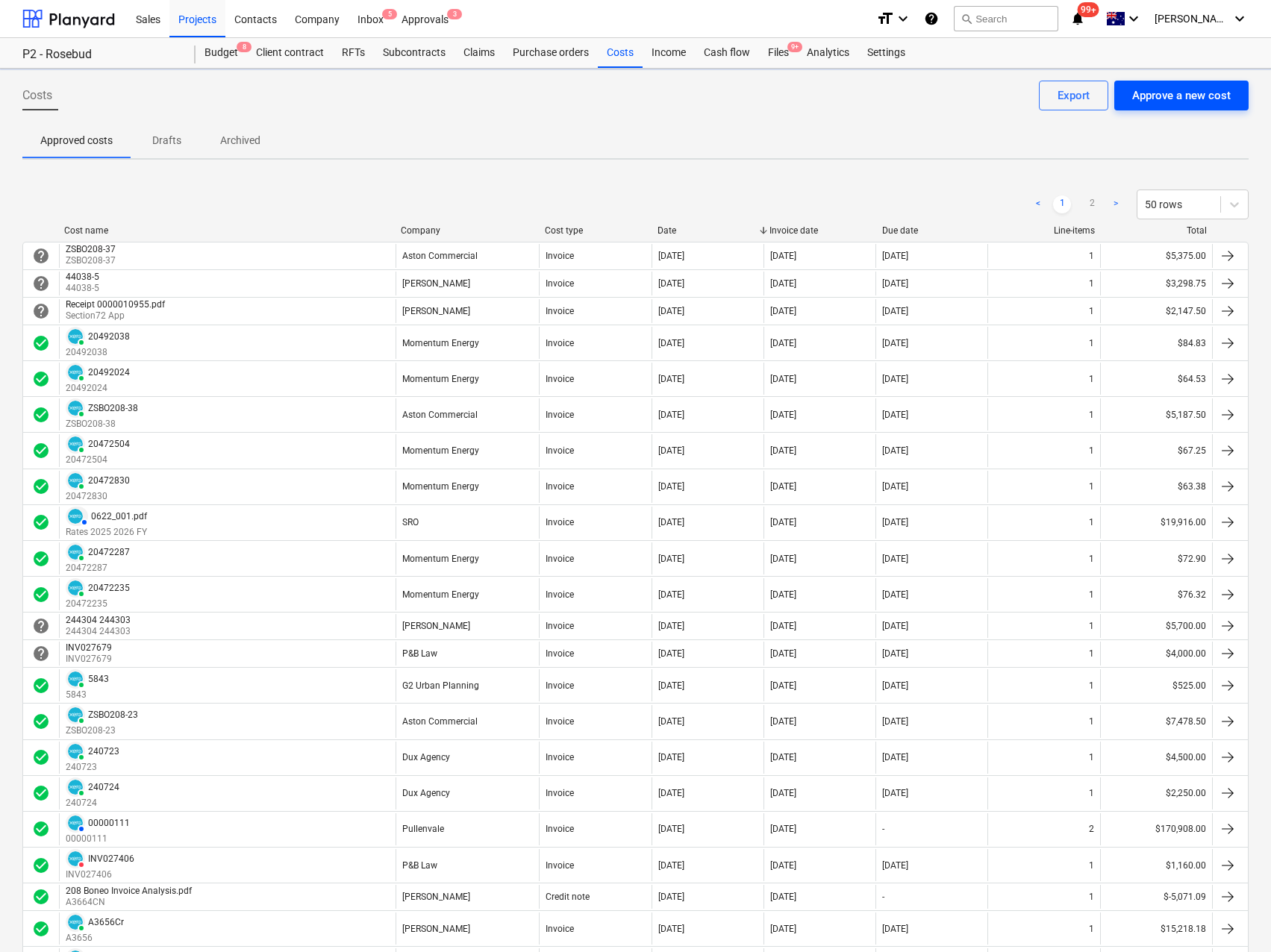
click at [1205, 96] on div "Approve a new cost" at bounding box center [1181, 95] width 99 height 19
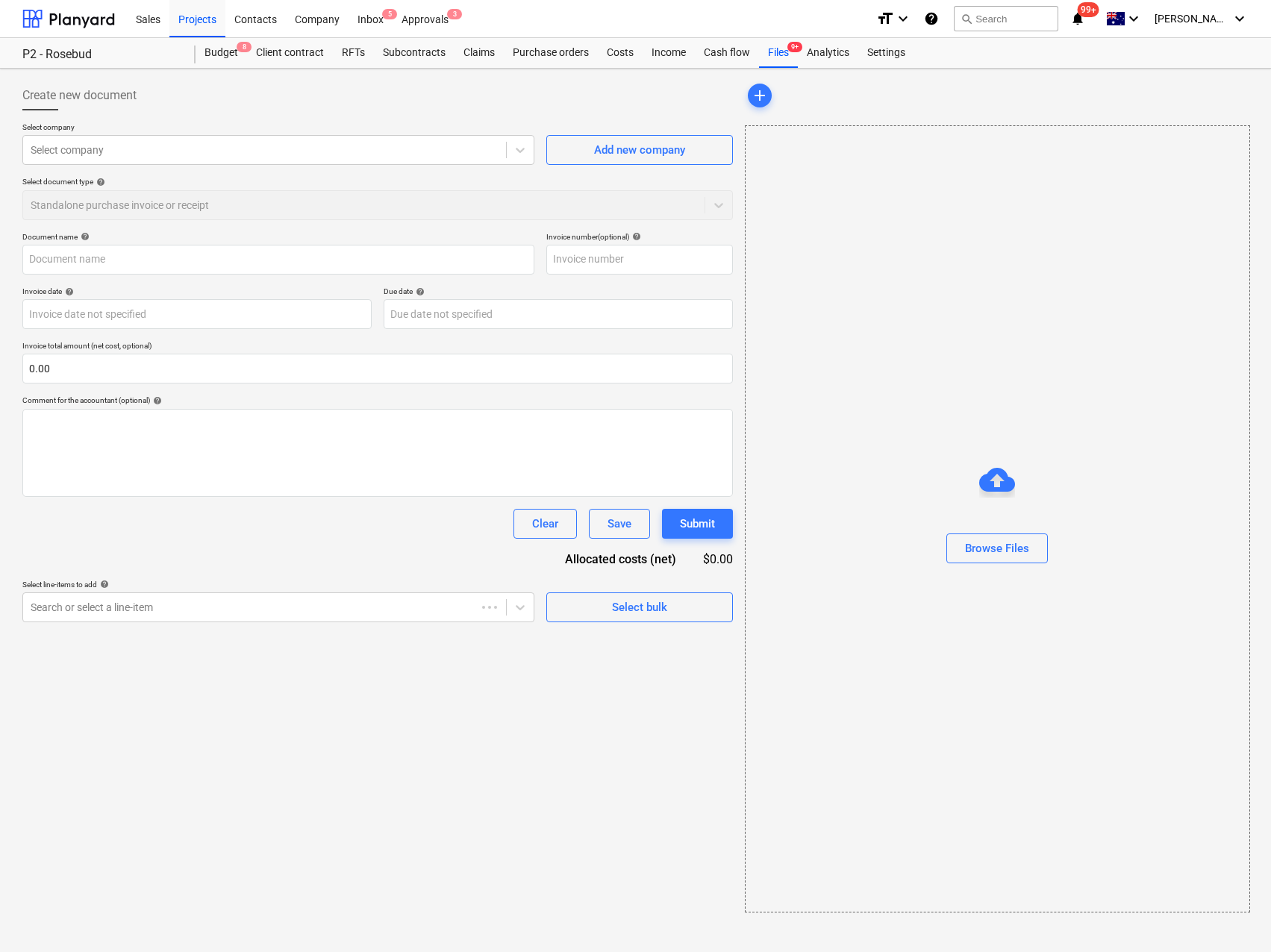
type input "0.00"
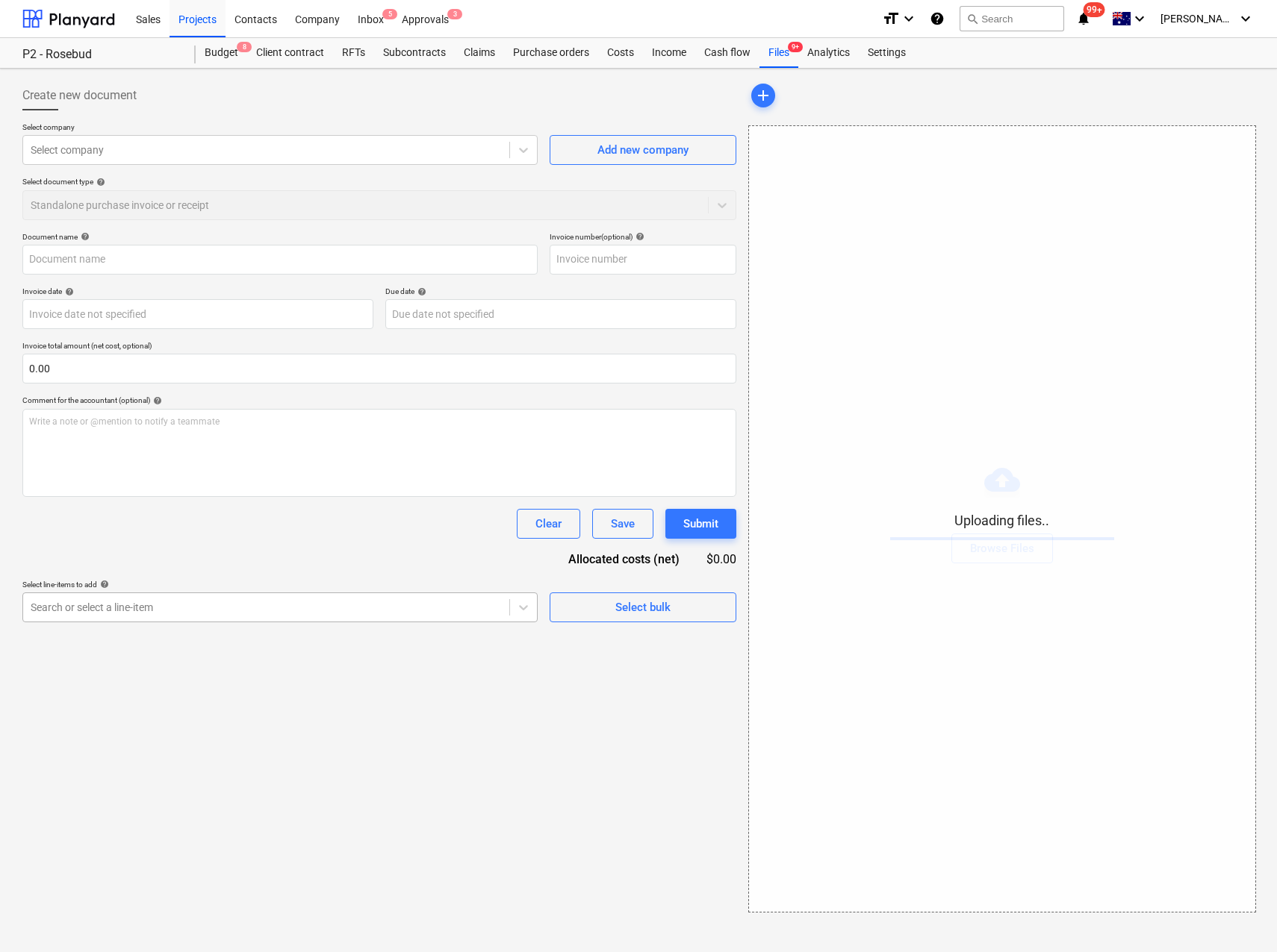
click at [138, 606] on div at bounding box center [266, 607] width 471 height 15
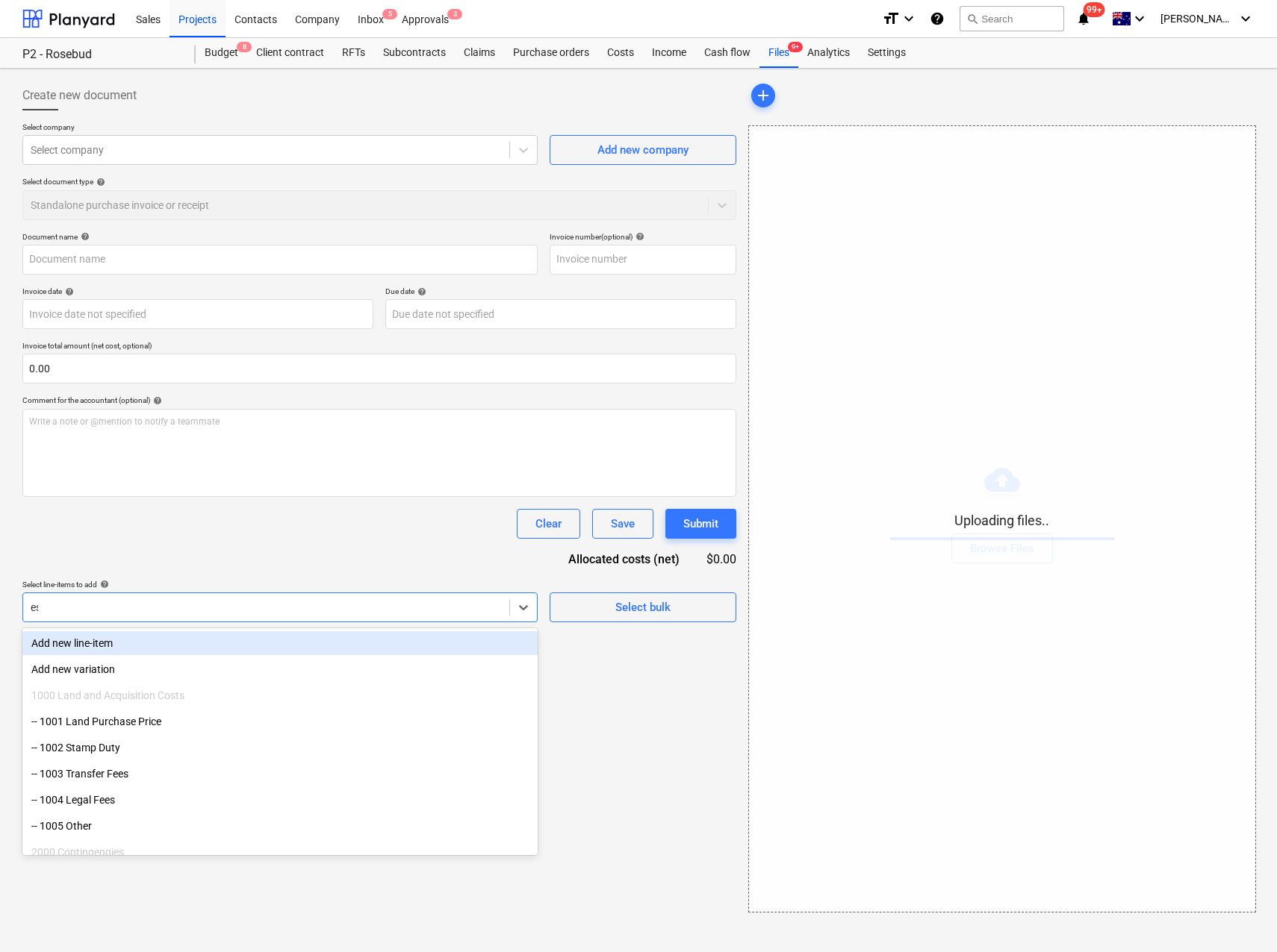
type input "est"
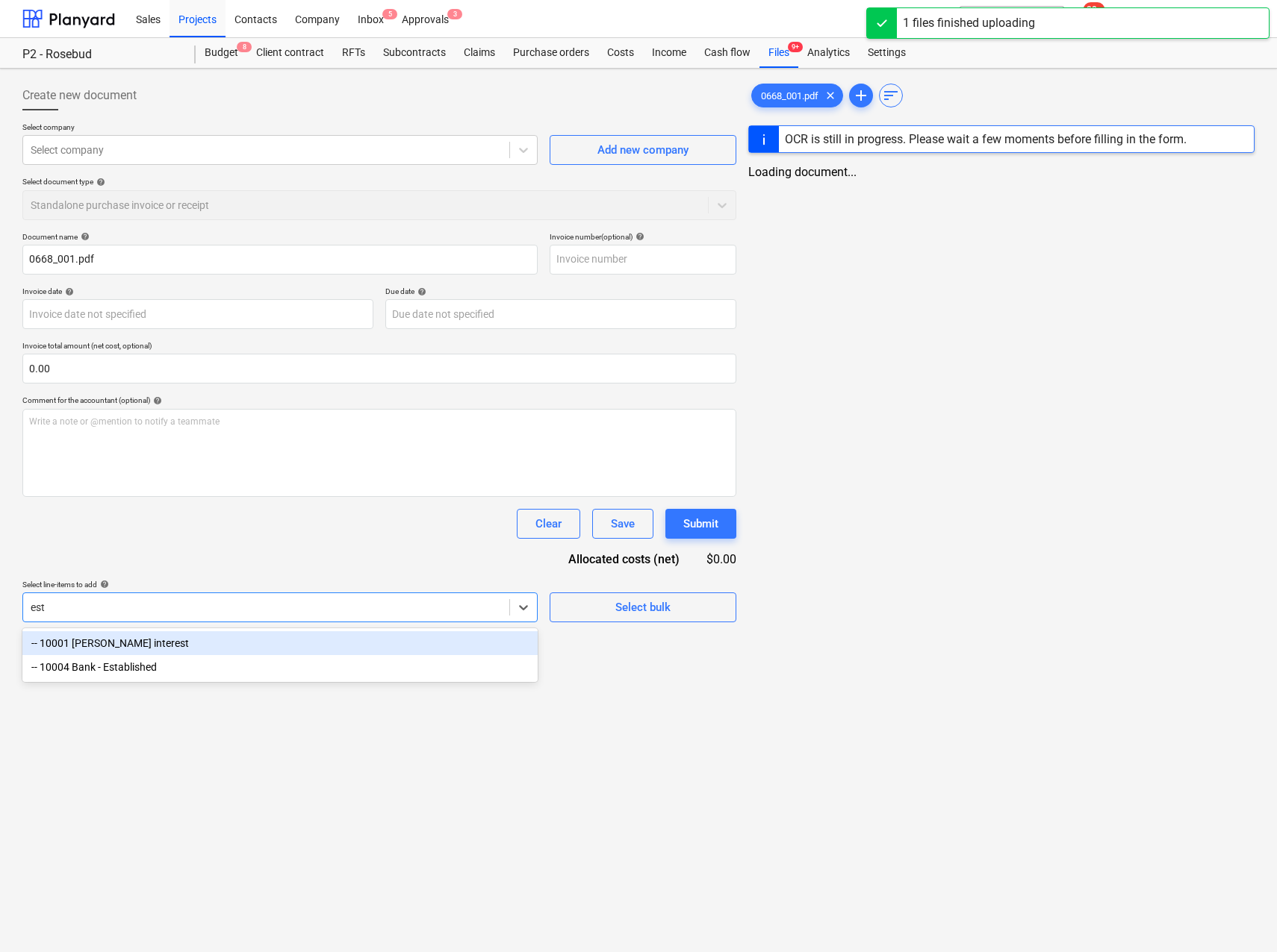
type input "0668_001.pdf"
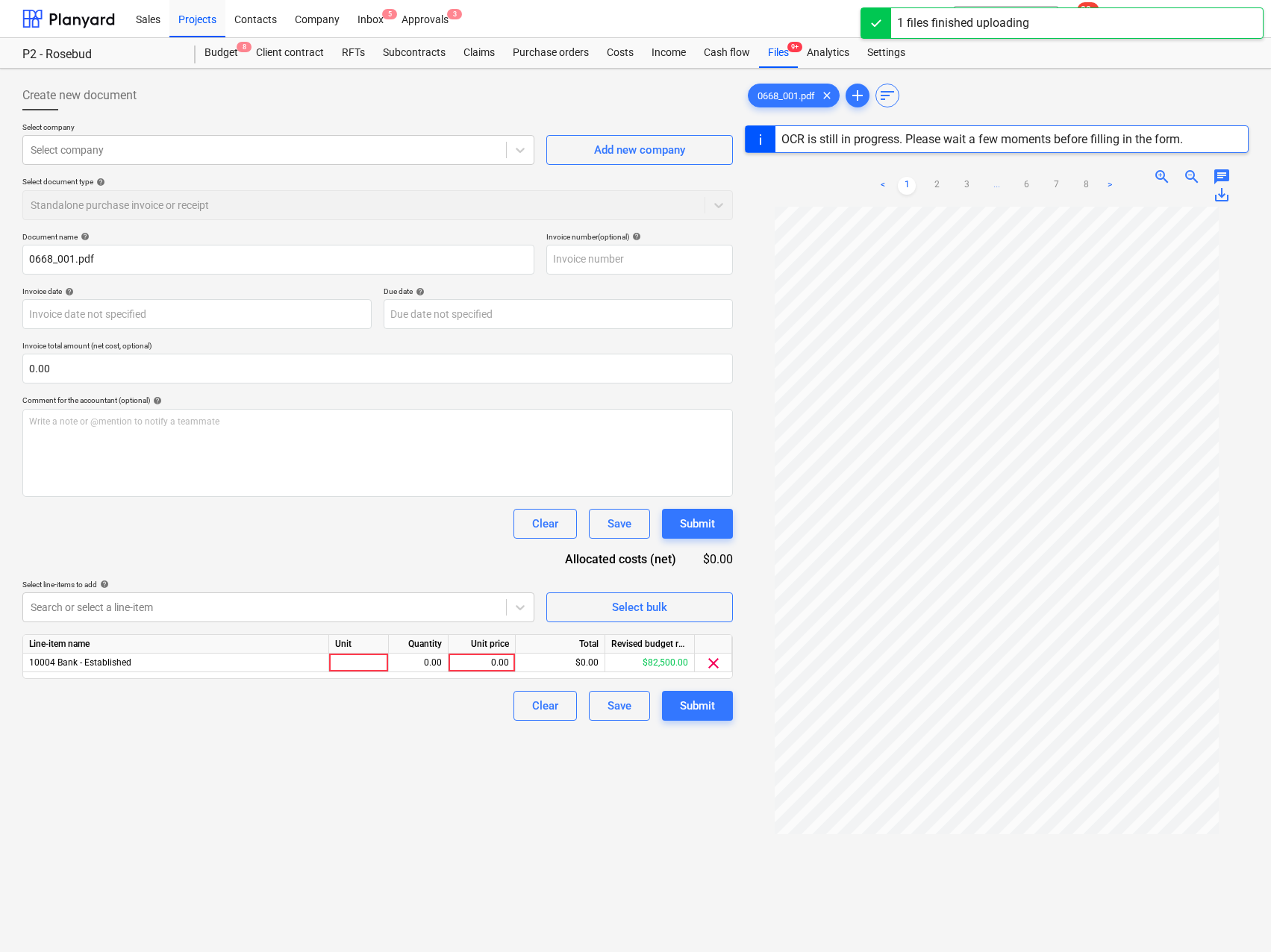
click at [254, 563] on div "Document name help 0668_001.pdf Invoice number (optional) help Invoice date hel…" at bounding box center [377, 476] width 710 height 489
click at [356, 666] on div at bounding box center [359, 663] width 60 height 19
type input "Qty"
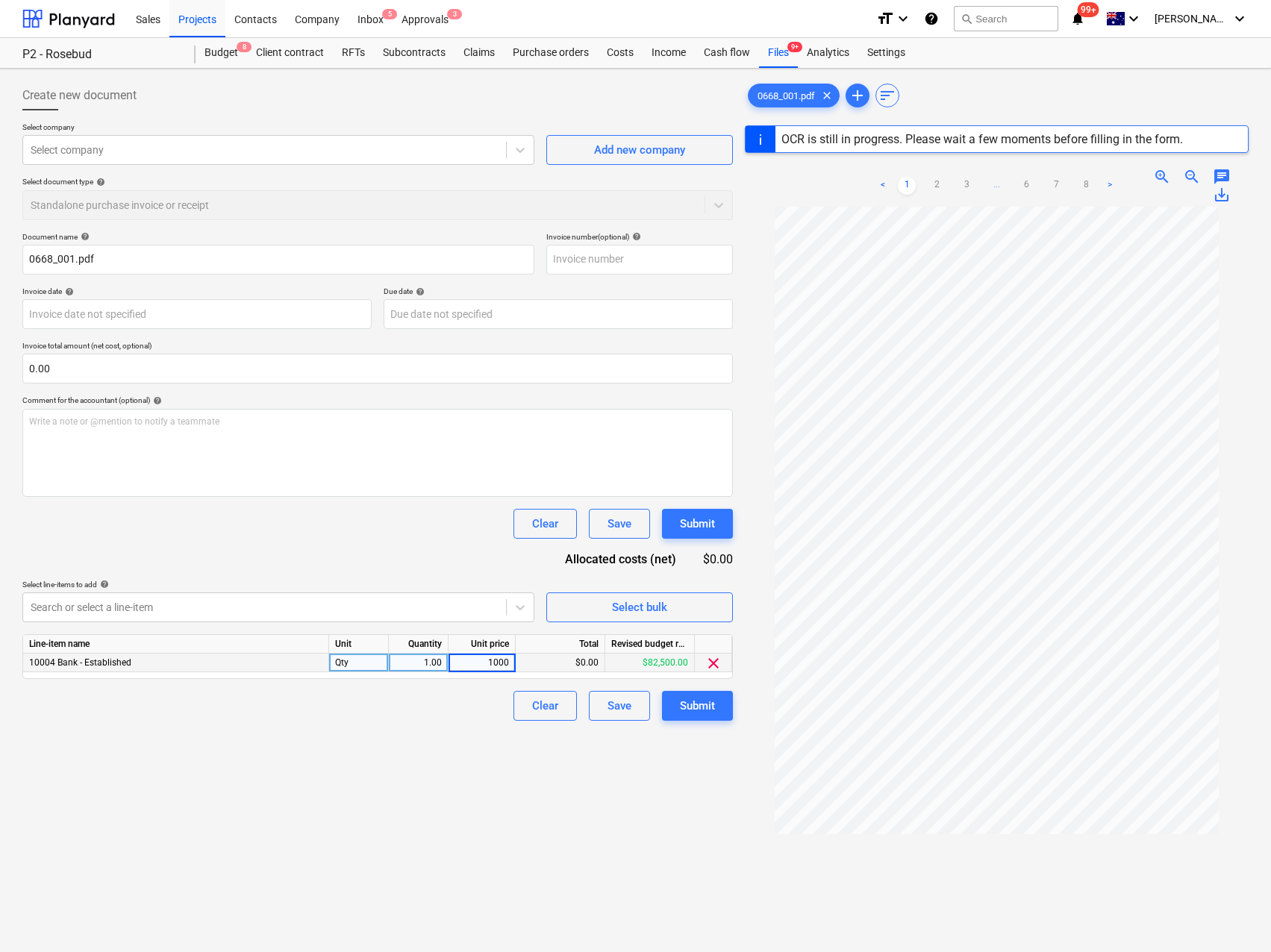
type input "10000"
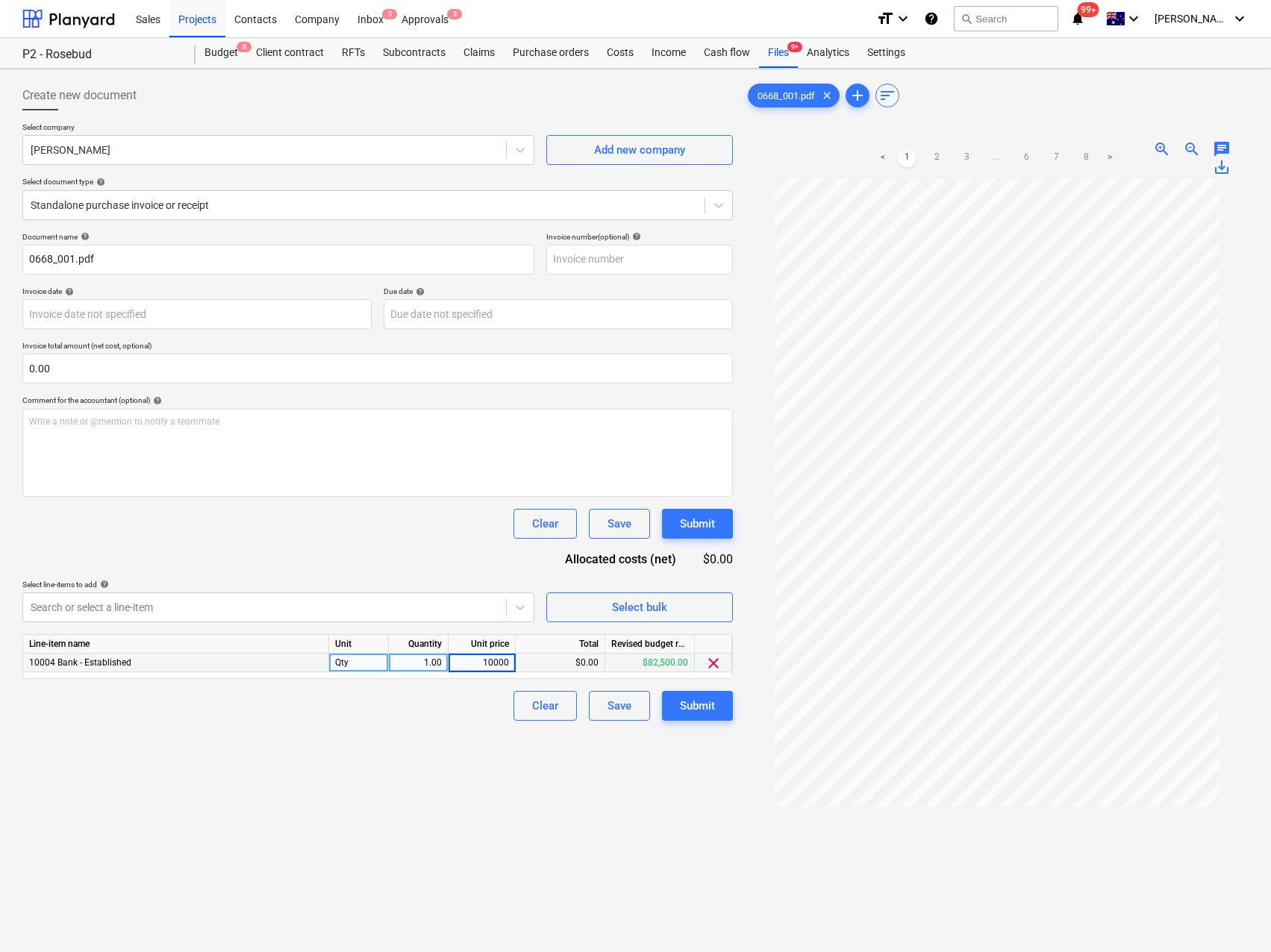
click at [300, 756] on div "Create new document Select company [PERSON_NAME] Add new company Select documen…" at bounding box center [378, 585] width 723 height 1021
click at [114, 145] on div at bounding box center [264, 150] width 468 height 15
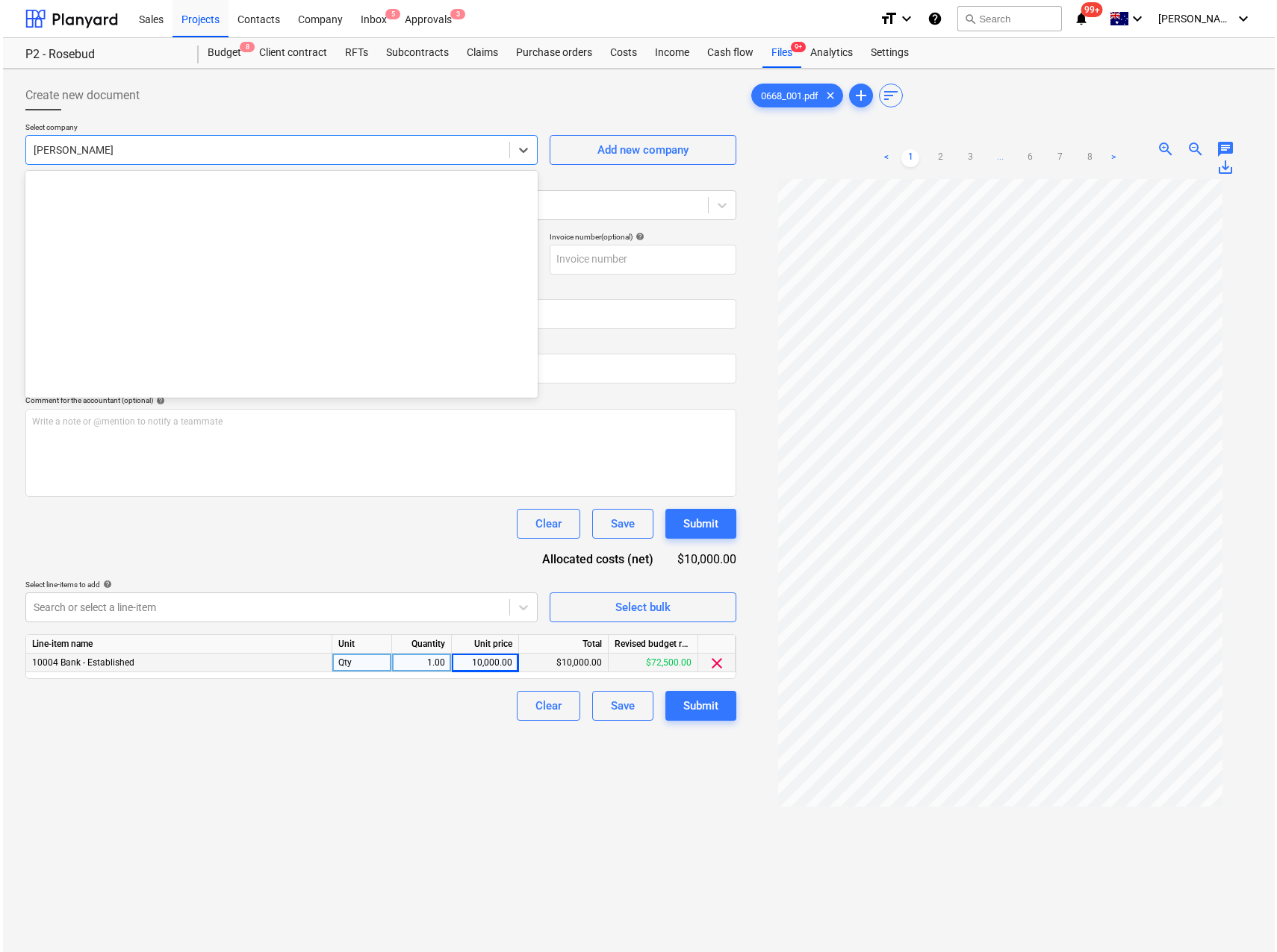
scroll to position [1437, 0]
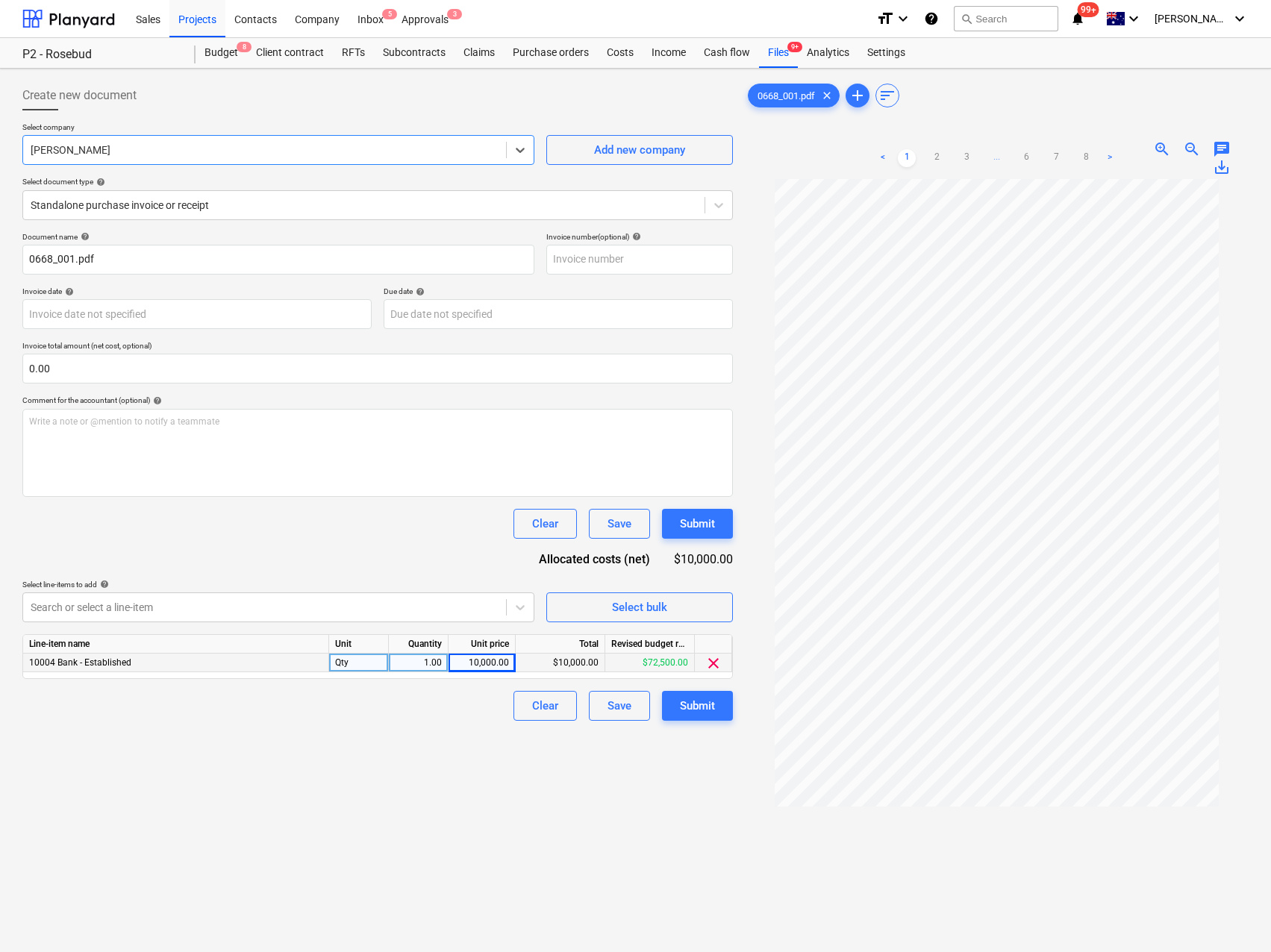
drag, startPoint x: 134, startPoint y: 145, endPoint x: -7, endPoint y: 144, distance: 141.0
click at [0, 144] on html "Sales Projects Contacts Company Inbox 5 Approvals 3 format_size keyboard_arrow_…" at bounding box center [636, 476] width 1271 height 952
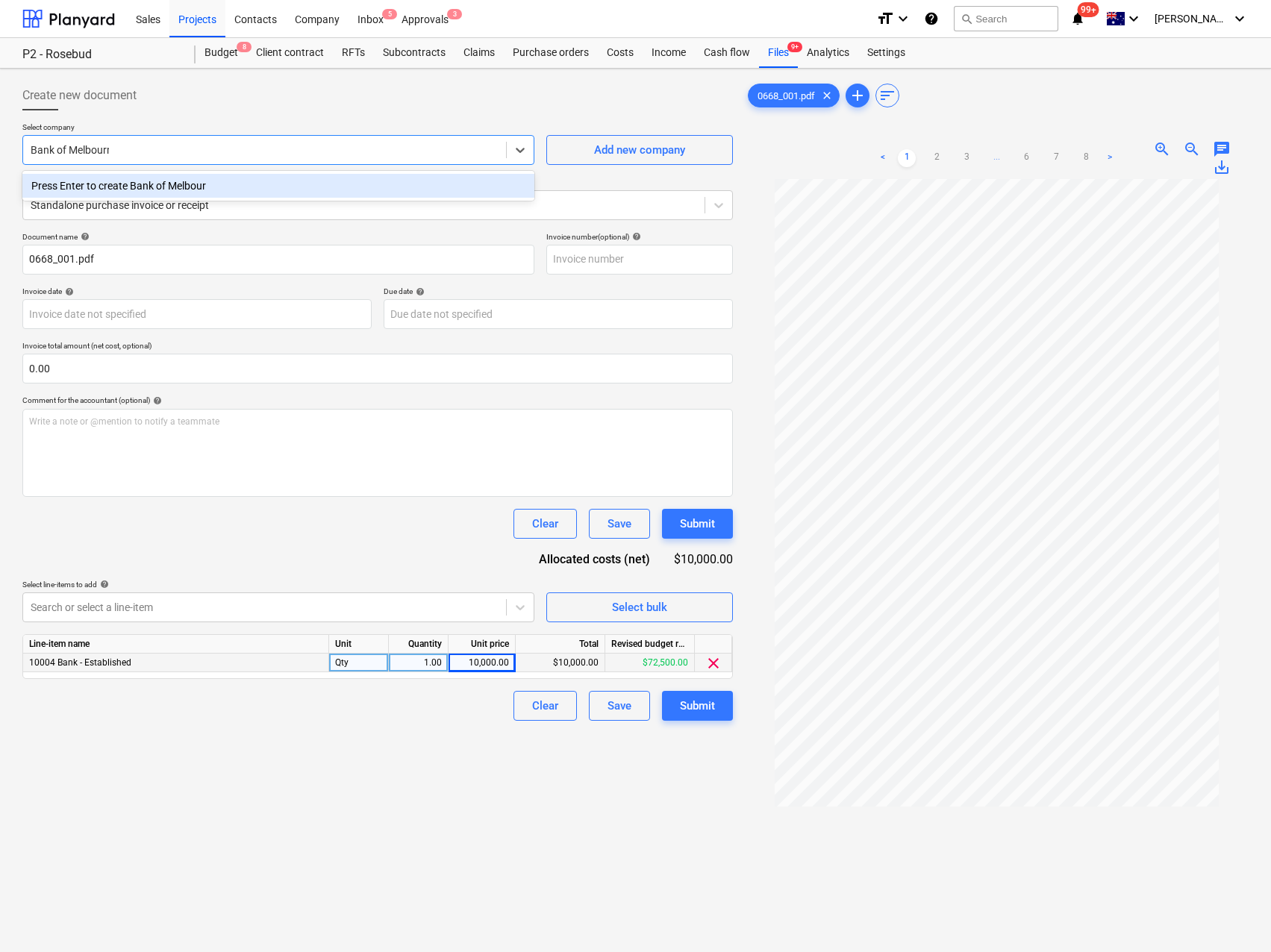
type input "Bank of Melbourne"
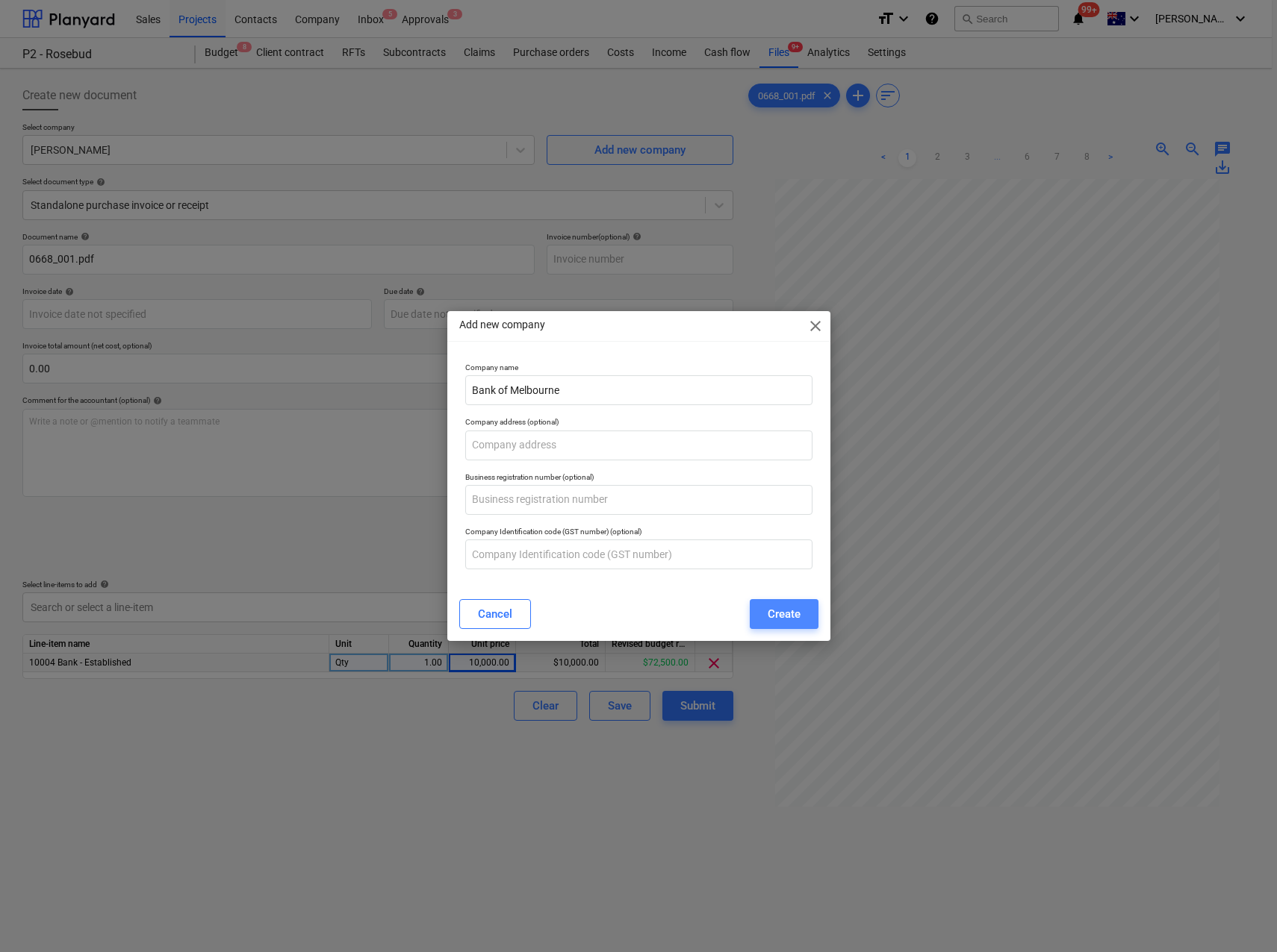
drag, startPoint x: 781, startPoint y: 613, endPoint x: 781, endPoint y: 621, distance: 8.0
click at [781, 621] on div "Create" at bounding box center [783, 614] width 33 height 19
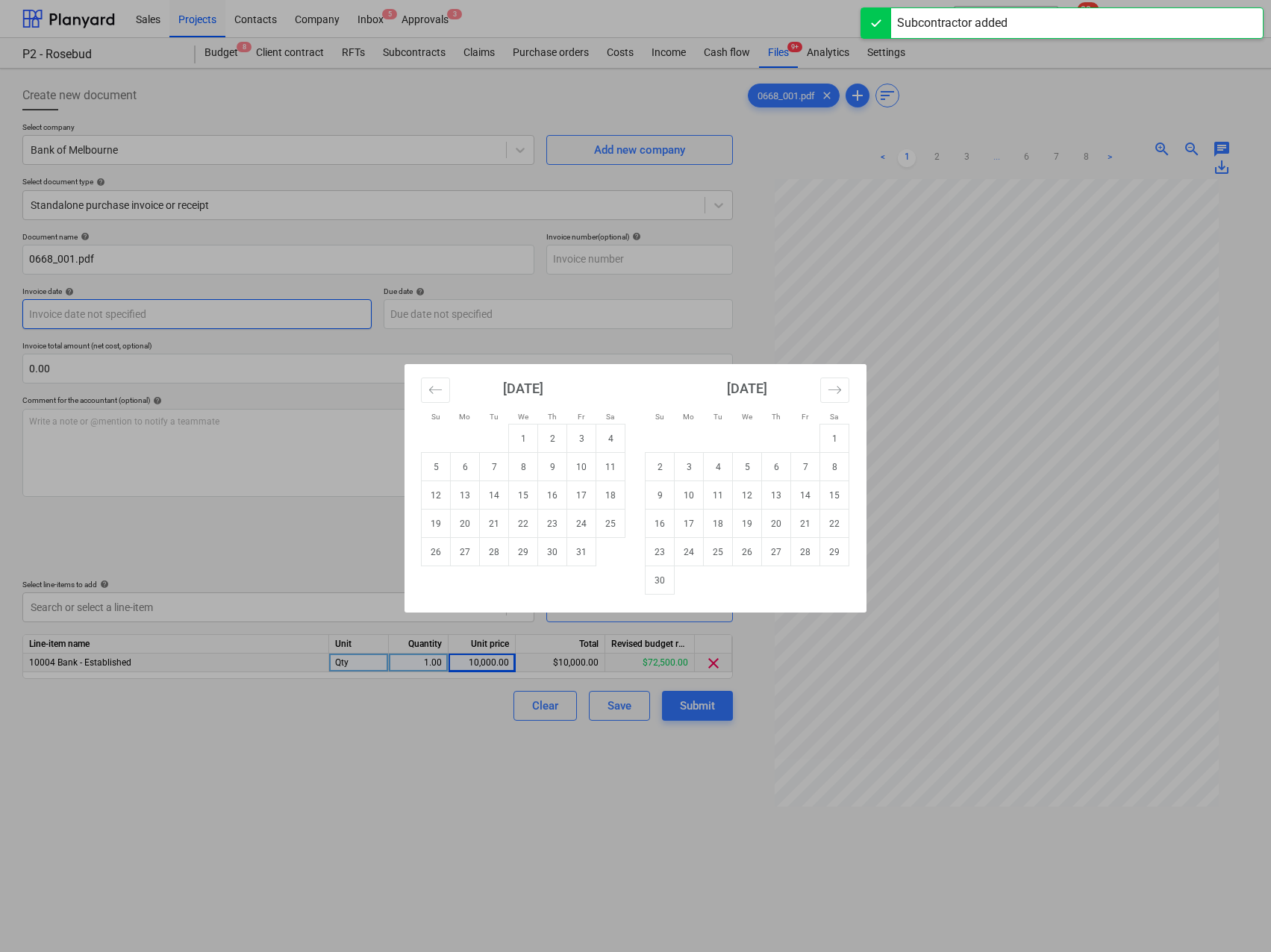
click at [155, 319] on body "Sales Projects Contacts Company Inbox 5 Approvals 3 format_size keyboard_arrow_…" at bounding box center [636, 476] width 1271 height 952
click at [553, 438] on td "2" at bounding box center [552, 439] width 29 height 28
type input "[DATE]"
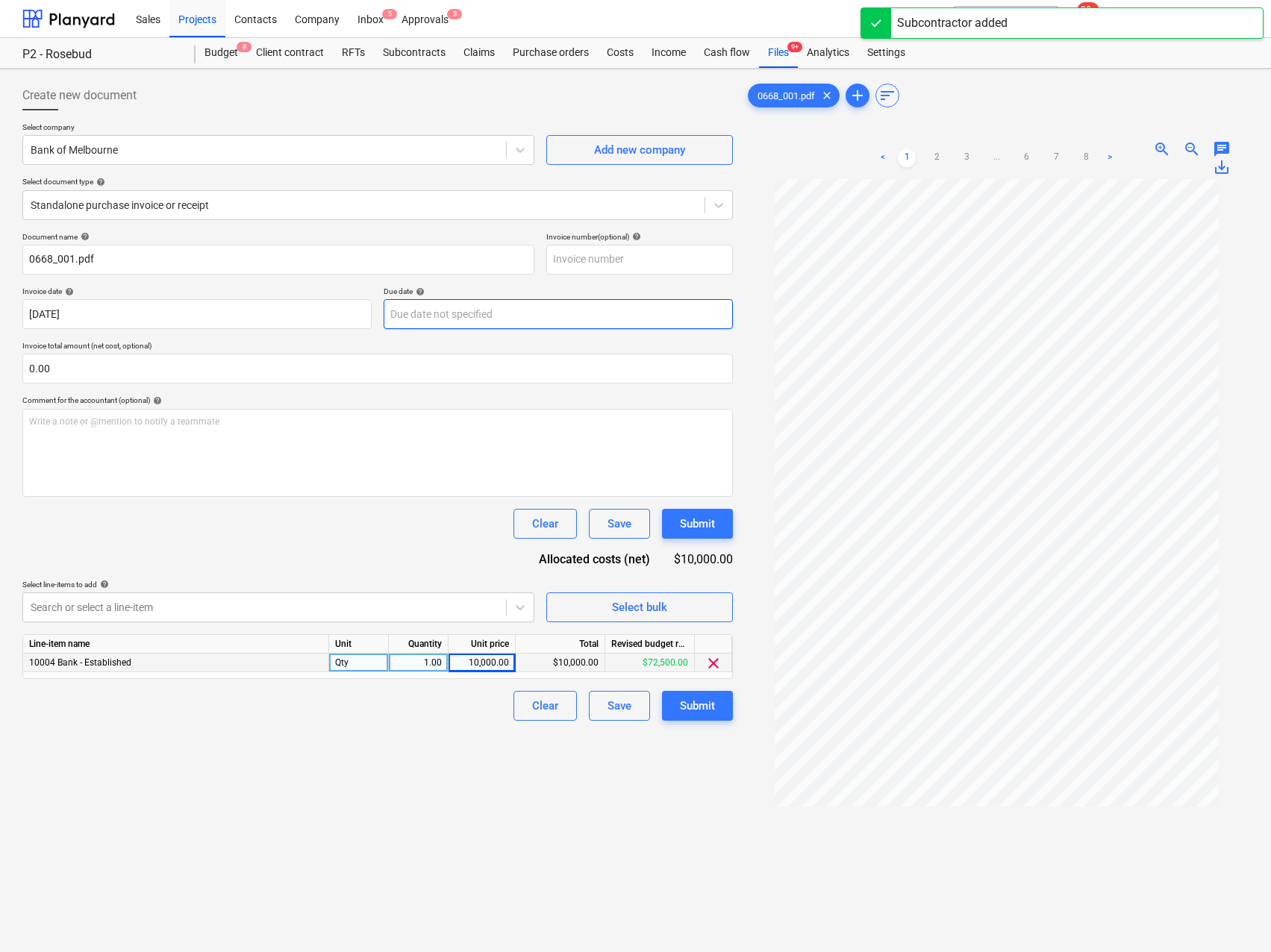
click at [431, 310] on body "Sales Projects Contacts Company Inbox 5 Approvals 3 format_size keyboard_arrow_…" at bounding box center [636, 476] width 1271 height 952
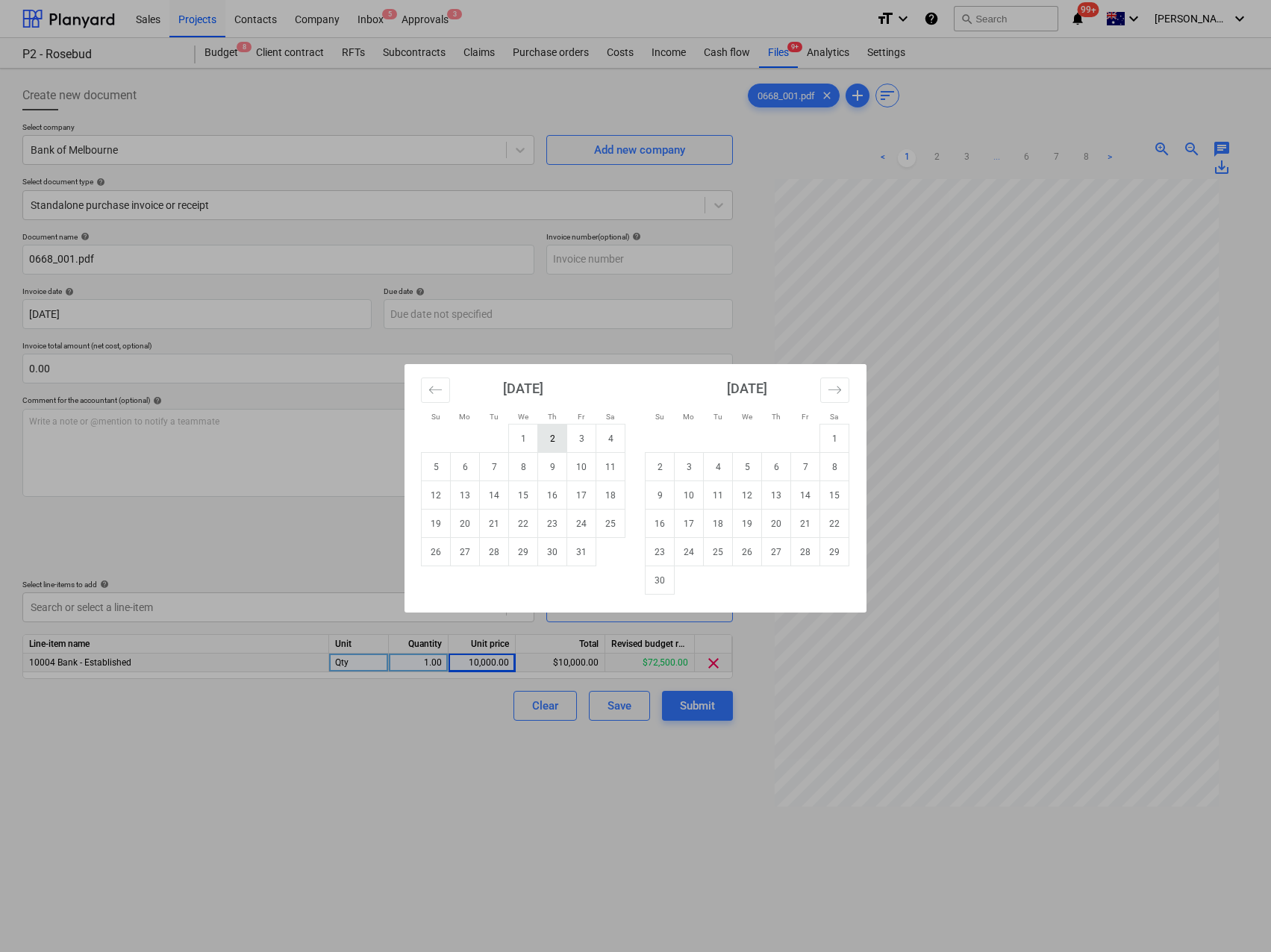
click at [561, 436] on td "2" at bounding box center [552, 439] width 29 height 28
type input "[DATE]"
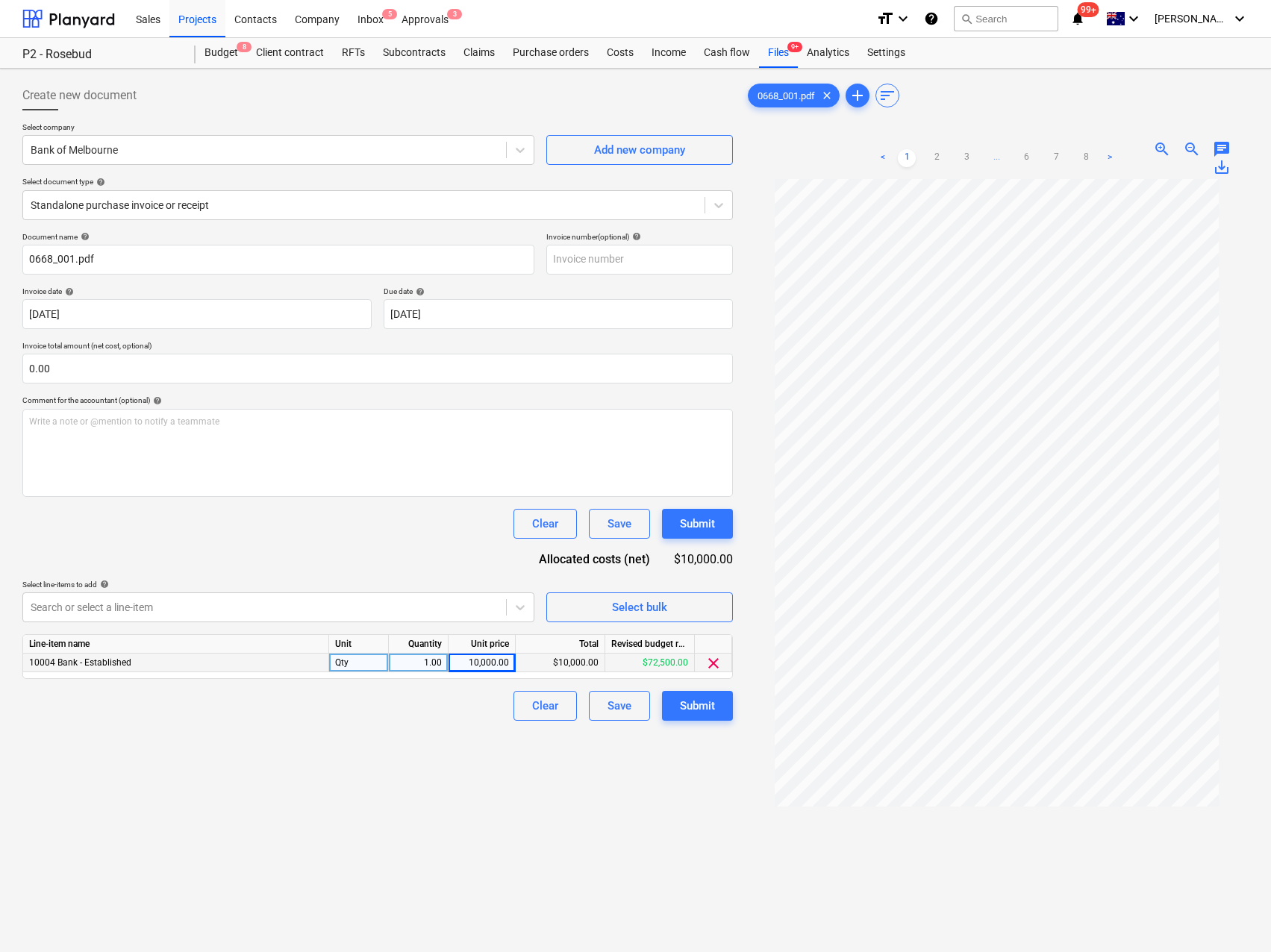
click at [261, 538] on div "Clear Save Submit" at bounding box center [377, 524] width 710 height 30
click at [705, 702] on div "Submit" at bounding box center [697, 706] width 35 height 19
